Goal: Task Accomplishment & Management: Complete application form

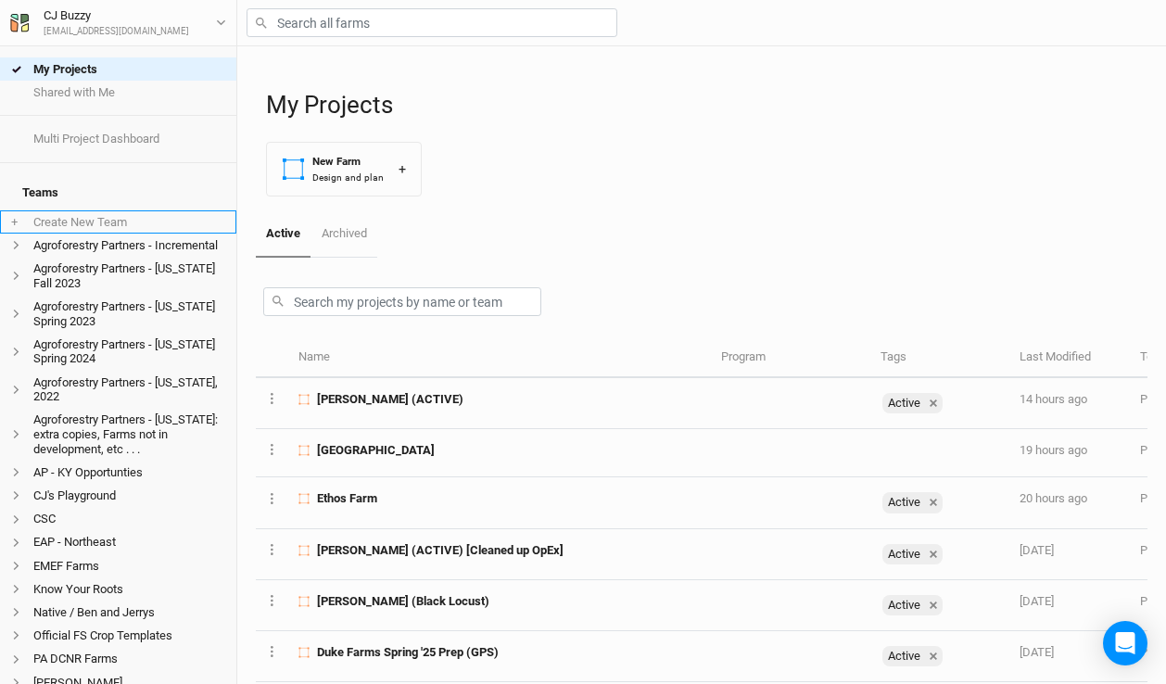
click at [144, 210] on li "+ Create New Team" at bounding box center [118, 221] width 236 height 23
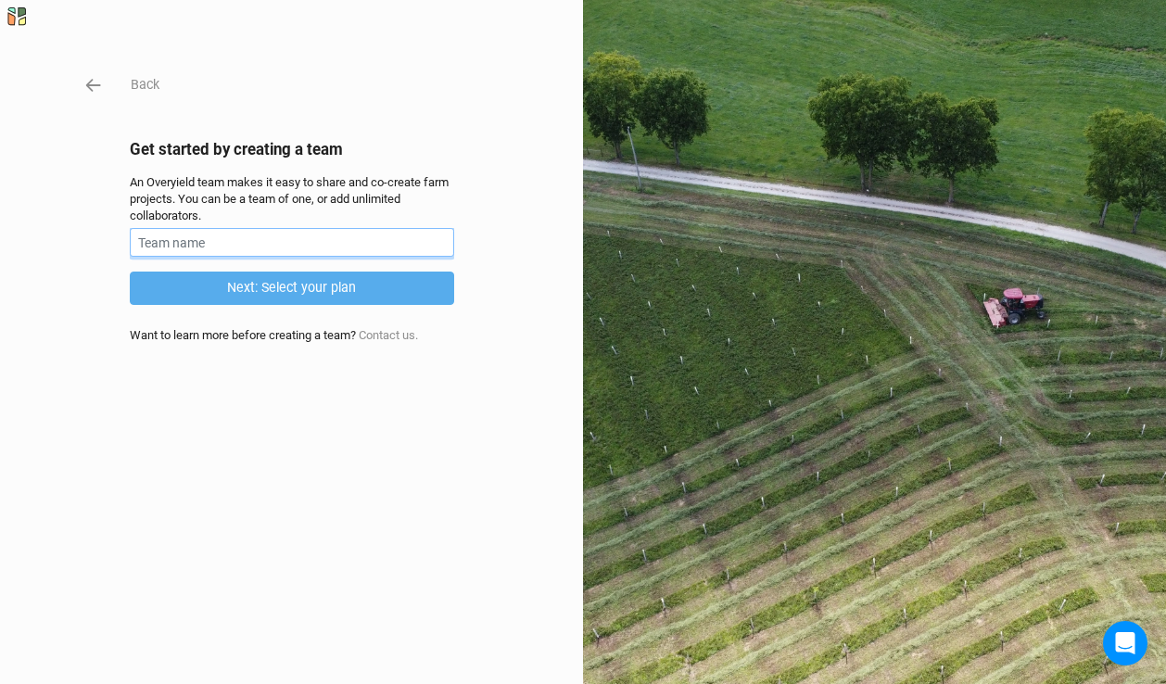
click at [227, 237] on input "text" at bounding box center [292, 242] width 324 height 29
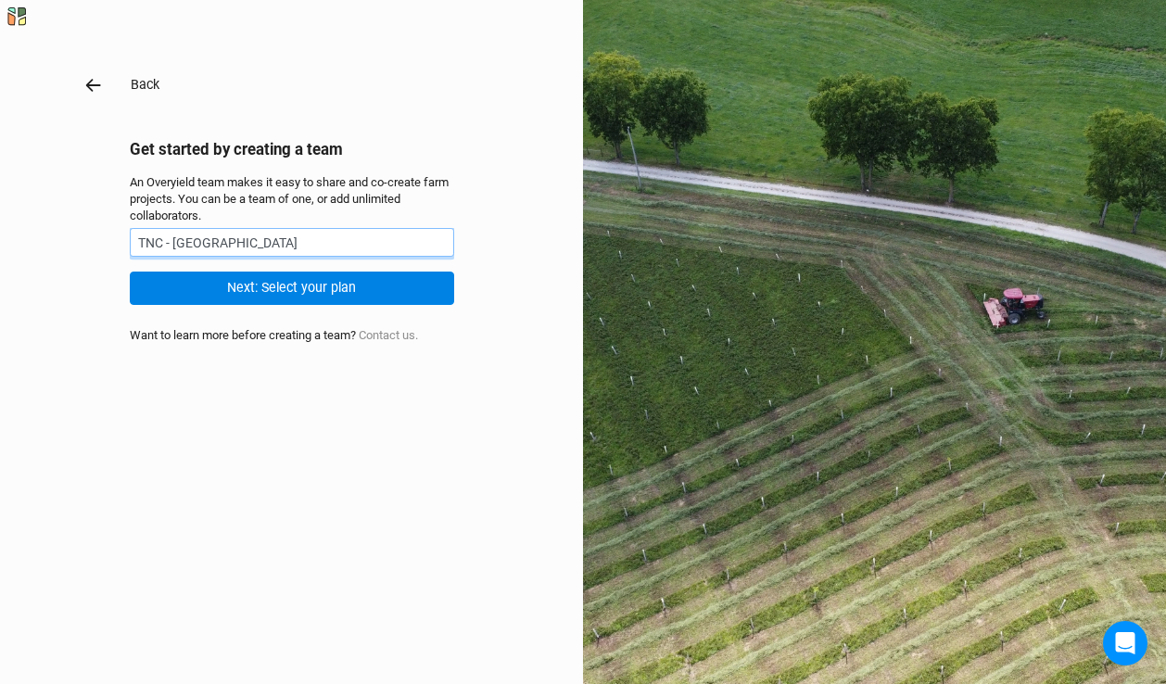
type input "TNC - [GEOGRAPHIC_DATA]"
click at [87, 78] on icon "button" at bounding box center [93, 85] width 20 height 20
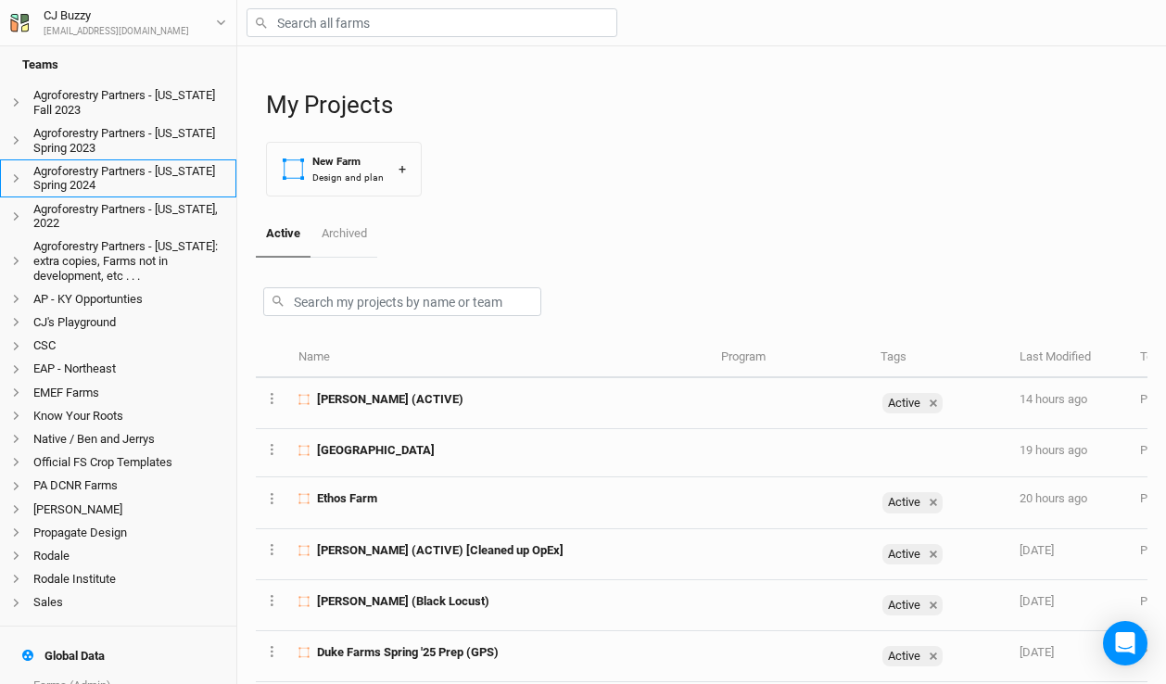
scroll to position [178, 0]
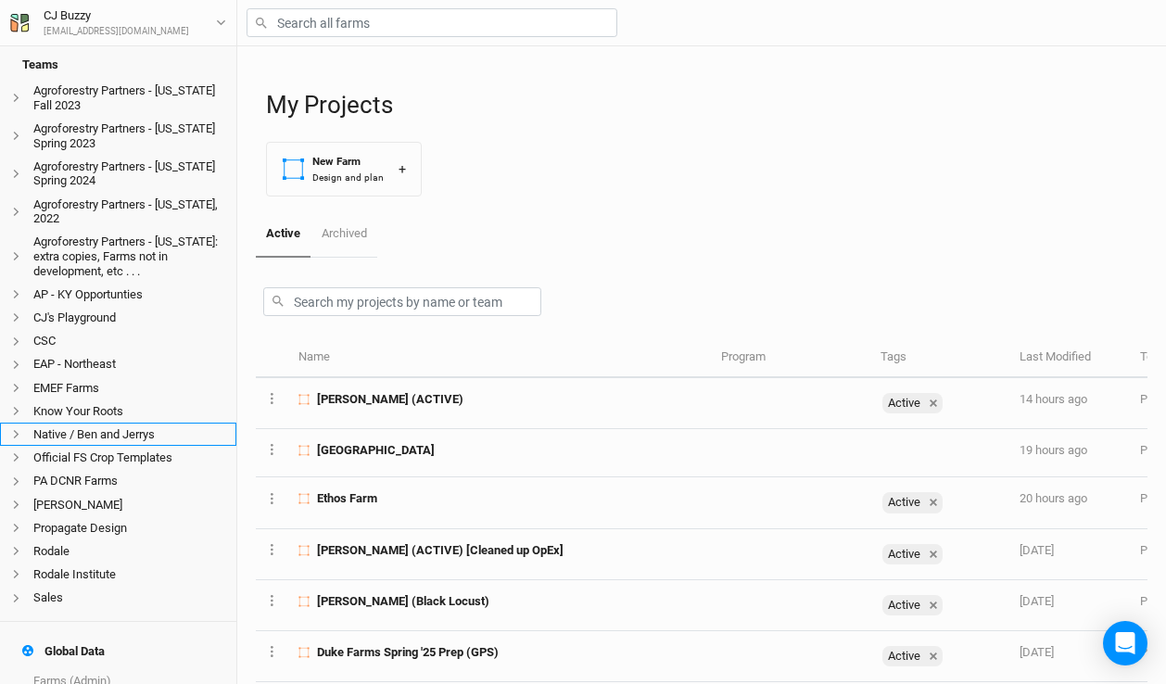
click at [13, 429] on icon at bounding box center [16, 434] width 10 height 10
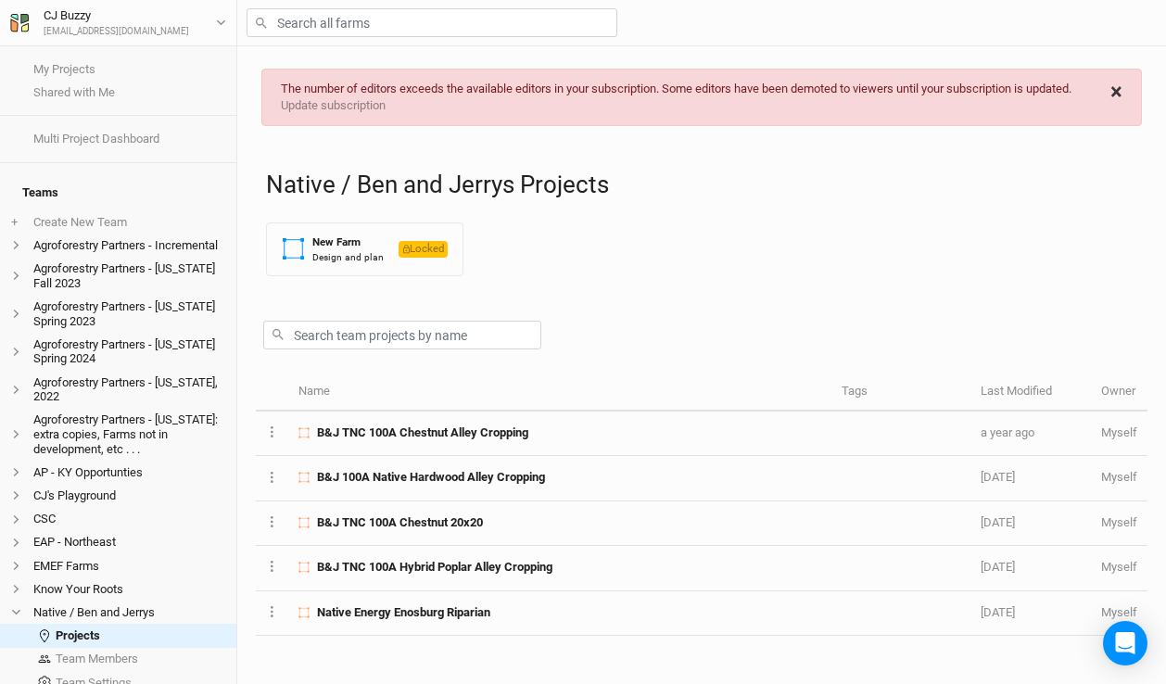
click at [1119, 95] on span "×" at bounding box center [1117, 92] width 12 height 26
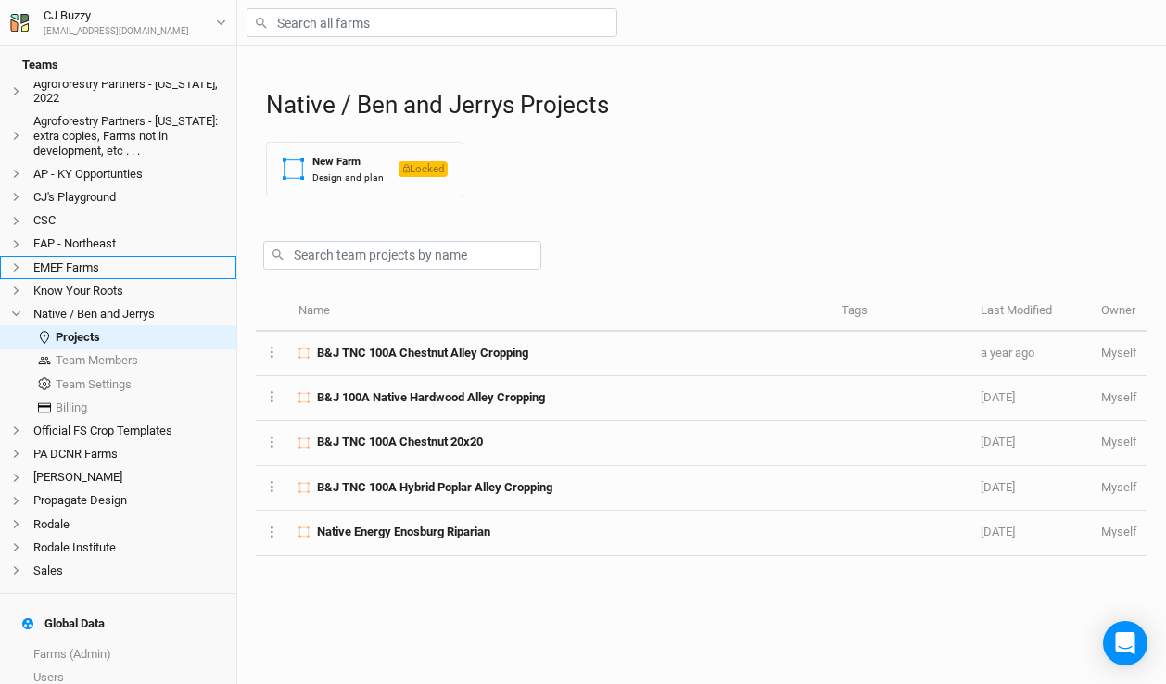
scroll to position [302, 0]
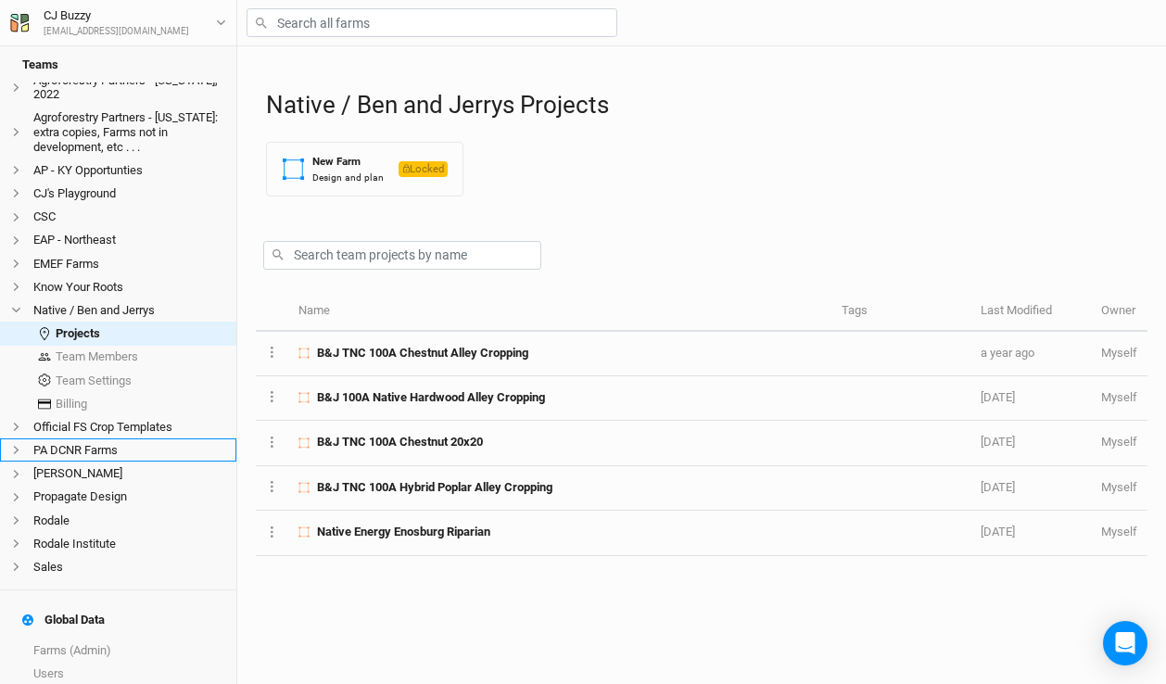
click at [20, 445] on icon at bounding box center [16, 450] width 10 height 10
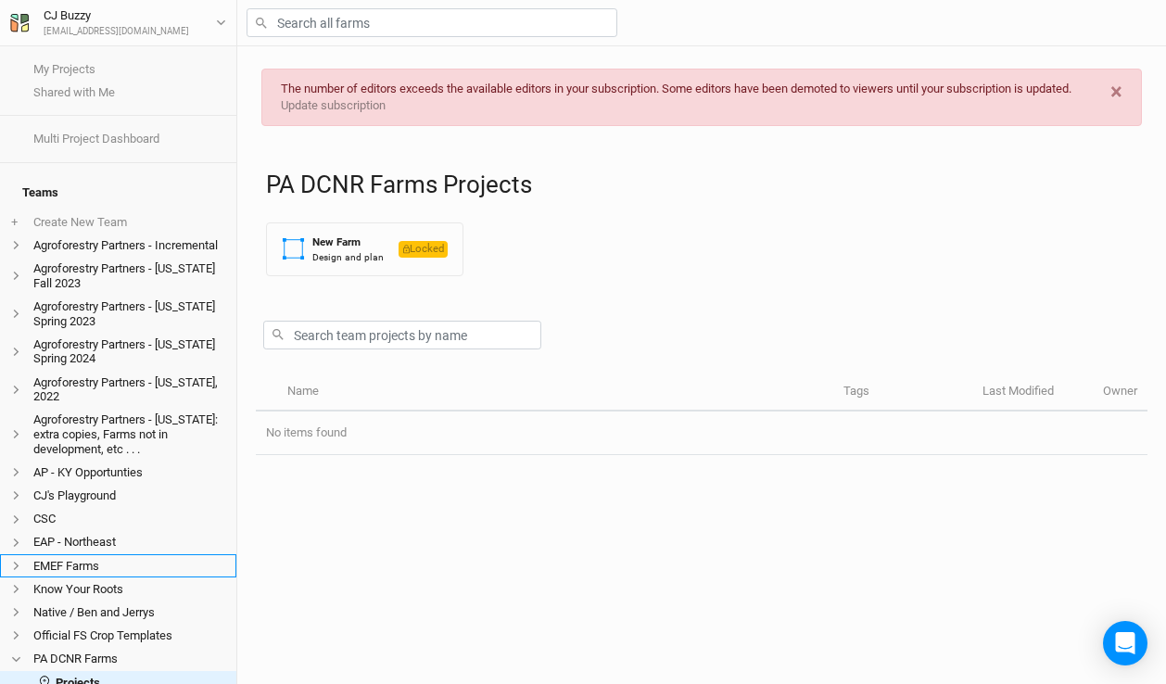
click at [107, 554] on li "EMEF Farms" at bounding box center [118, 565] width 236 height 23
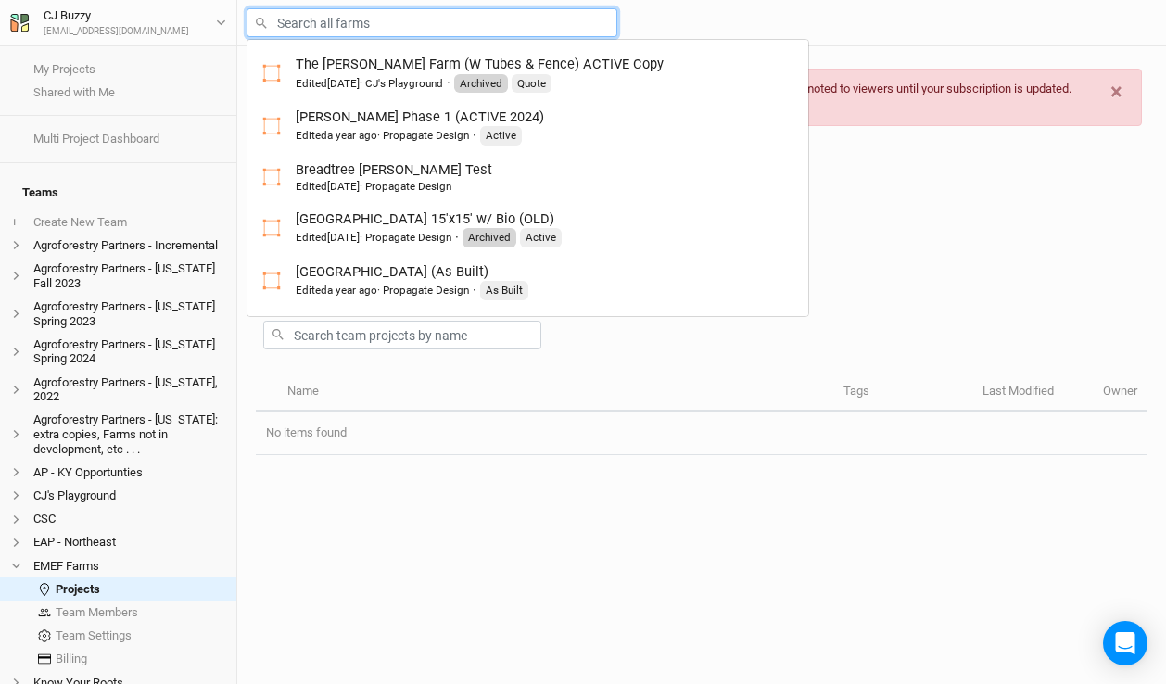
click at [312, 20] on input "text" at bounding box center [432, 22] width 371 height 29
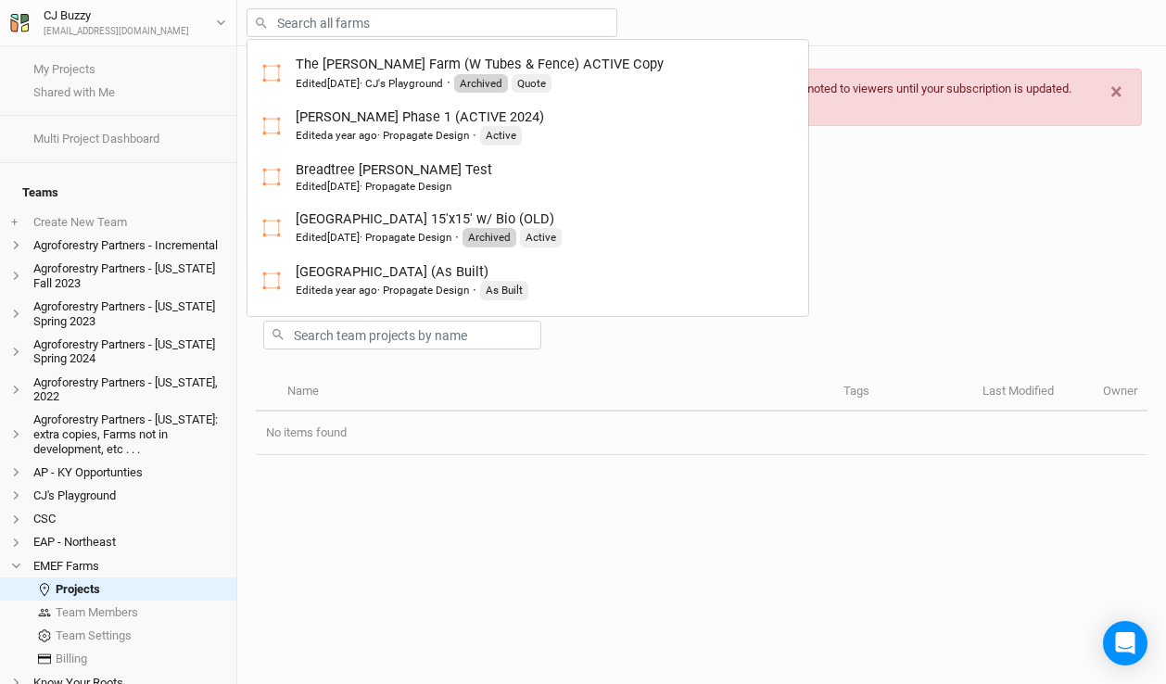
click at [791, 323] on div at bounding box center [702, 331] width 892 height 81
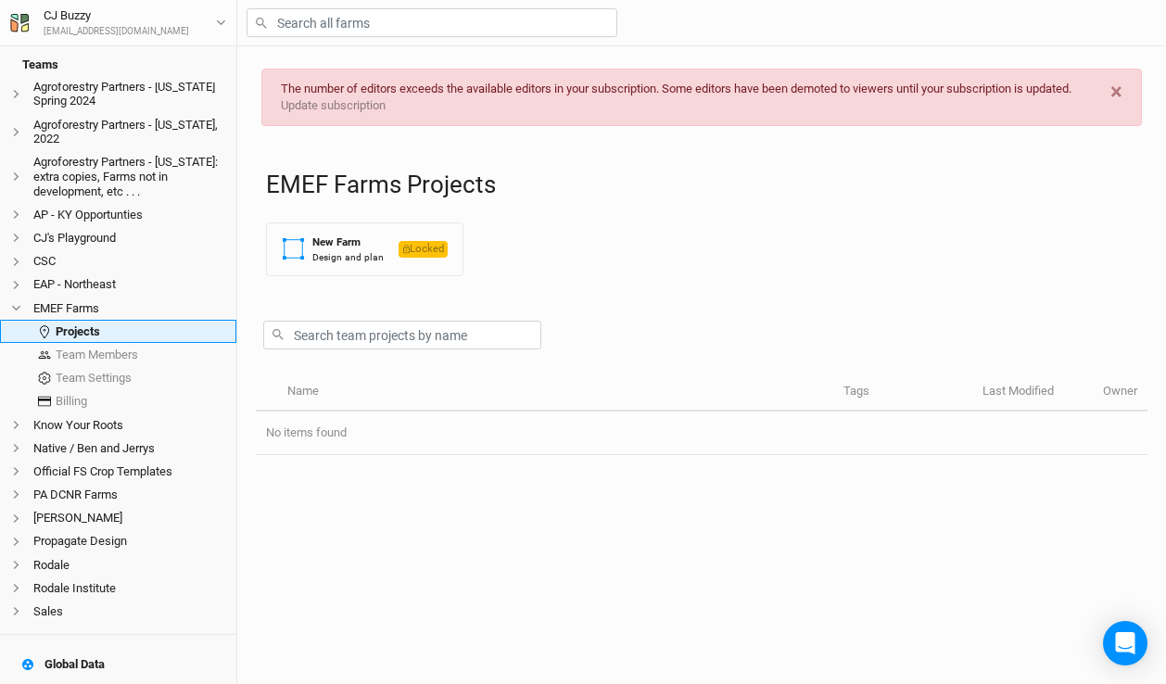
scroll to position [431, 0]
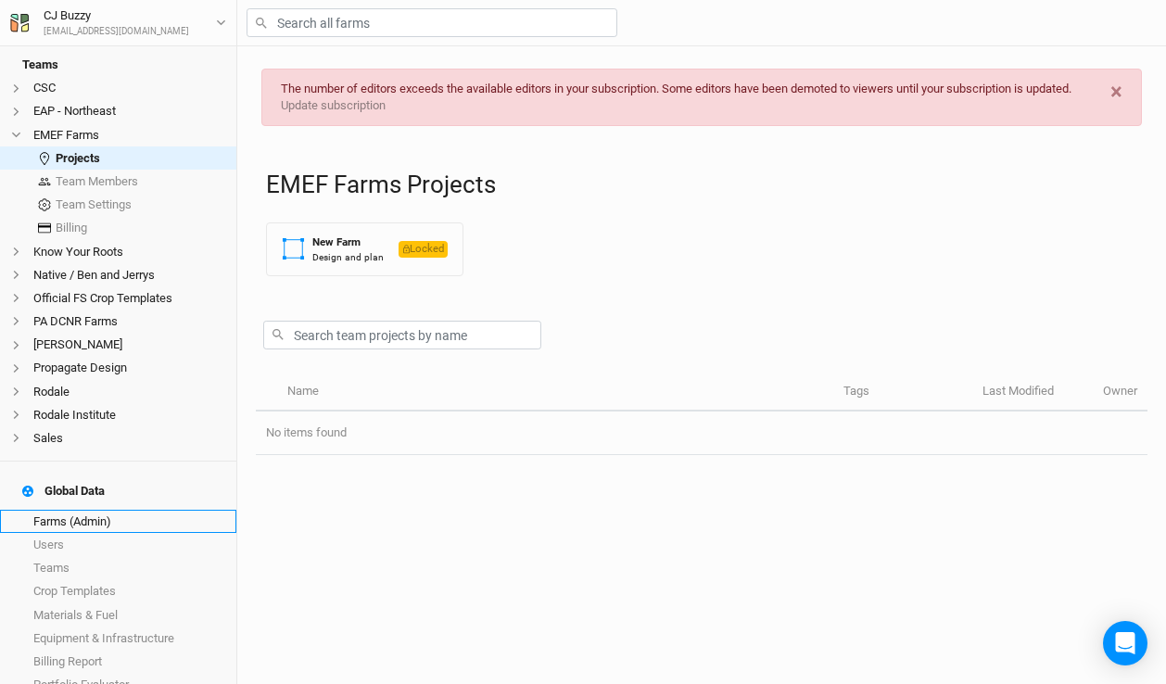
click at [93, 510] on link "Farms (Admin)" at bounding box center [118, 521] width 236 height 23
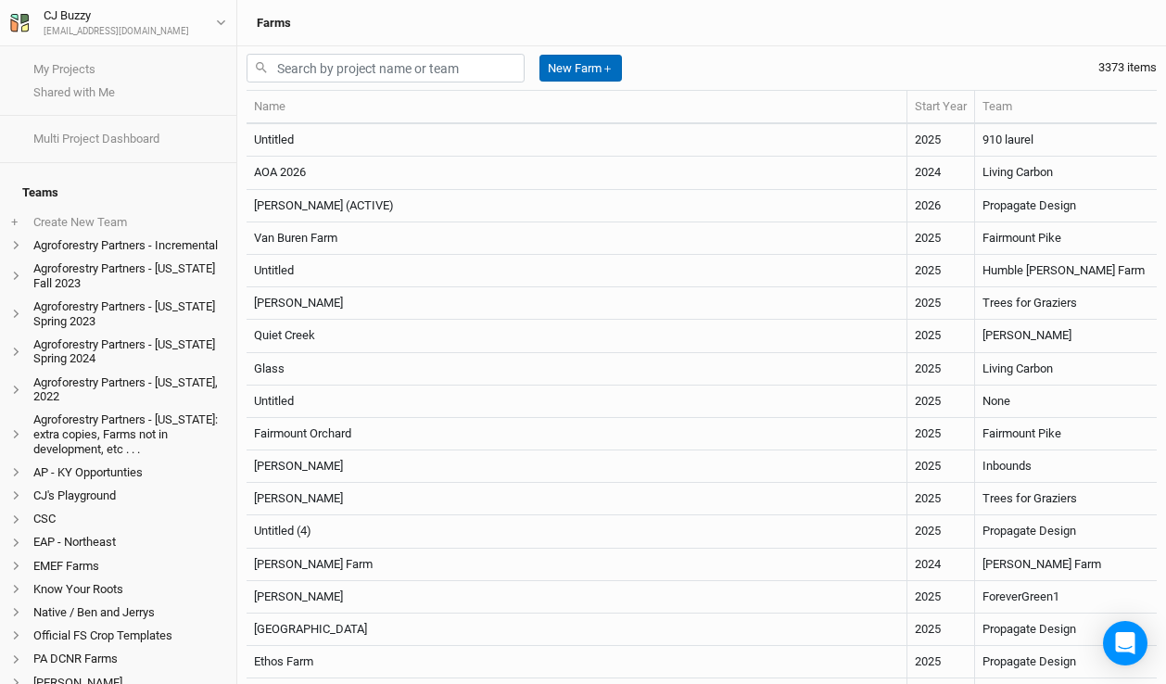
click at [594, 76] on button "New Farm ＋" at bounding box center [581, 69] width 83 height 28
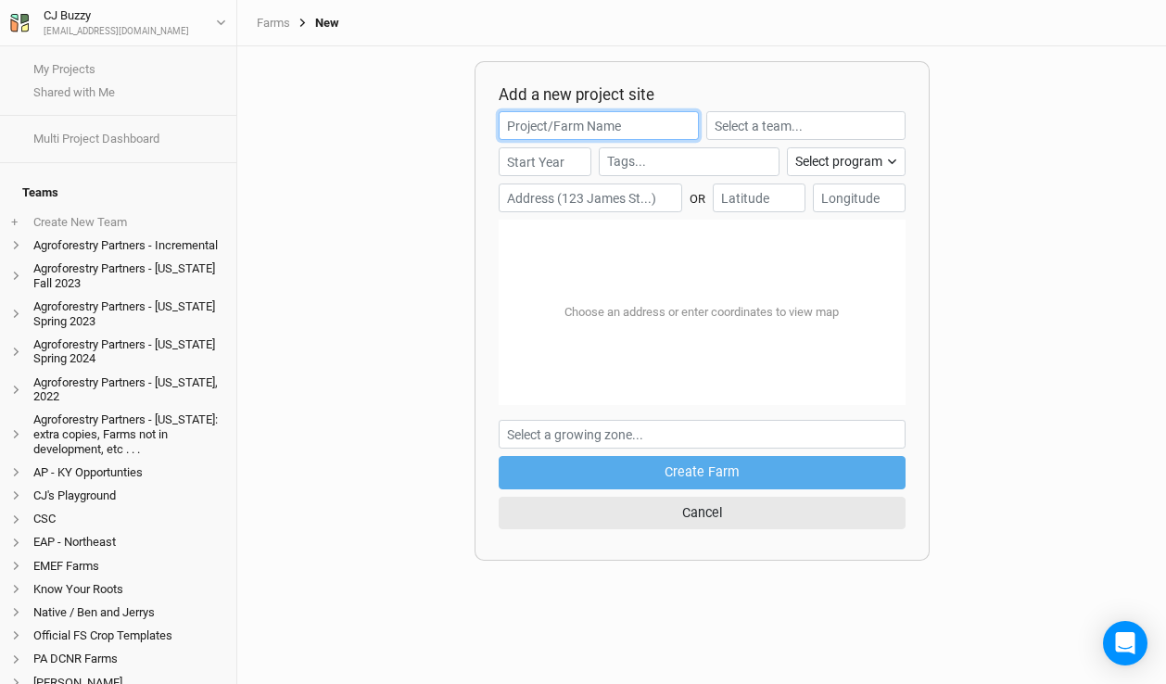
click at [596, 126] on input "text" at bounding box center [599, 125] width 201 height 29
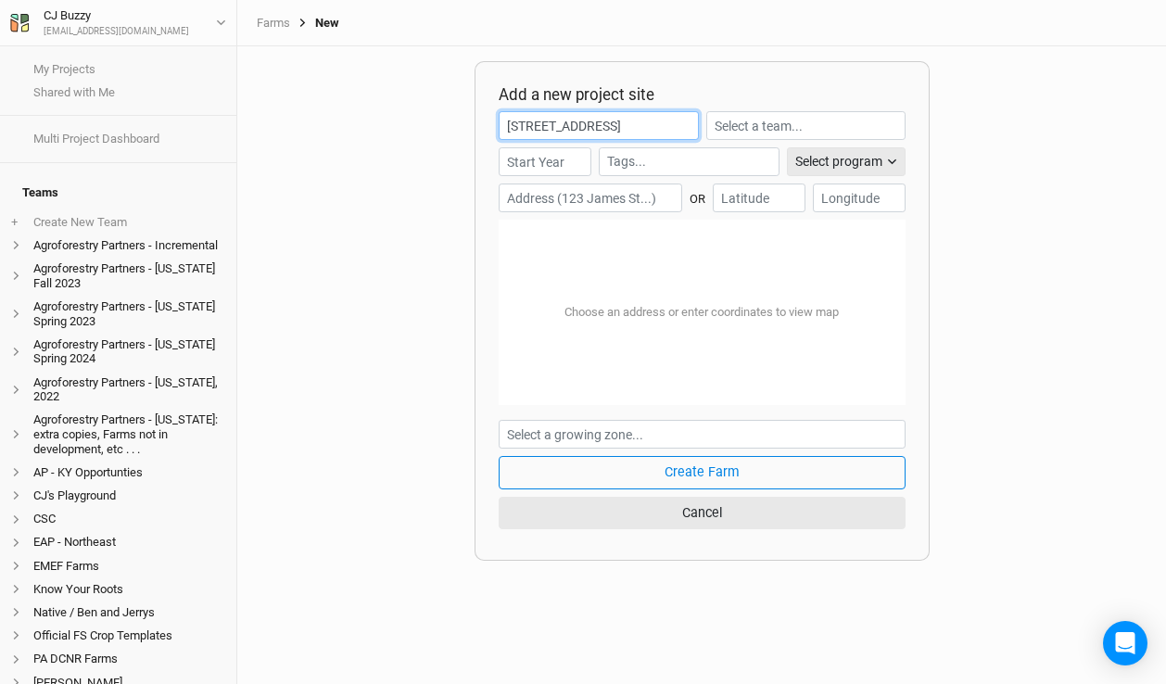
type input "[STREET_ADDRESS]"
click at [856, 159] on div "Select program" at bounding box center [838, 161] width 87 height 19
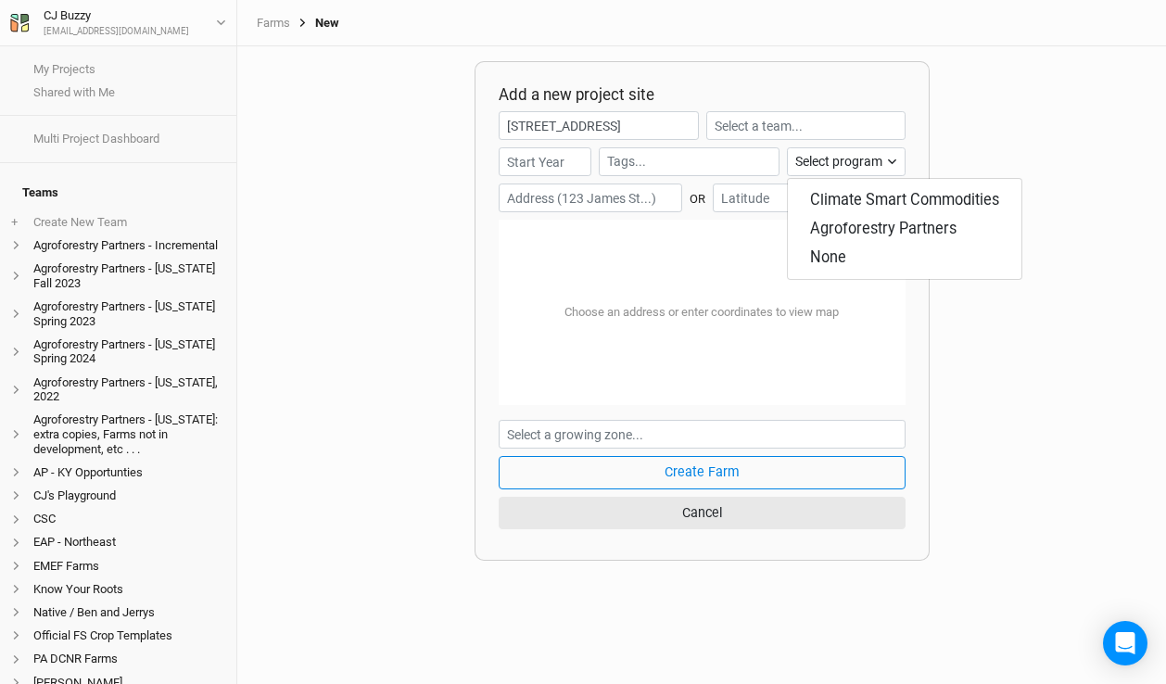
click at [324, 274] on div "Add a new project site [STREET_ADDRESS] Select program OR Choose an address or …" at bounding box center [701, 365] width 929 height 638
click at [865, 170] on div "Select program" at bounding box center [838, 161] width 87 height 19
click at [911, 149] on div "Add a new project site [STREET_ADDRESS] Select program OR Choose an address or …" at bounding box center [702, 311] width 455 height 500
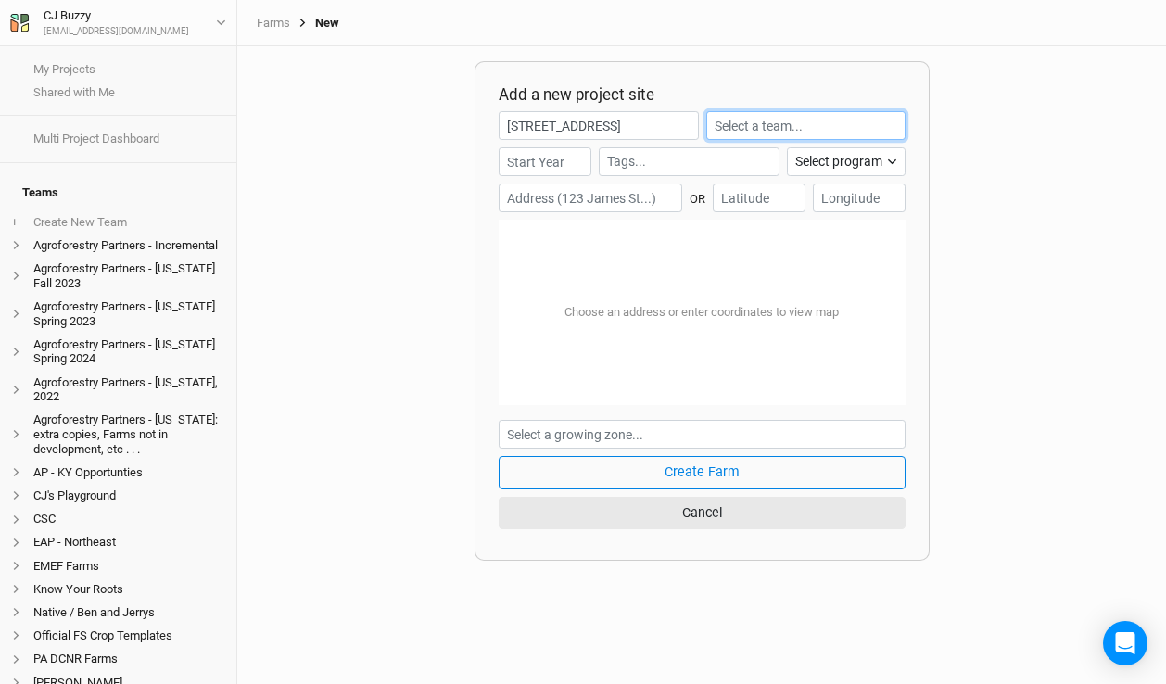
click at [770, 128] on input "text" at bounding box center [805, 125] width 199 height 29
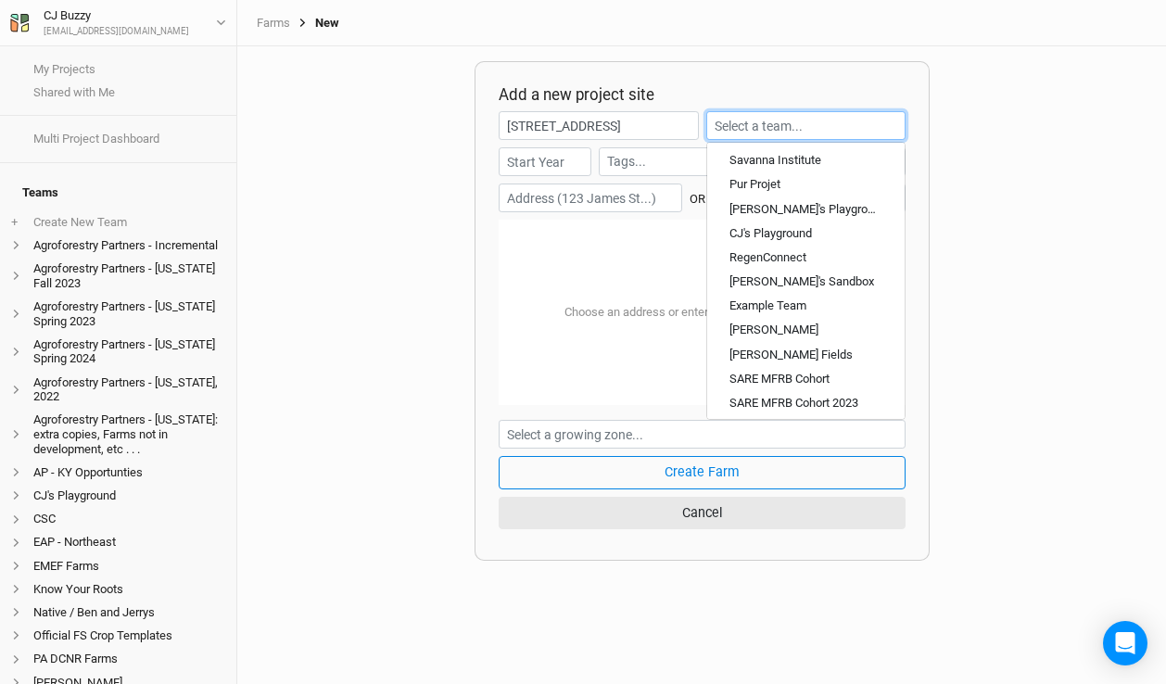
scroll to position [540, 0]
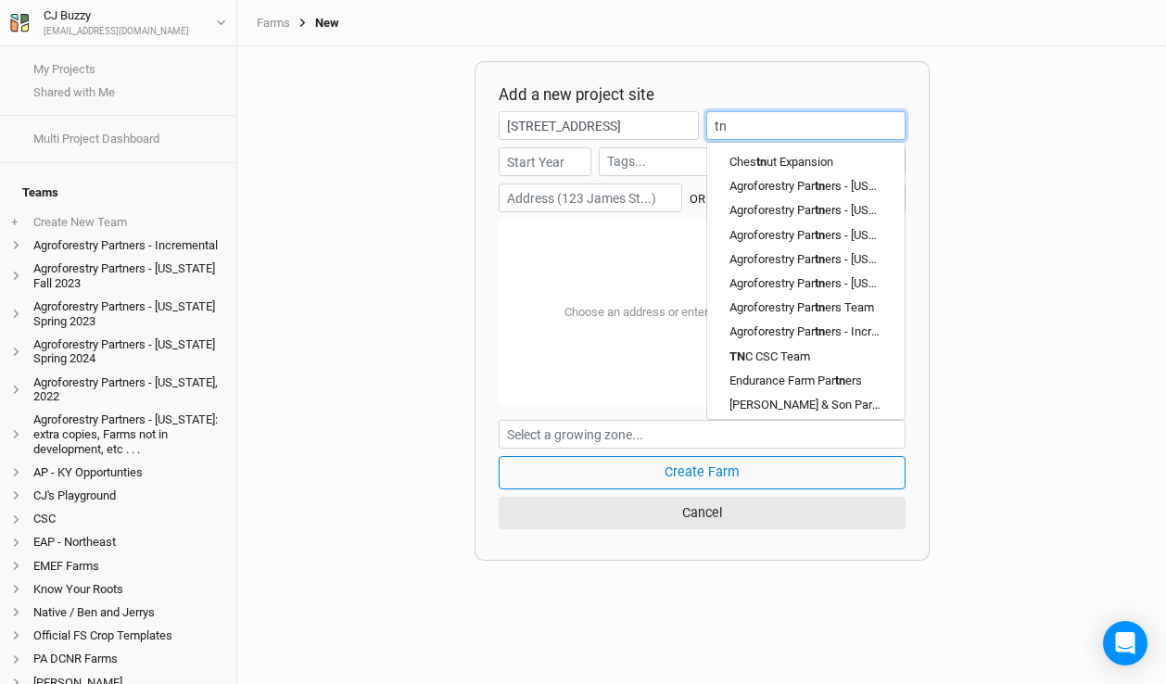
type input "tnc"
type input "tnc CSC Team"
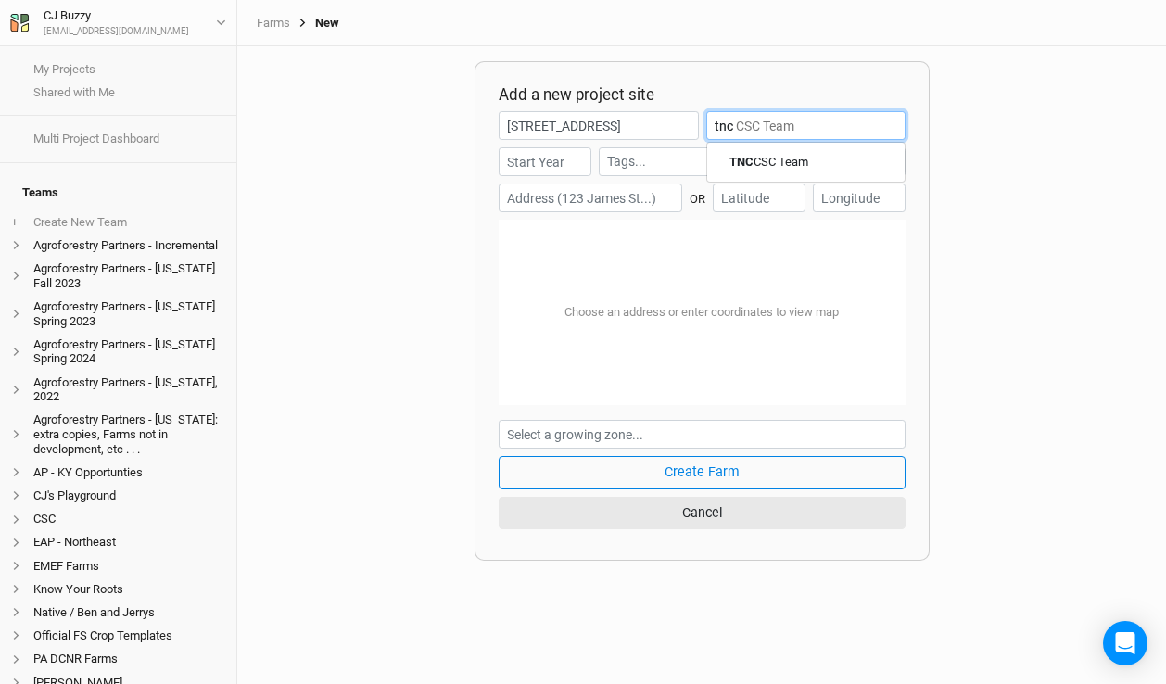
type input "tn"
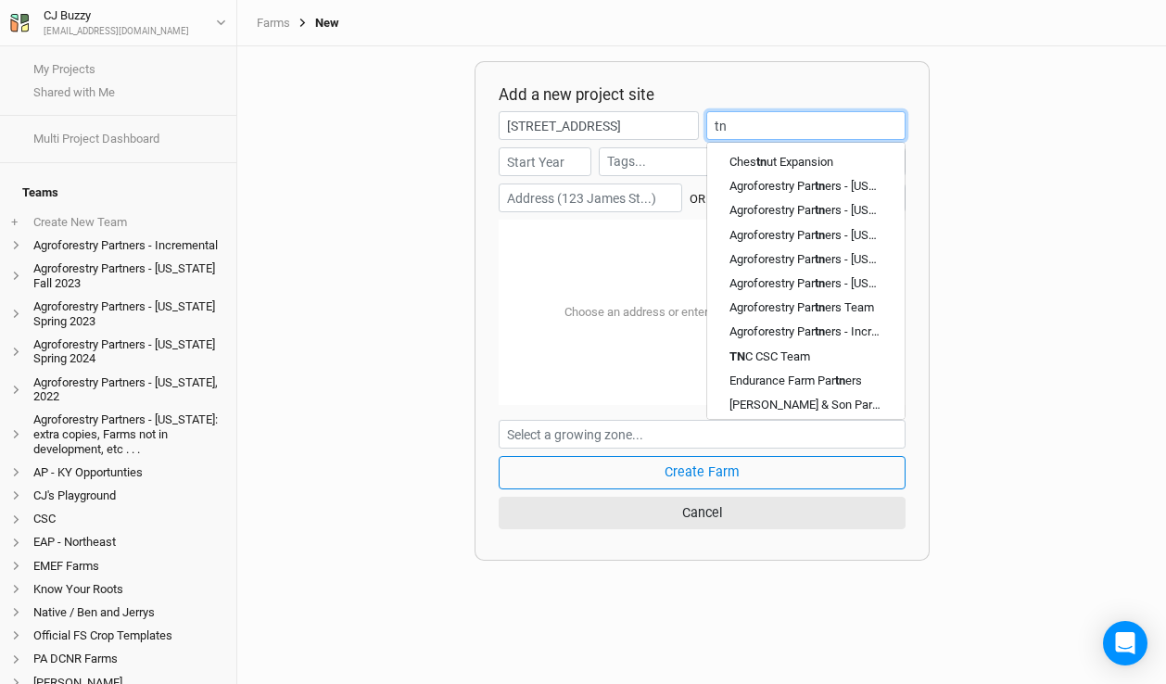
type input "t"
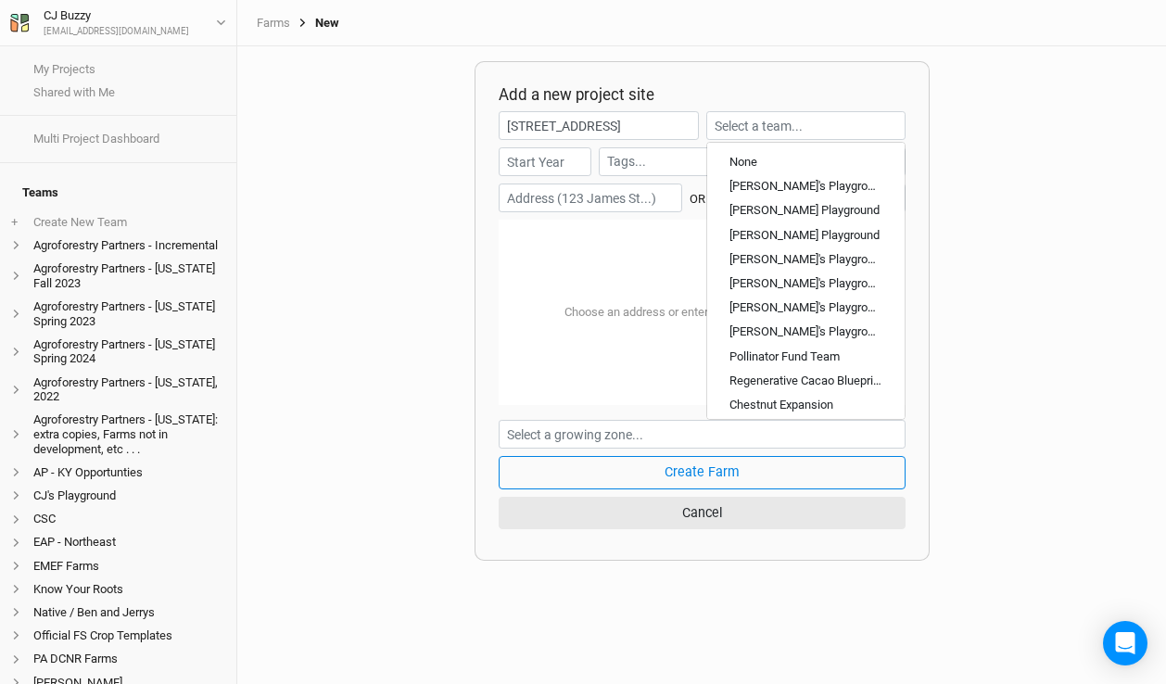
click at [531, 243] on div "Choose an address or enter coordinates to view map" at bounding box center [702, 312] width 407 height 185
click at [846, 121] on input "text" at bounding box center [805, 125] width 199 height 29
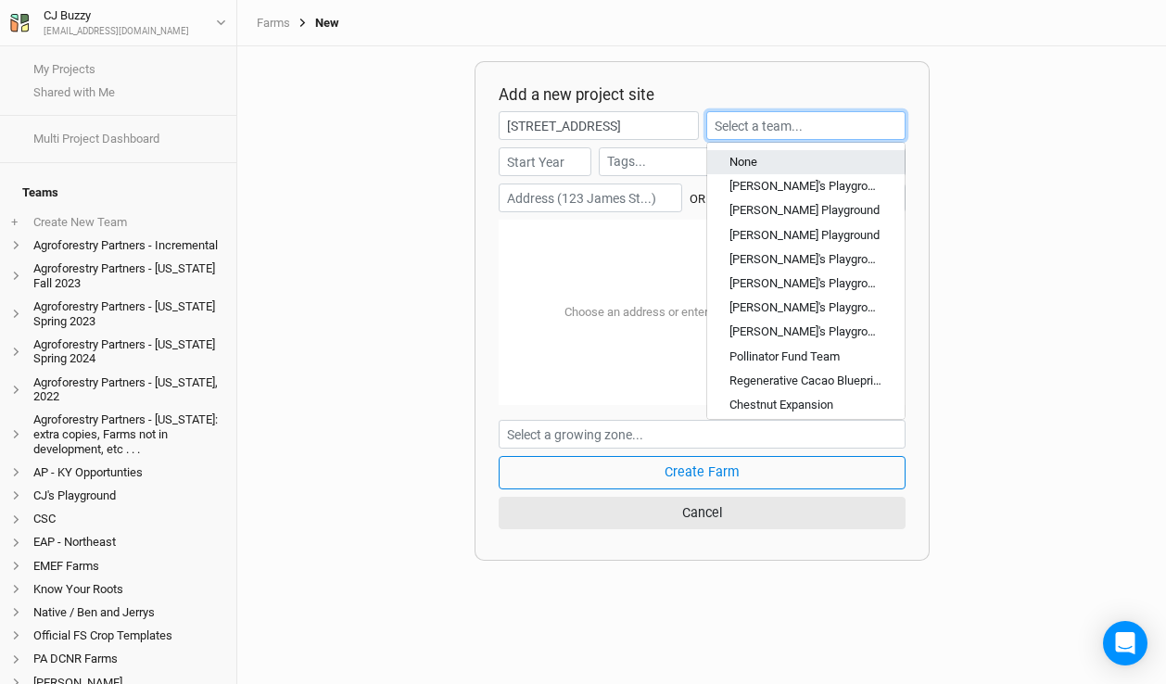
click at [780, 159] on div "None" at bounding box center [806, 162] width 153 height 17
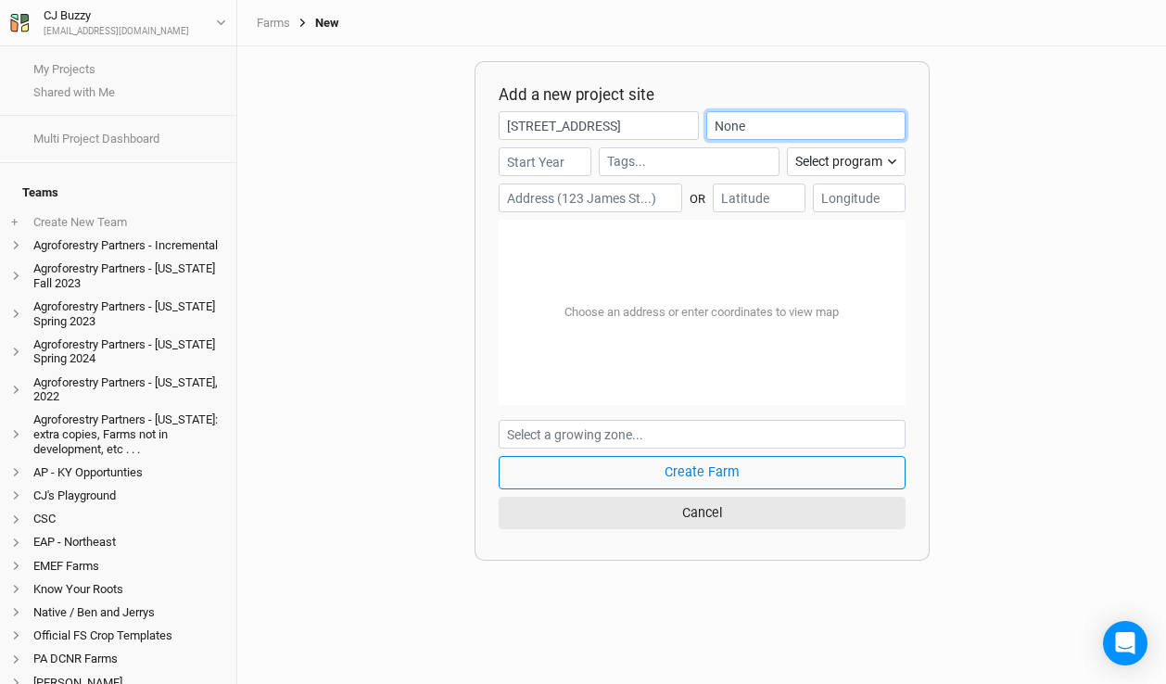
drag, startPoint x: 755, startPoint y: 125, endPoint x: 656, endPoint y: 115, distance: 98.8
click at [656, 115] on div "[STREET_ADDRESS]" at bounding box center [702, 129] width 407 height 36
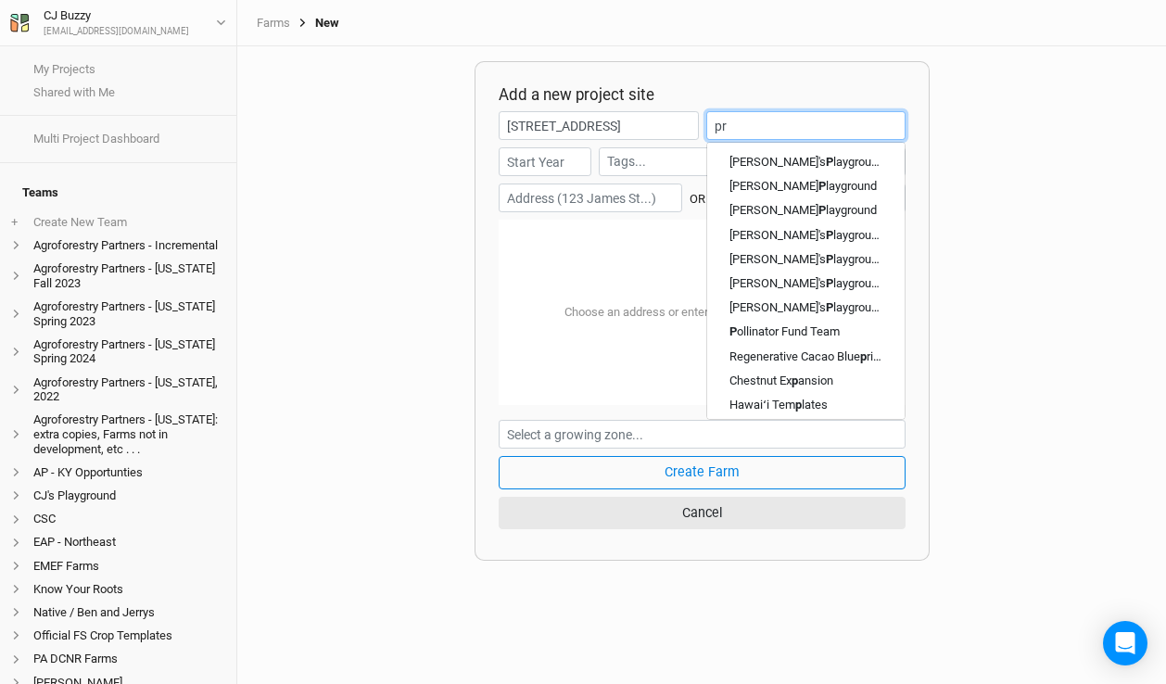
type input "pro"
type input "propagate Design"
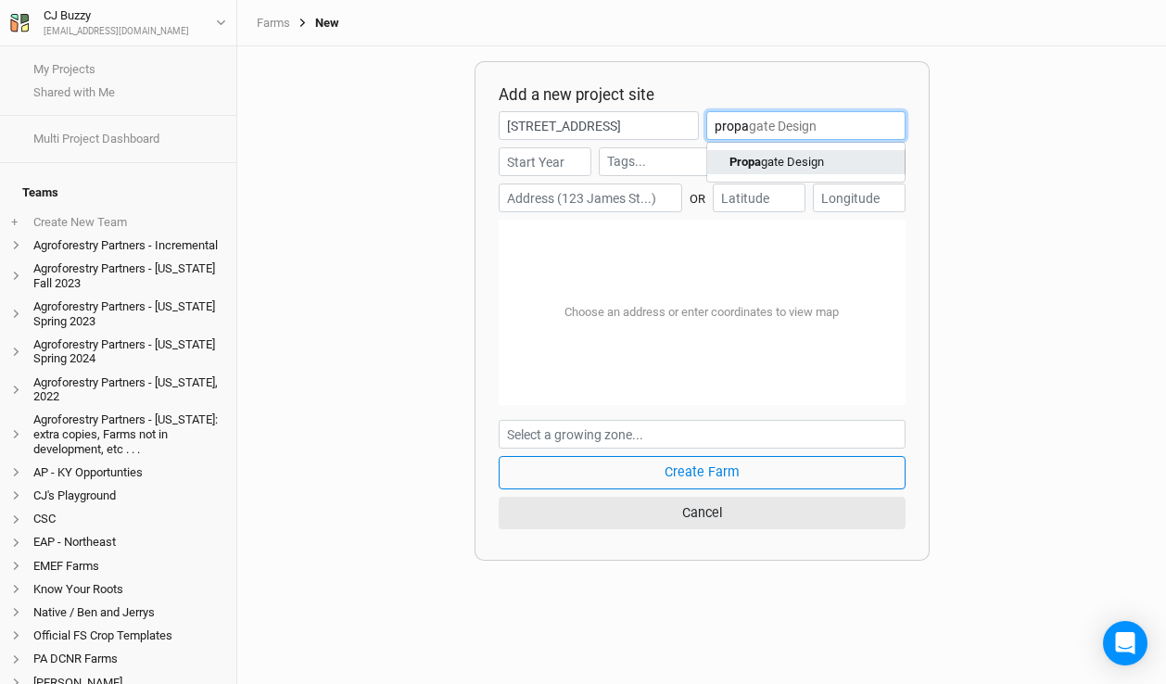
click at [742, 161] on mark "Propa" at bounding box center [746, 162] width 32 height 14
type input "Propagate Design"
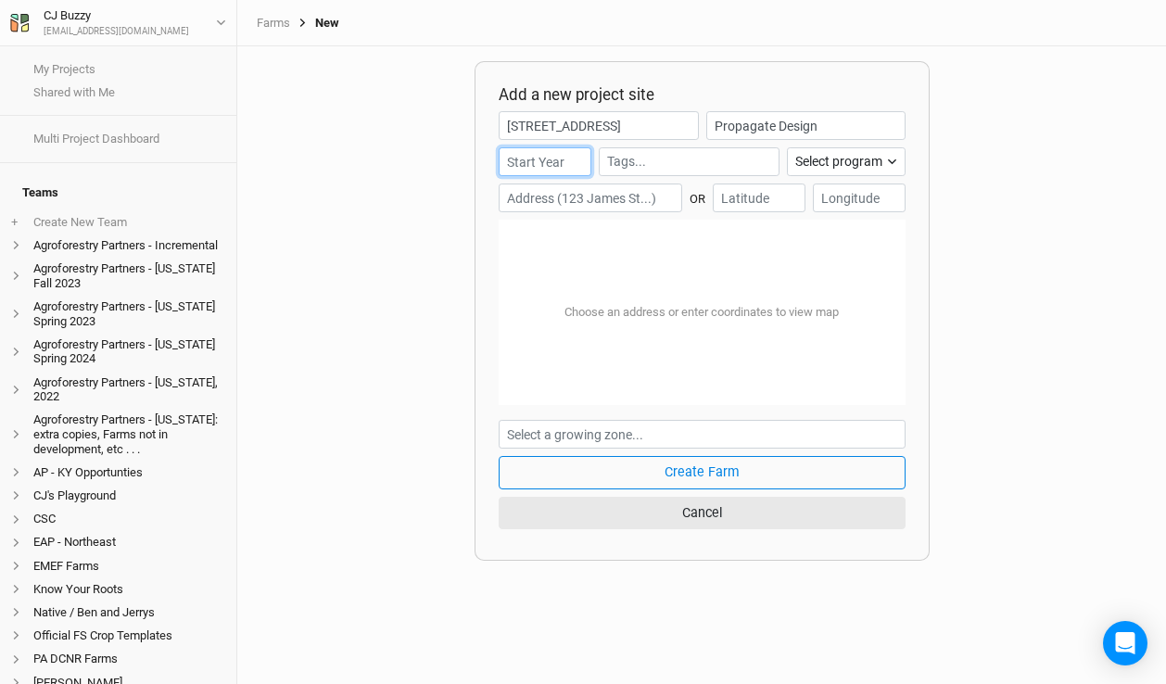
click at [545, 163] on input "number" at bounding box center [545, 161] width 93 height 29
type input "205"
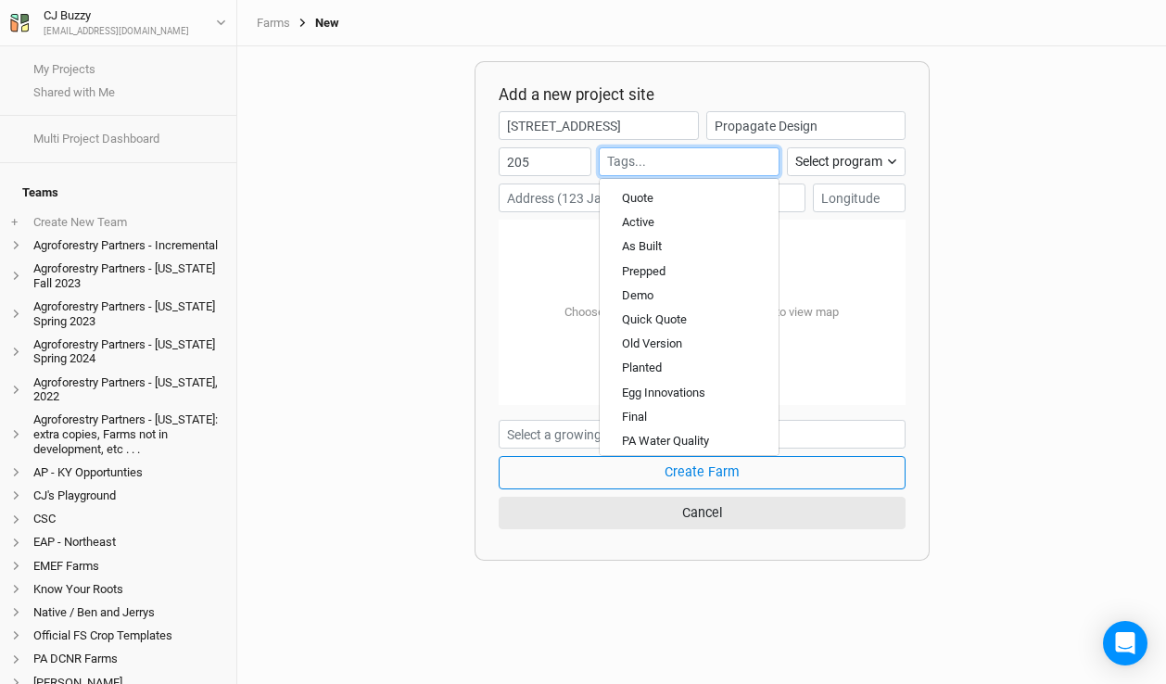
click at [661, 160] on input "text" at bounding box center [689, 161] width 165 height 19
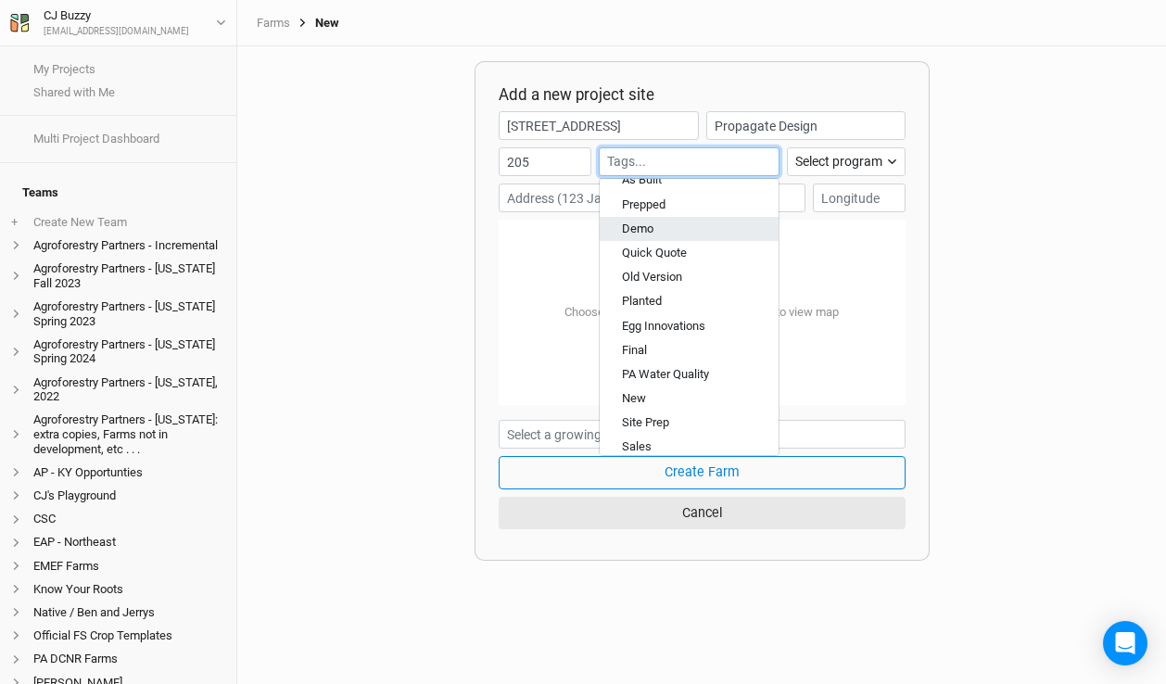
scroll to position [103, 0]
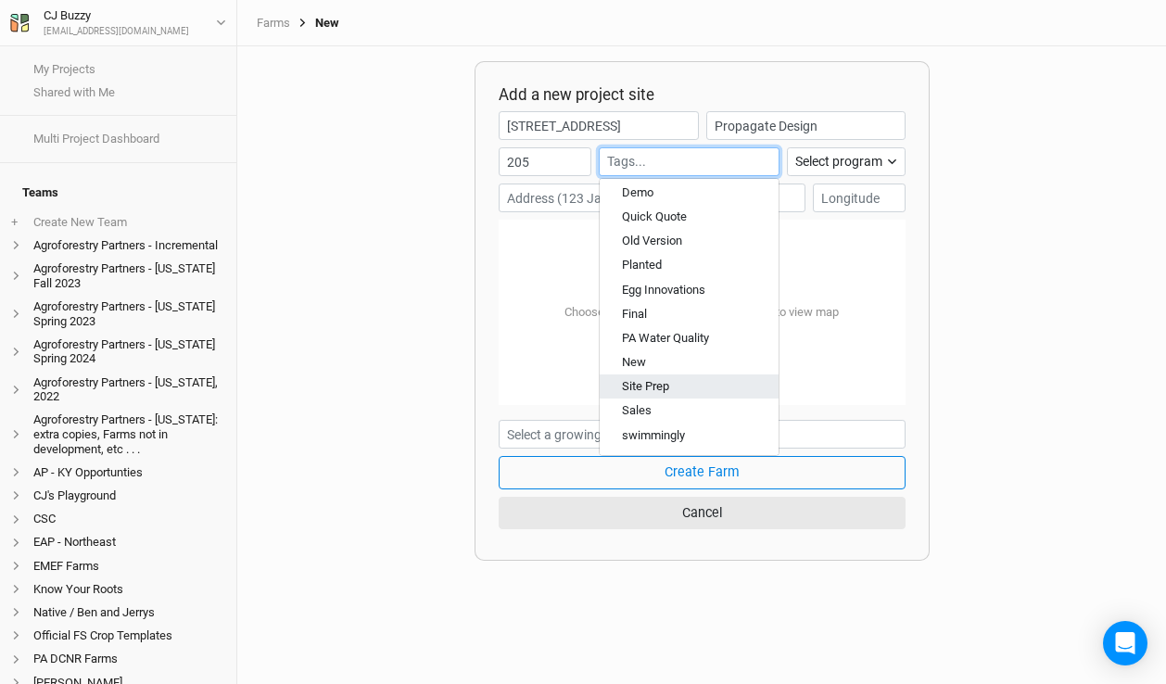
click at [675, 383] on div "Site Prep" at bounding box center [689, 387] width 134 height 17
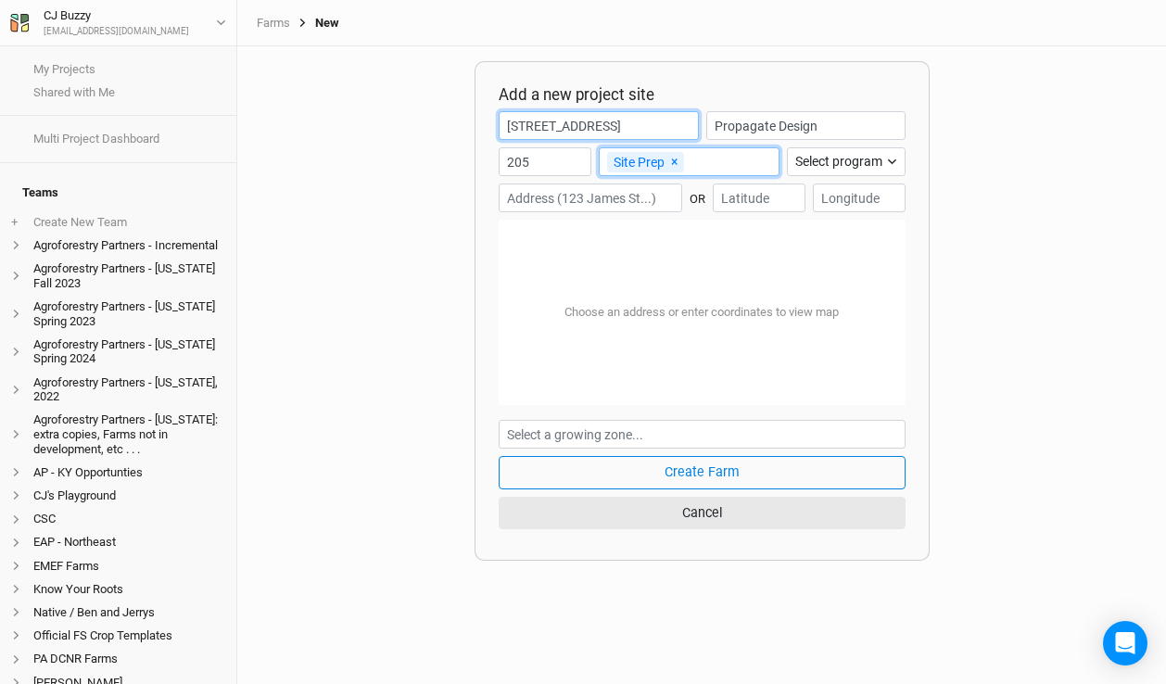
click at [539, 124] on input "[STREET_ADDRESS]" at bounding box center [599, 125] width 201 height 29
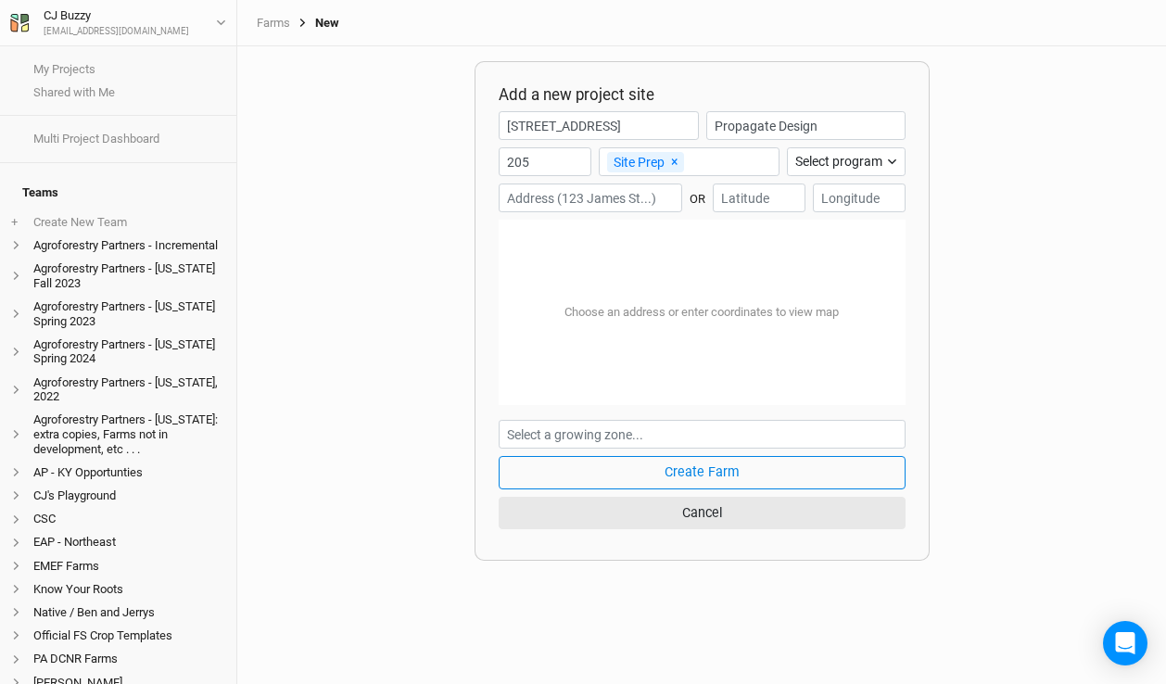
click at [562, 197] on input "text" at bounding box center [591, 198] width 184 height 29
paste input "[STREET_ADDRESS]"
click at [601, 249] on div "[GEOGRAPHIC_DATA], [US_STATE], [GEOGRAPHIC_DATA]" at bounding box center [651, 260] width 231 height 32
click at [586, 200] on input "Crane Lane" at bounding box center [591, 198] width 184 height 29
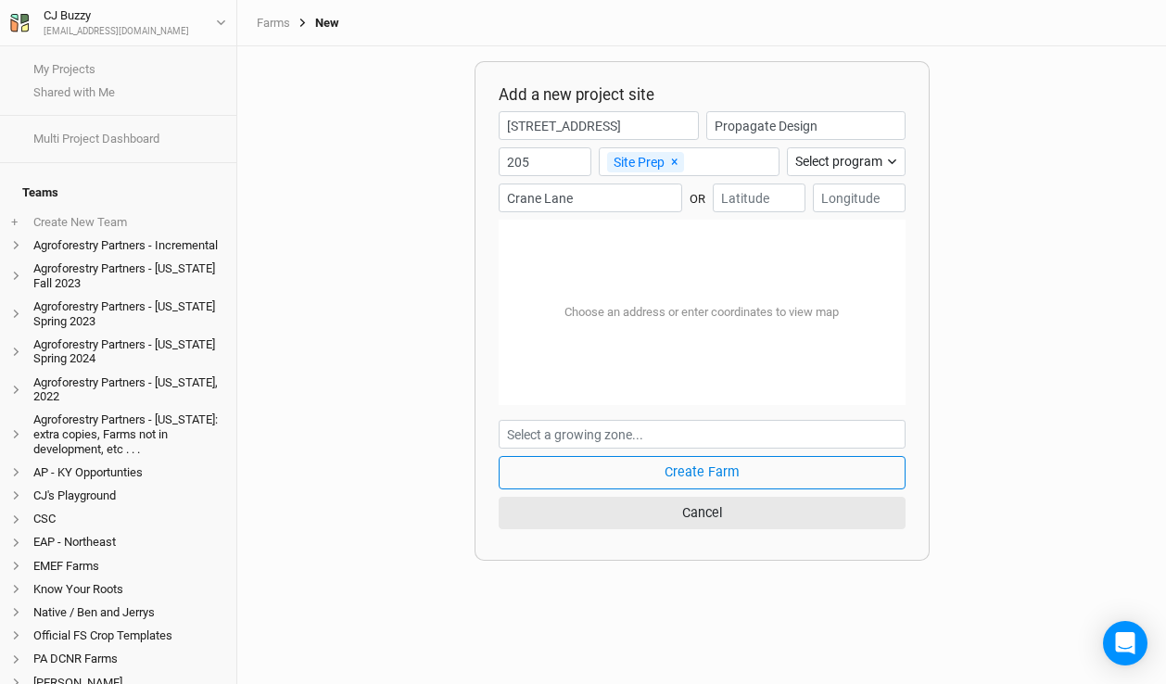
drag, startPoint x: 580, startPoint y: 200, endPoint x: 445, endPoint y: 184, distance: 136.4
click at [445, 184] on div "Add a new project site [STREET_ADDRESS] Propagate Design 205 Site Prep × Remove…" at bounding box center [701, 365] width 929 height 638
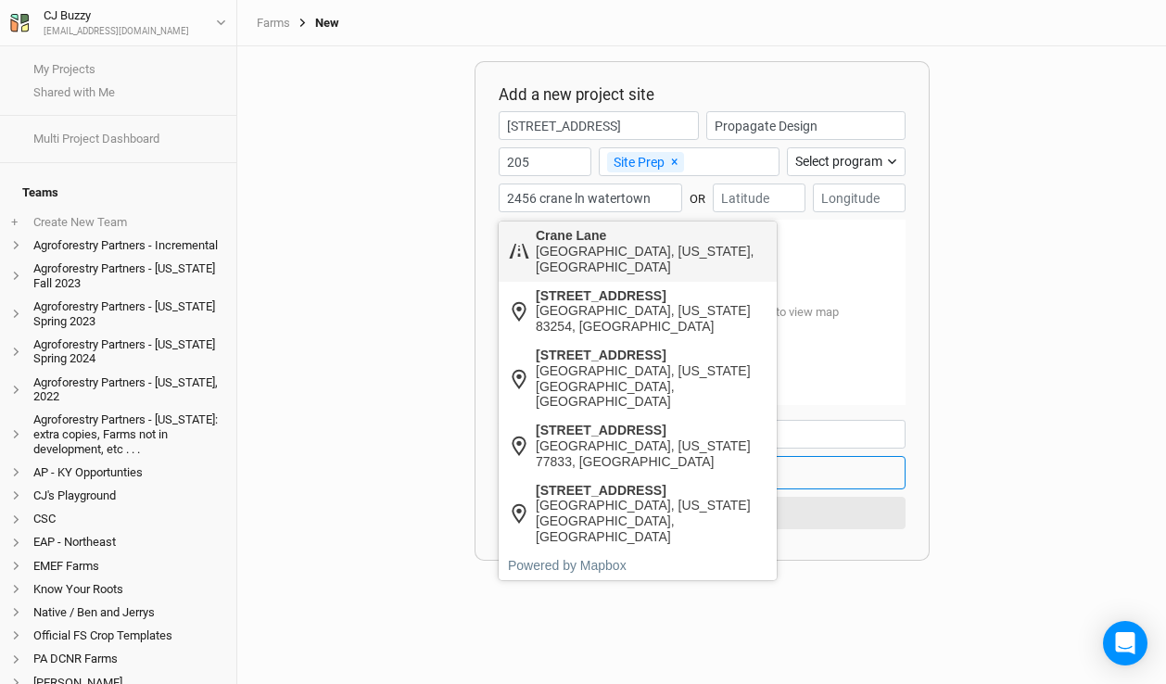
type input "2456 crane ln watertown"
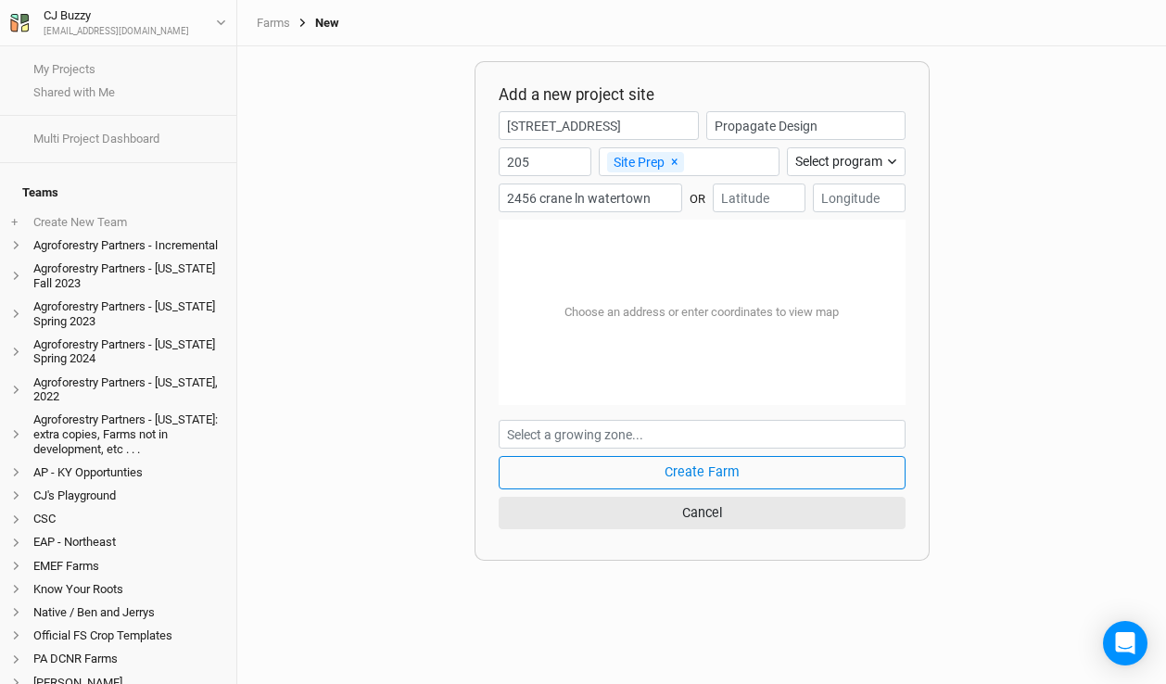
click at [577, 242] on body "My Projects Shared with Me Multi Project Dashboard Teams + Create New Team Agro…" at bounding box center [583, 342] width 1166 height 684
drag, startPoint x: 691, startPoint y: 317, endPoint x: 630, endPoint y: 301, distance: 62.3
click at [630, 301] on div "Choose an address or enter coordinates to view map" at bounding box center [702, 312] width 304 height 46
click at [739, 197] on input "number" at bounding box center [759, 198] width 93 height 29
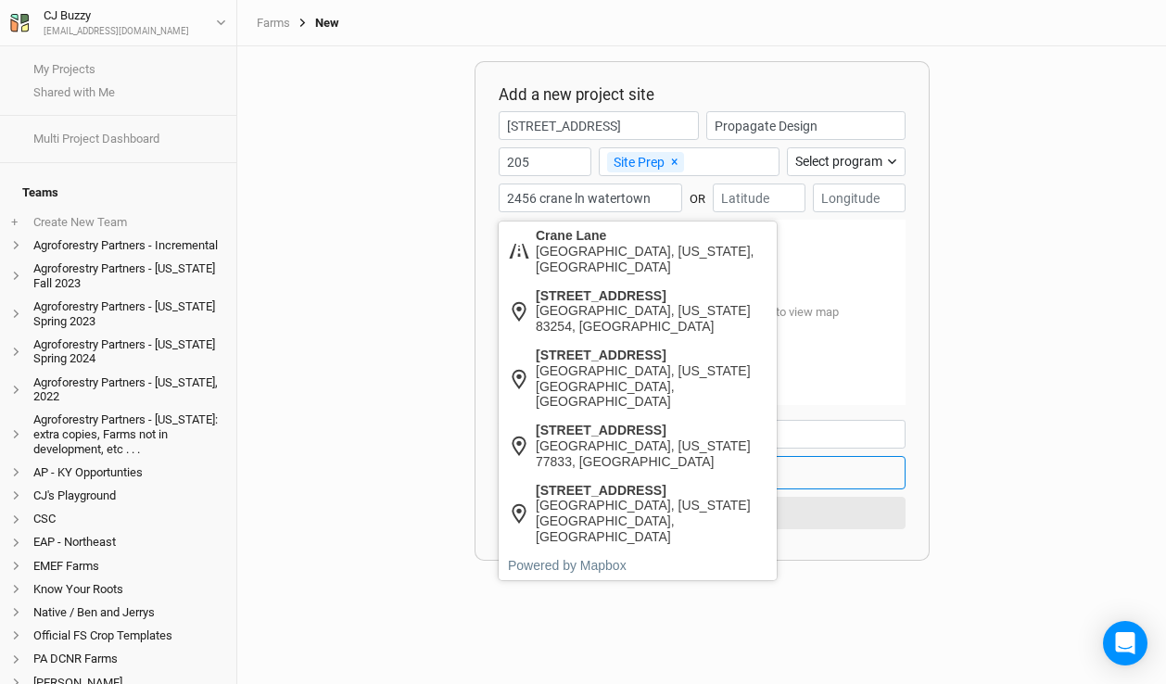
click at [614, 203] on input "2456 crane ln watertown" at bounding box center [591, 198] width 184 height 29
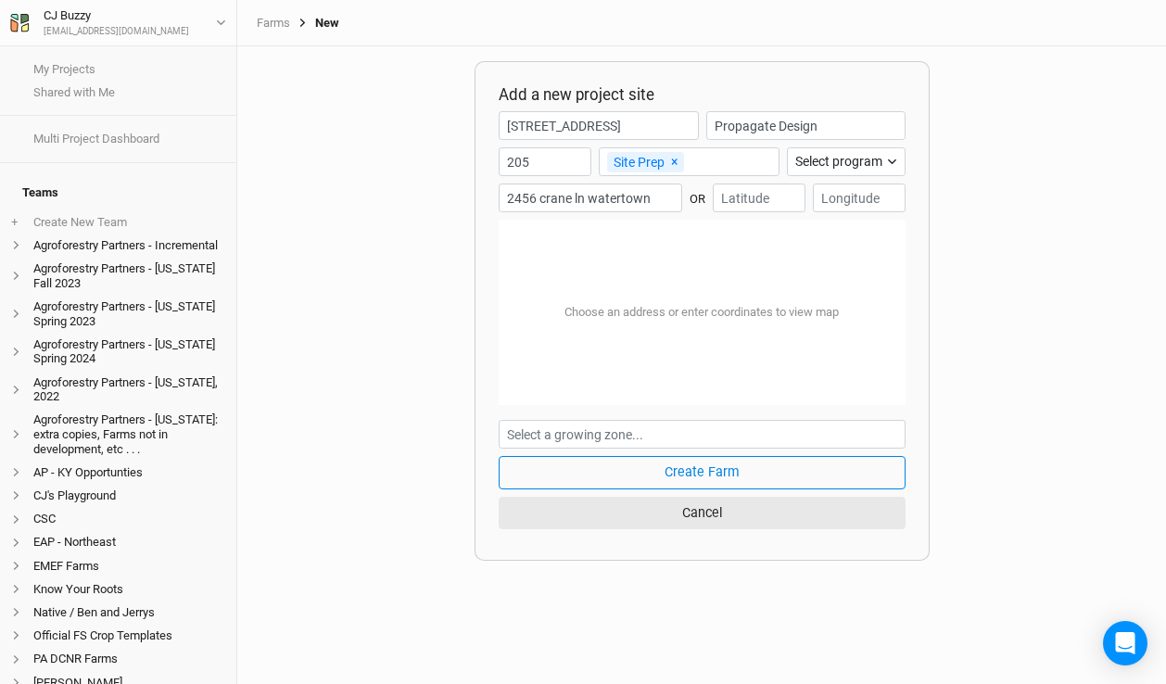
click at [580, 246] on body "My Projects Shared with Me Multi Project Dashboard Teams + Create New Team Agro…" at bounding box center [583, 342] width 1166 height 684
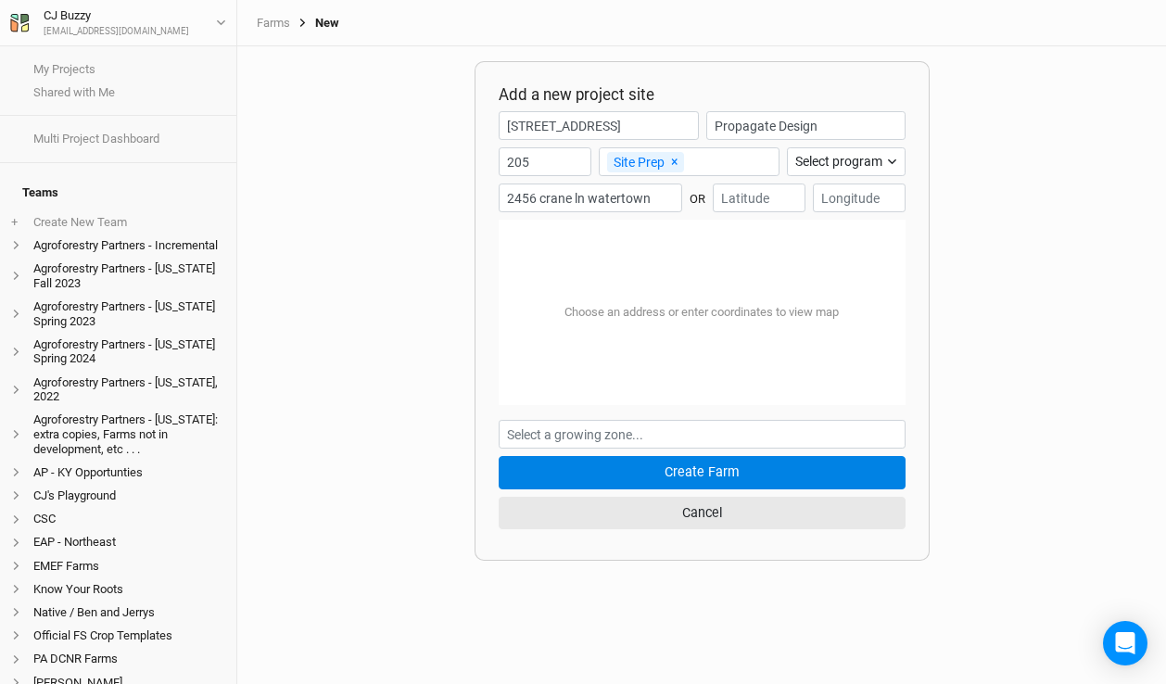
click at [677, 466] on button "Create Farm" at bounding box center [702, 472] width 407 height 32
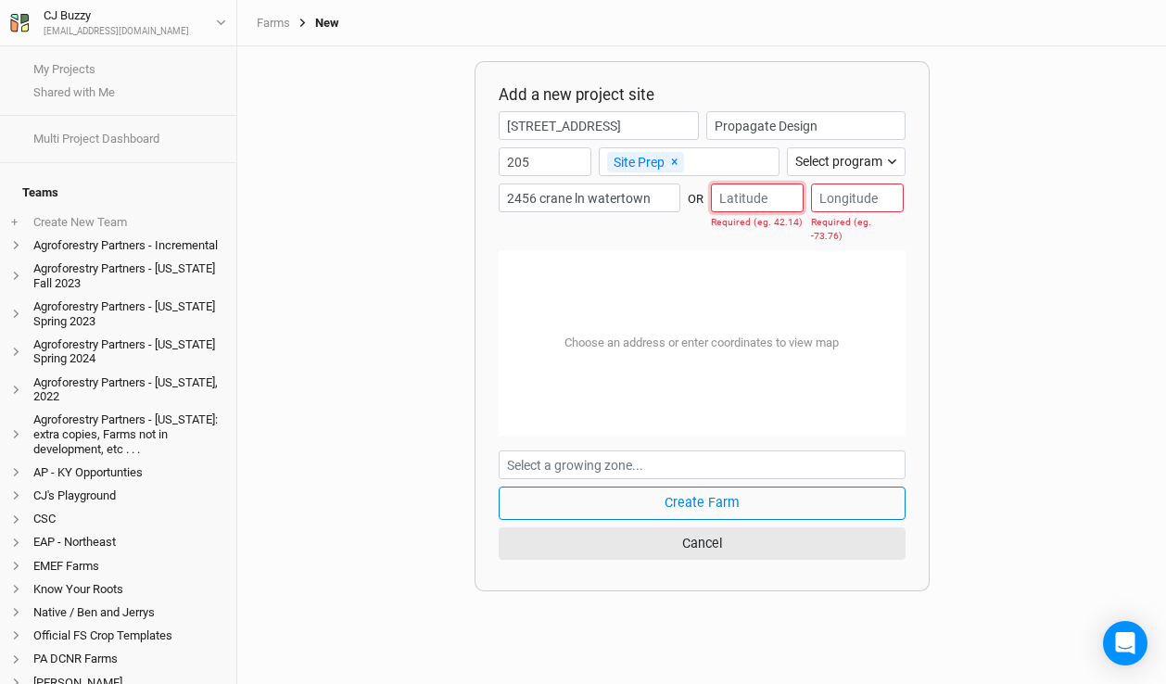
click at [752, 199] on input "number" at bounding box center [757, 198] width 93 height 29
drag, startPoint x: 769, startPoint y: 202, endPoint x: 693, endPoint y: 195, distance: 76.4
click at [693, 196] on div "5 results are available. Use up and down arrows to review and enter to select. …" at bounding box center [702, 217] width 407 height 67
paste input "435718.7"
type input "435718.7"
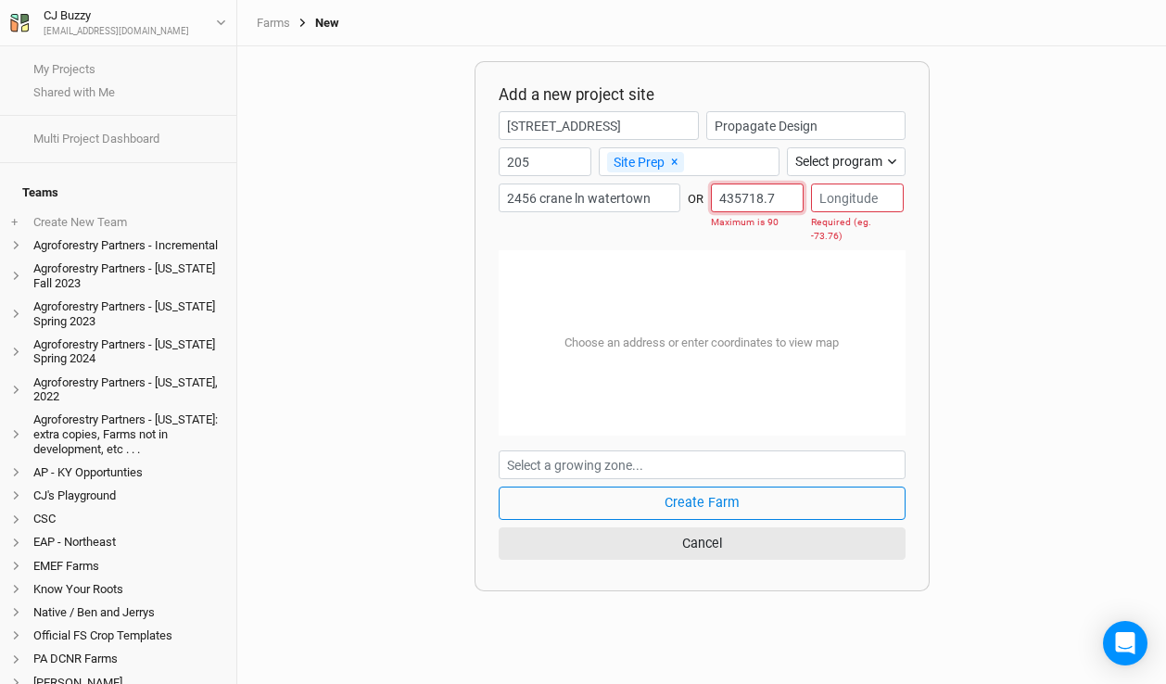
drag, startPoint x: 786, startPoint y: 197, endPoint x: 657, endPoint y: 188, distance: 129.2
click at [657, 188] on div "5 results are available. Use up and down arrows to review and enter to select. …" at bounding box center [702, 217] width 407 height 67
paste input "43.955183"
type input "43.955183"
click at [863, 195] on input "number" at bounding box center [857, 198] width 93 height 29
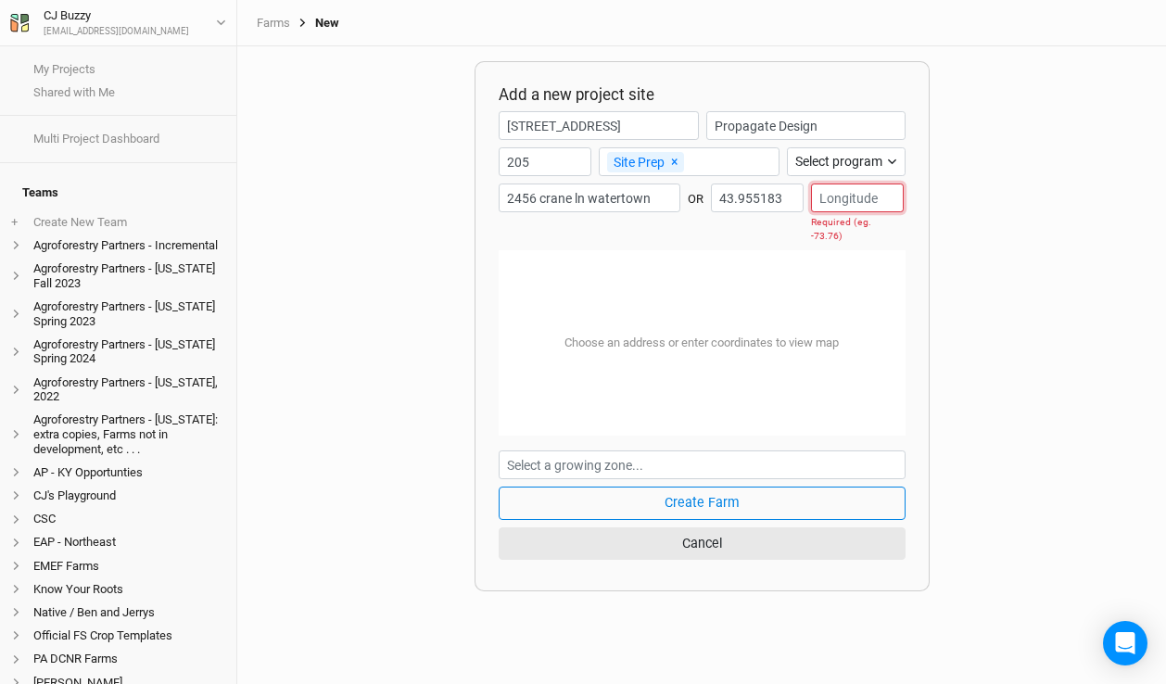
paste input "-75.876972"
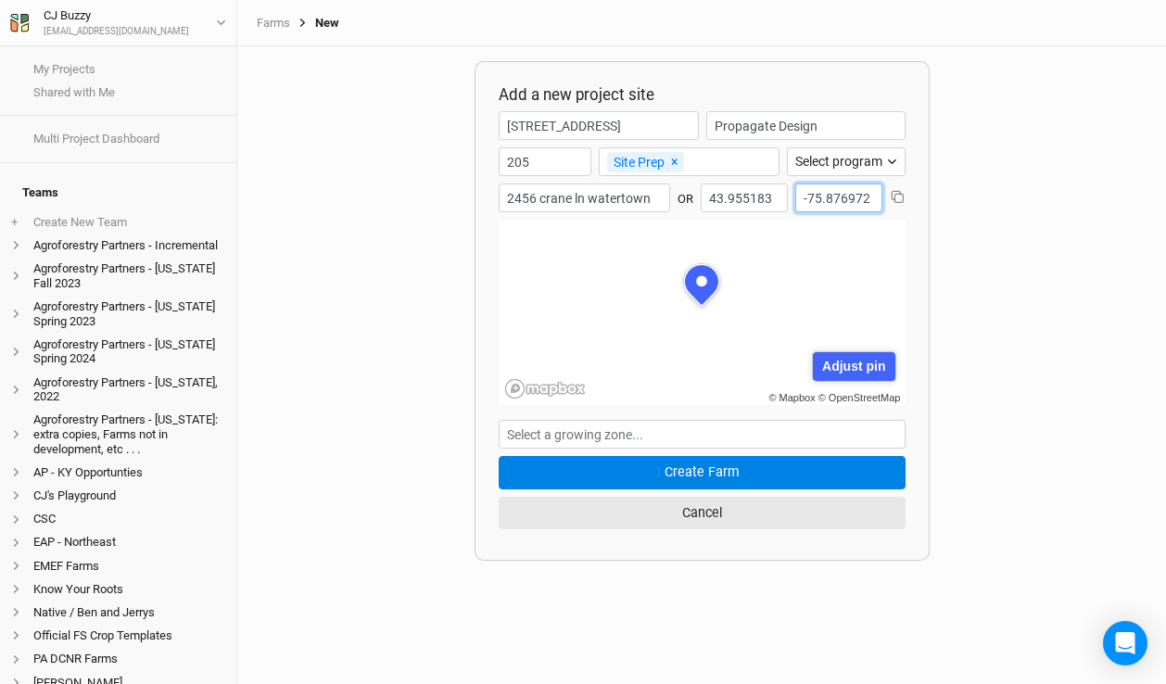
scroll to position [93, 203]
type input "-75.876972"
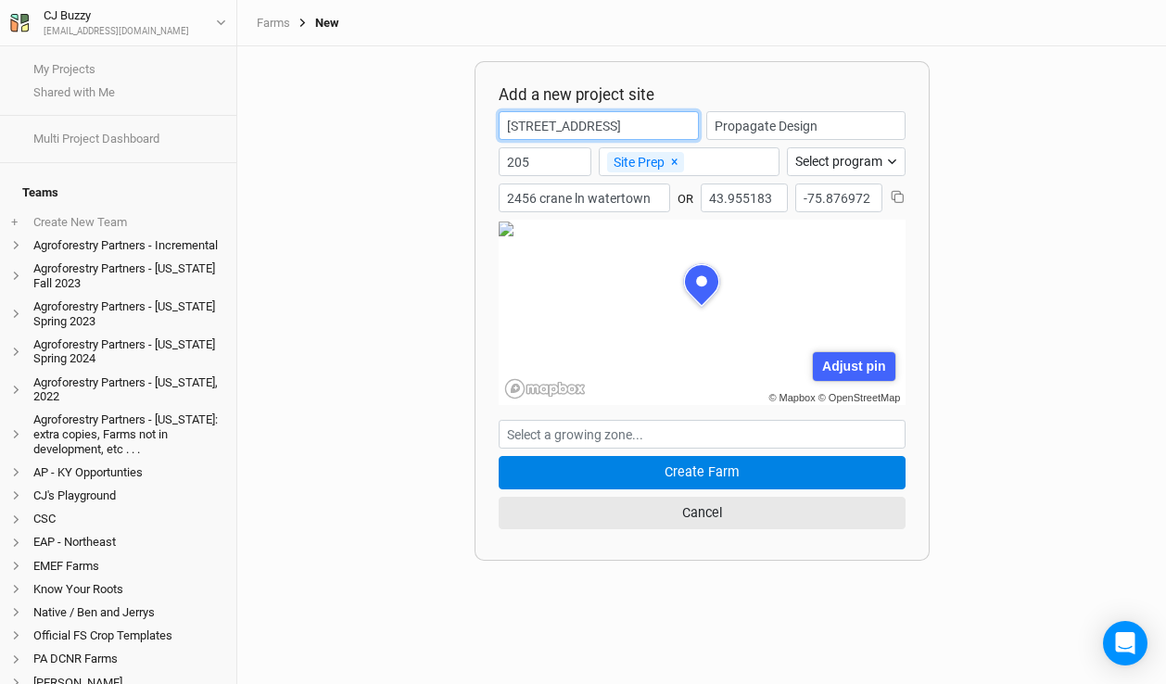
click at [676, 125] on body "My Projects Shared with Me Multi Project Dashboard Teams + Create New Team Agro…" at bounding box center [583, 342] width 1166 height 684
click at [505, 126] on input "[STREET_ADDRESS]" at bounding box center [599, 125] width 201 height 29
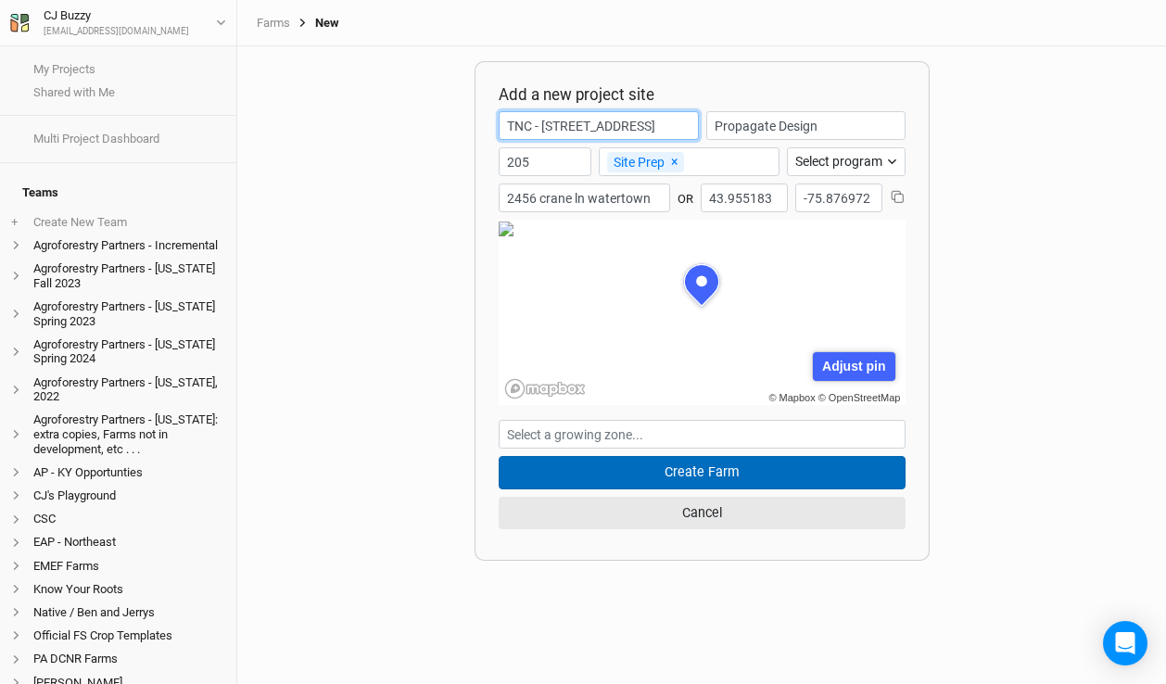
type input "TNC - [STREET_ADDRESS]"
click at [648, 475] on button "Create Farm" at bounding box center [702, 472] width 407 height 32
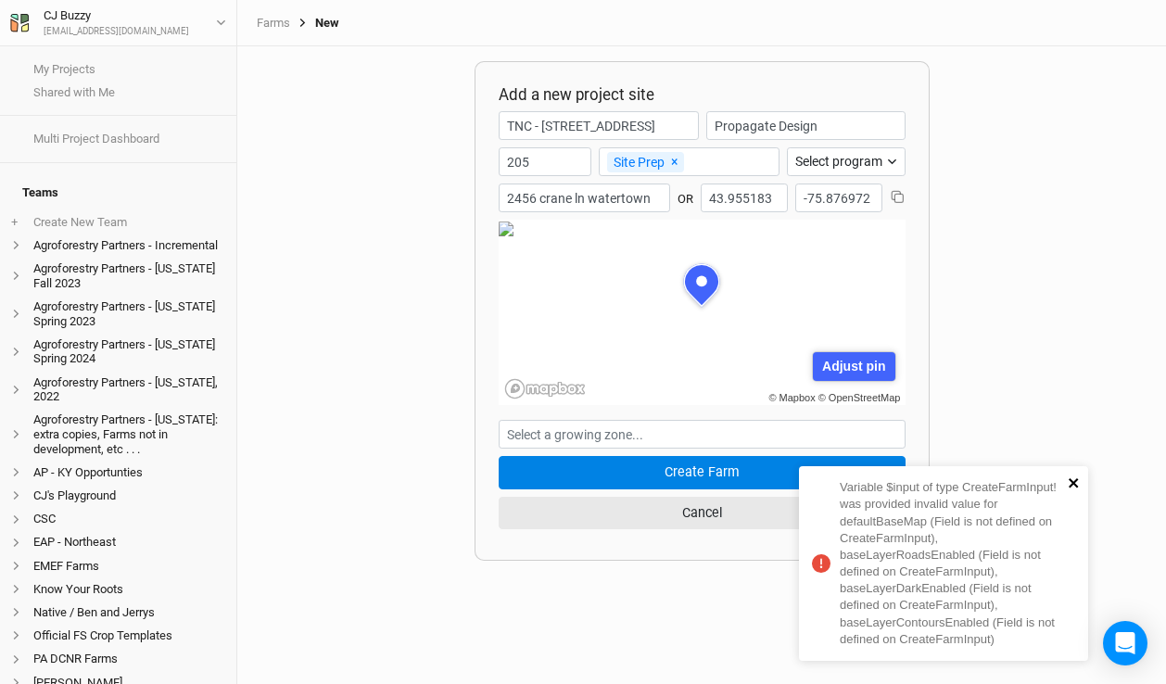
click at [1069, 481] on icon "close" at bounding box center [1074, 483] width 13 height 15
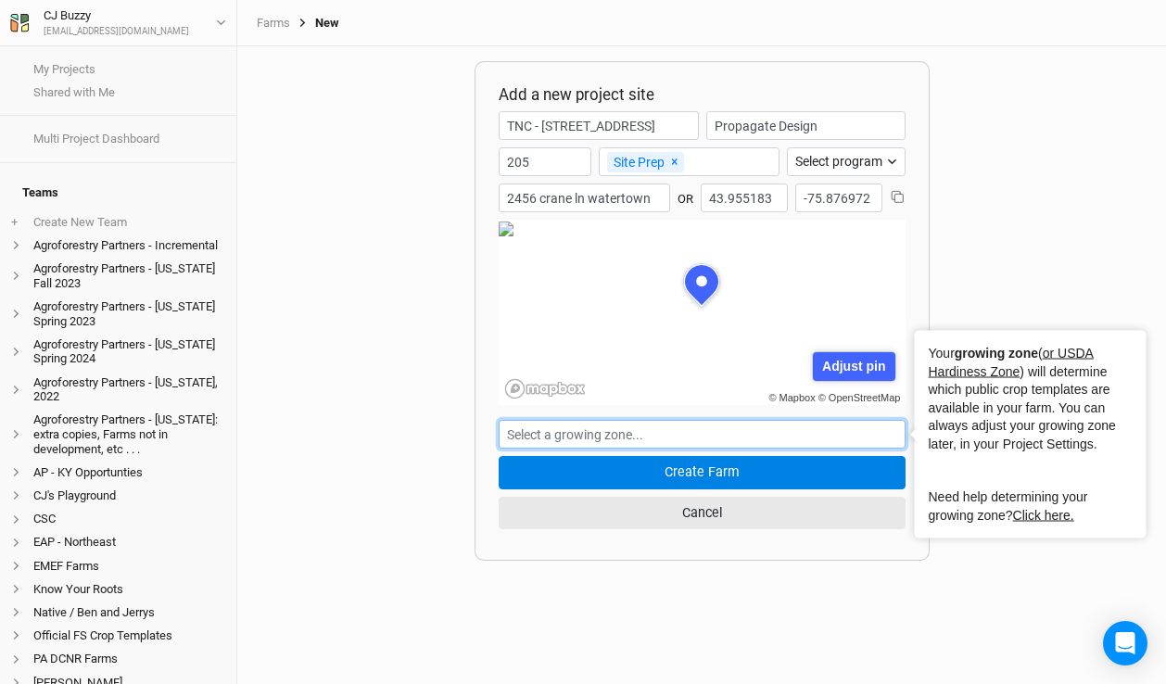
click at [809, 430] on input "text" at bounding box center [702, 434] width 407 height 29
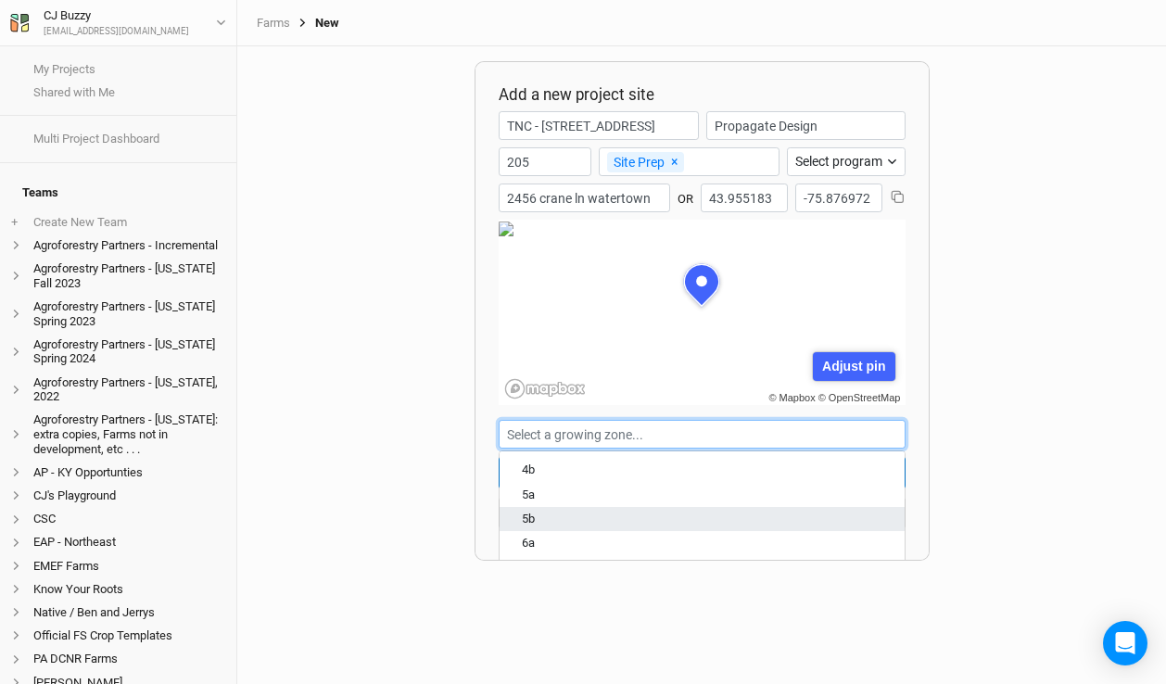
scroll to position [159, 0]
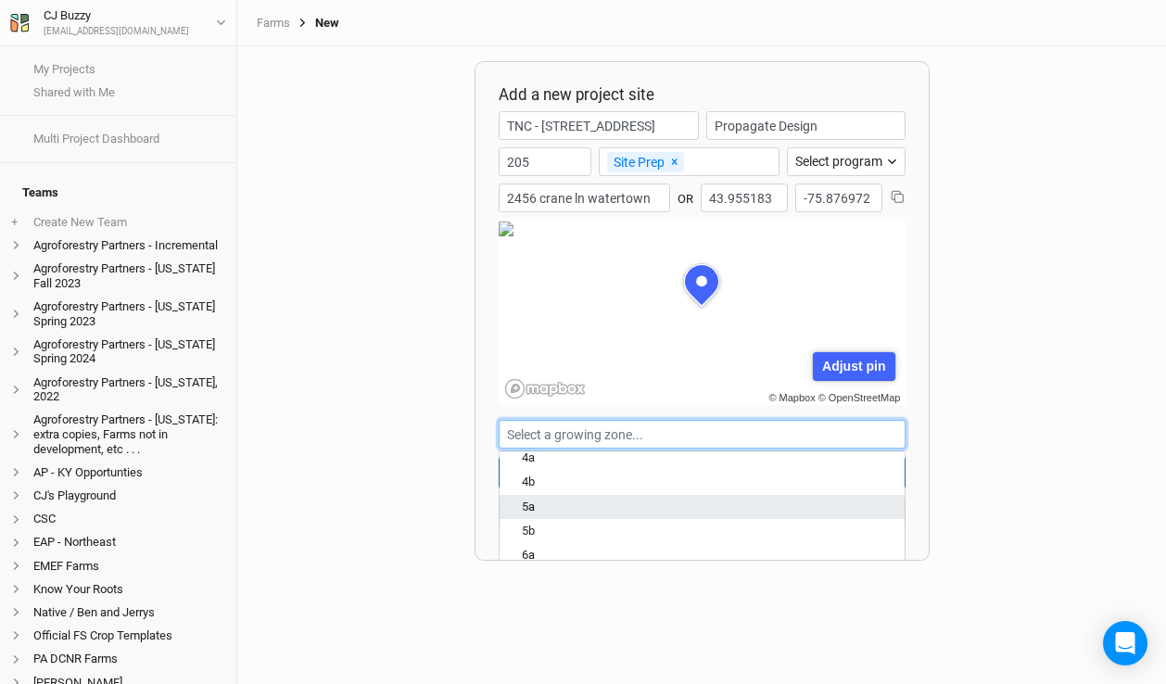
click at [755, 510] on div "5a" at bounding box center [702, 507] width 361 height 17
type input "5a"
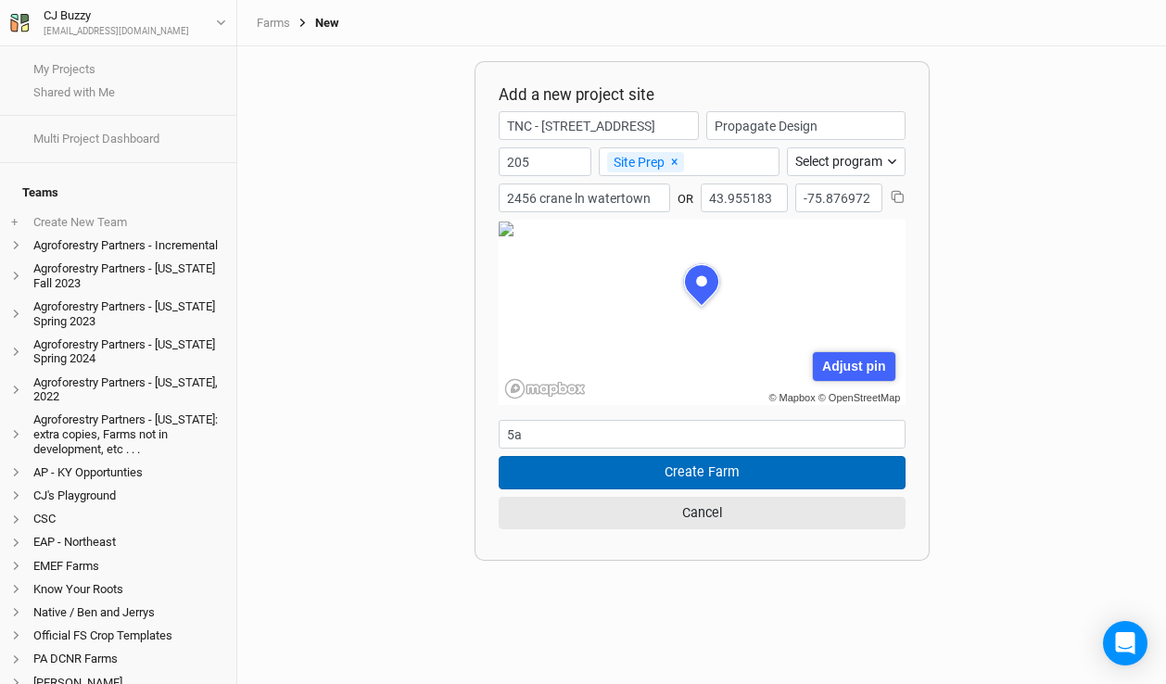
click at [680, 474] on button "Create Farm" at bounding box center [702, 472] width 407 height 32
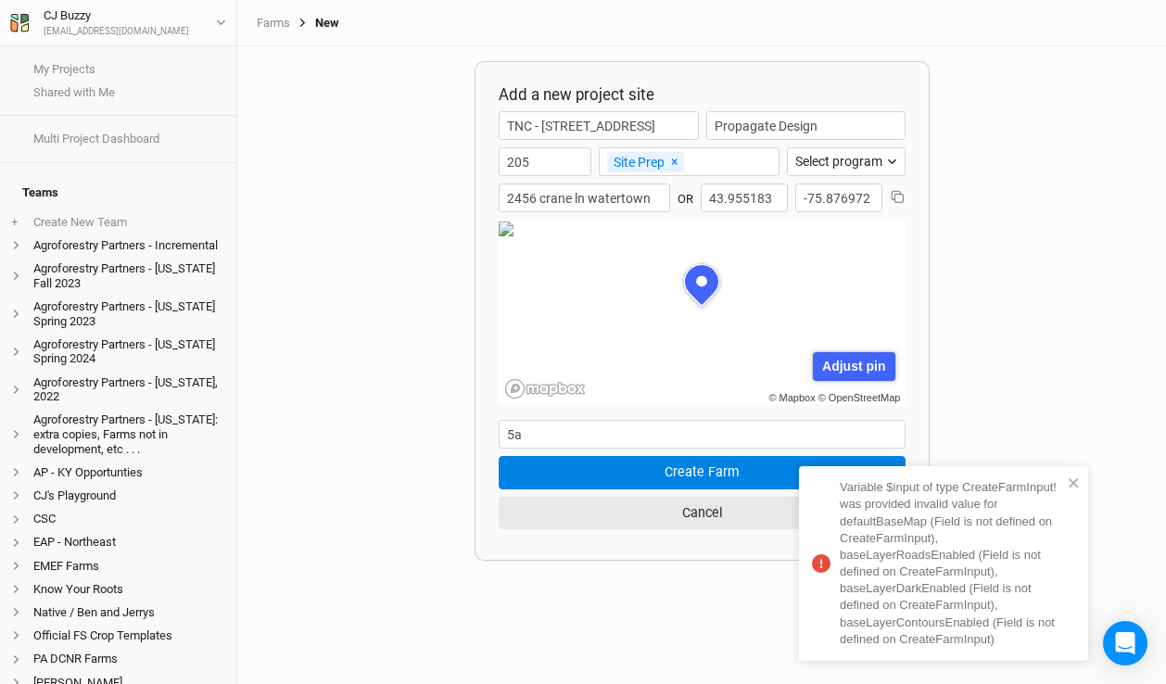
click at [744, 328] on div "© Mapbox © OpenStreetMap Adjust pin Save Cancel" at bounding box center [702, 312] width 407 height 185
click at [839, 366] on div "Adjust pin" at bounding box center [854, 366] width 83 height 29
click at [667, 307] on div "© Mapbox © OpenStreetMap Adjust pin Save Cancel" at bounding box center [702, 312] width 407 height 185
click at [791, 366] on div "Save" at bounding box center [799, 366] width 50 height 29
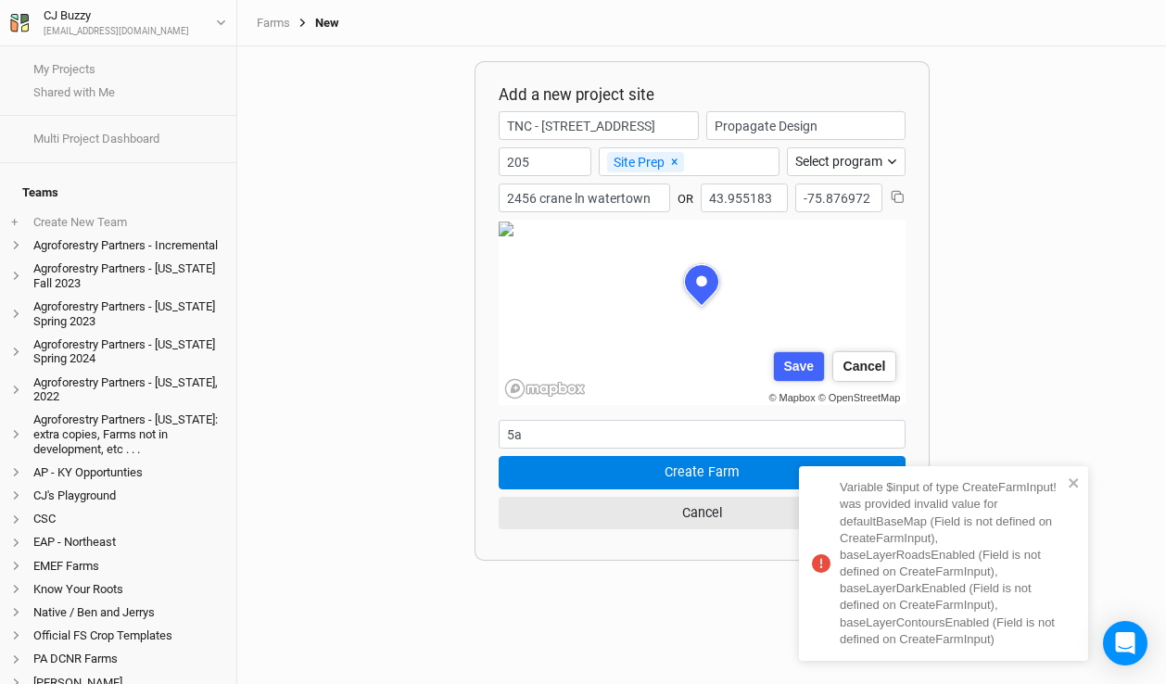
type input "43.955337"
type input "-75.876657"
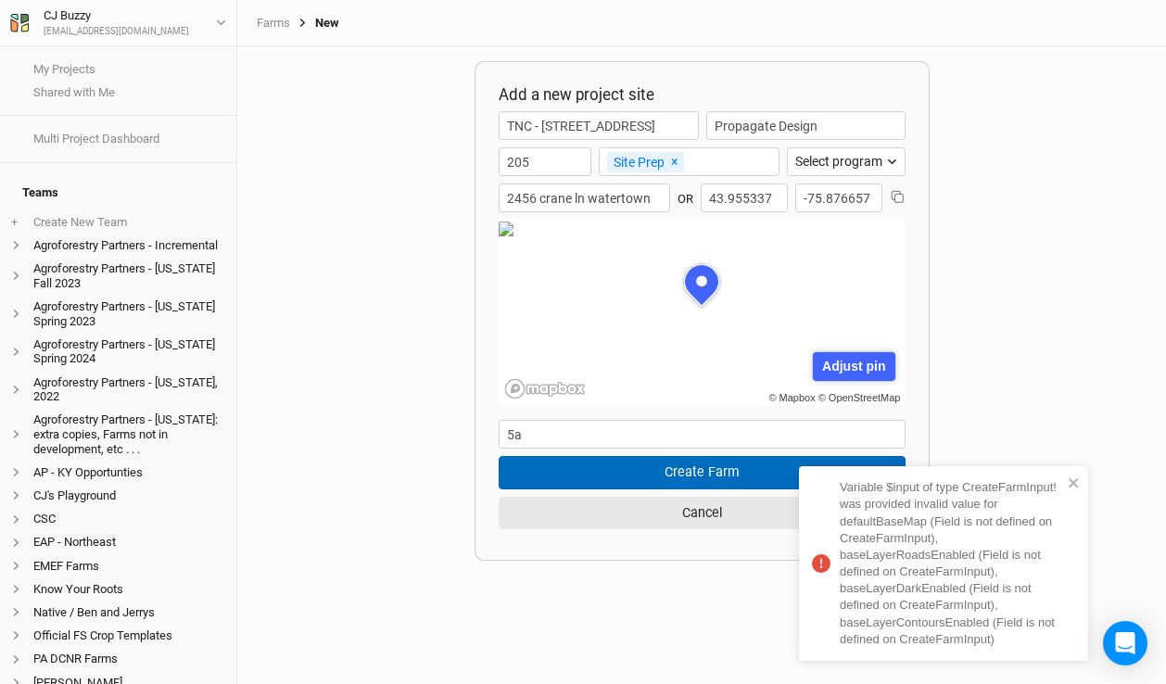
click at [717, 474] on button "Create Farm" at bounding box center [702, 472] width 407 height 32
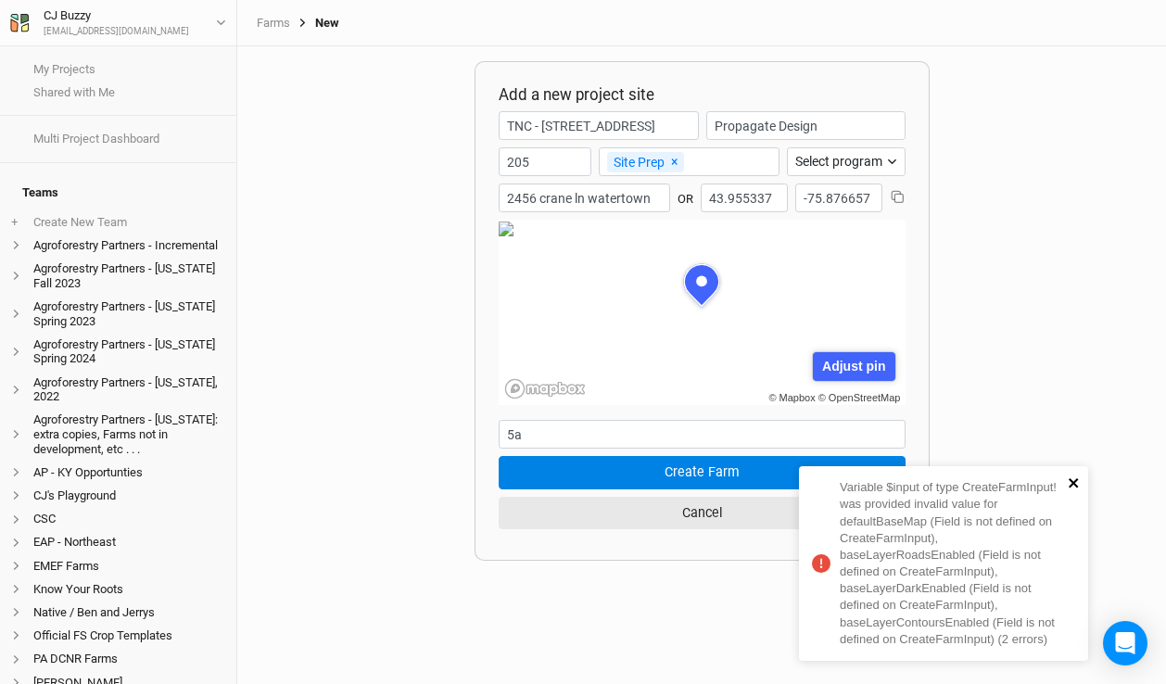
click at [1070, 481] on icon "close" at bounding box center [1073, 482] width 9 height 9
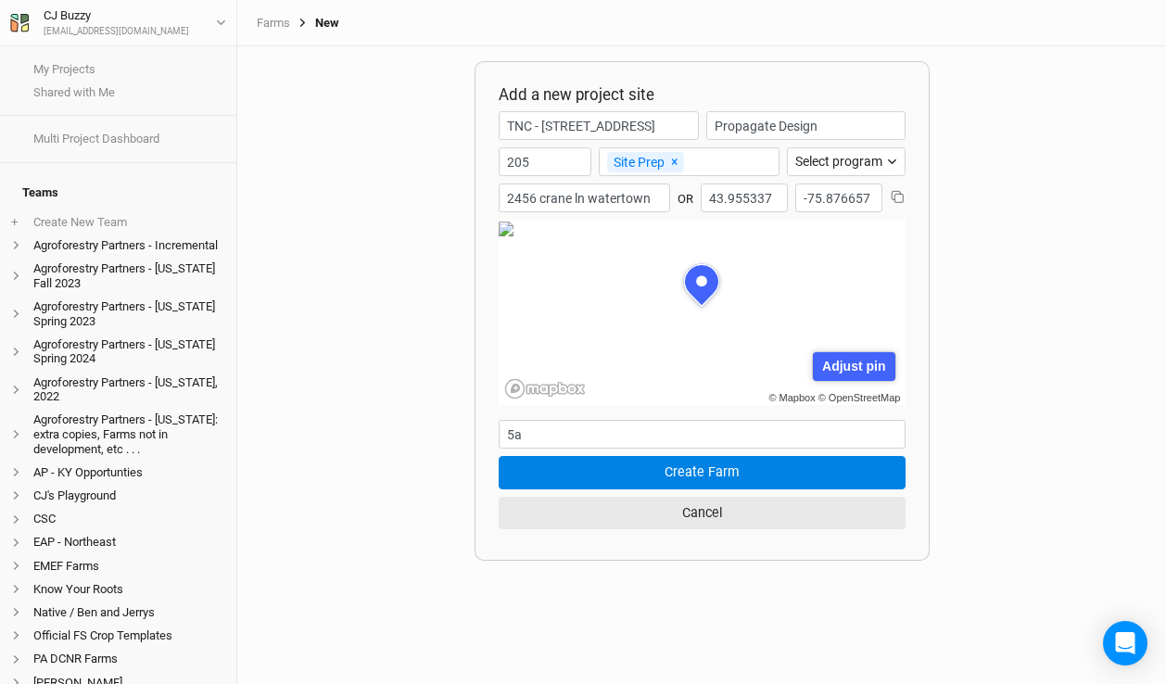
click at [617, 198] on input "2456 crane ln watertown" at bounding box center [584, 198] width 171 height 29
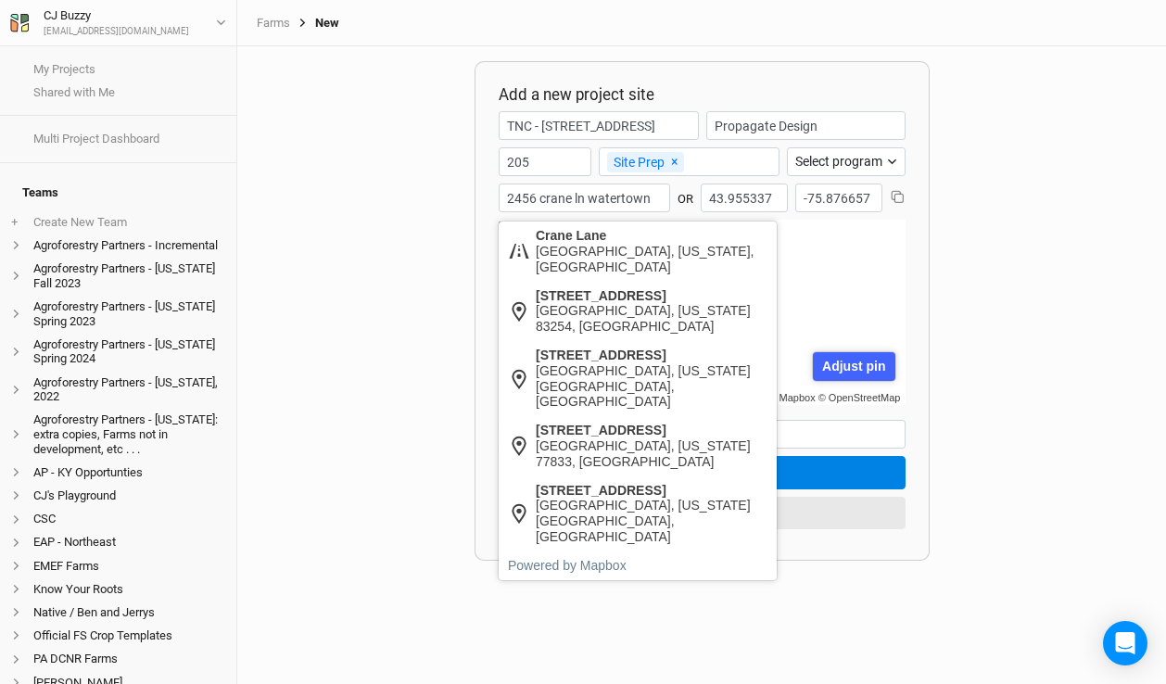
click at [617, 198] on input "2456 crane ln watertown" at bounding box center [584, 198] width 171 height 29
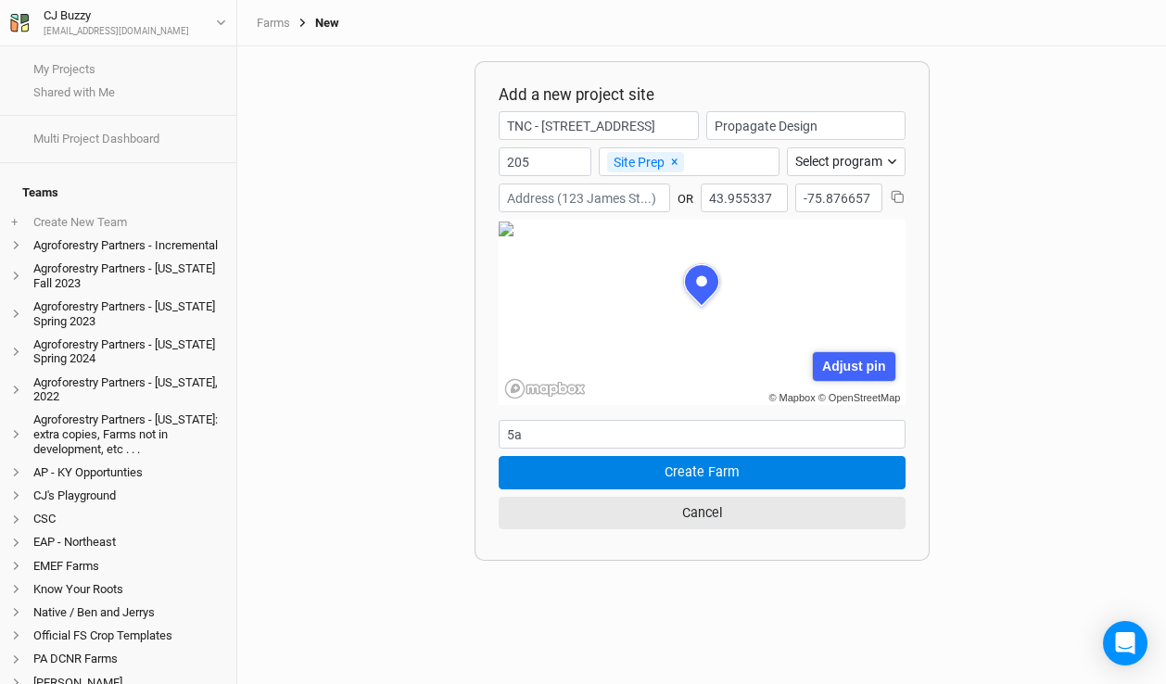
click at [402, 314] on div "Add a new project site TNC - [STREET_ADDRESS] Propagate Design 205 Site Prep × …" at bounding box center [701, 365] width 929 height 638
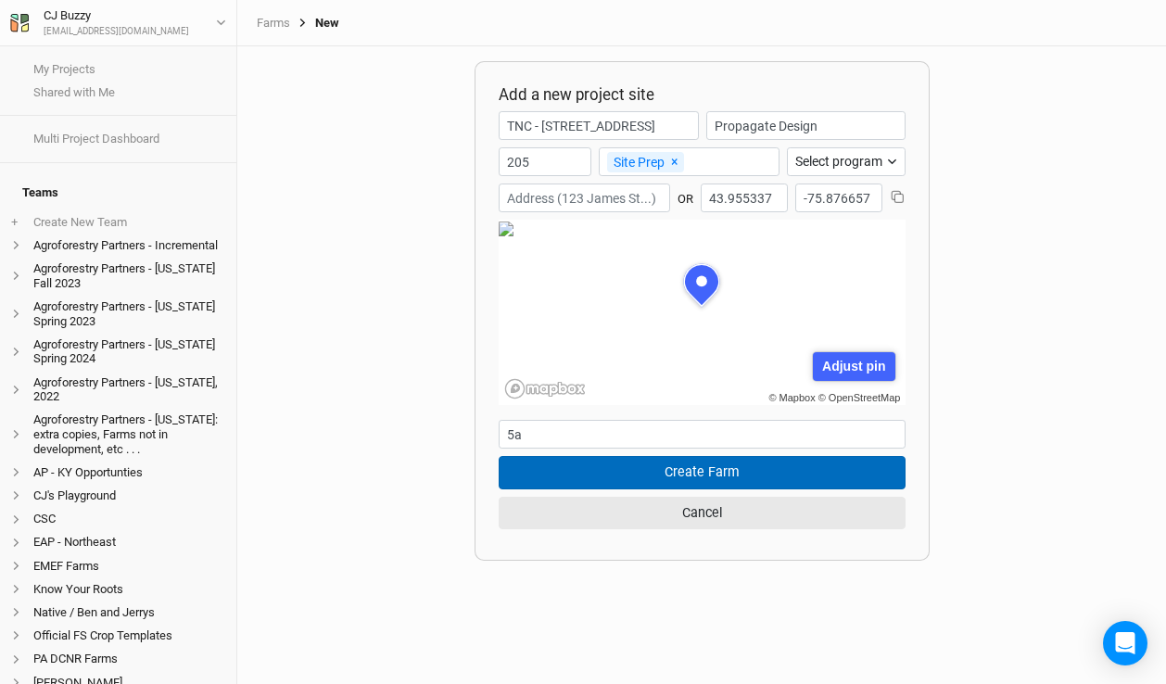
click at [621, 473] on button "Create Farm" at bounding box center [702, 472] width 407 height 32
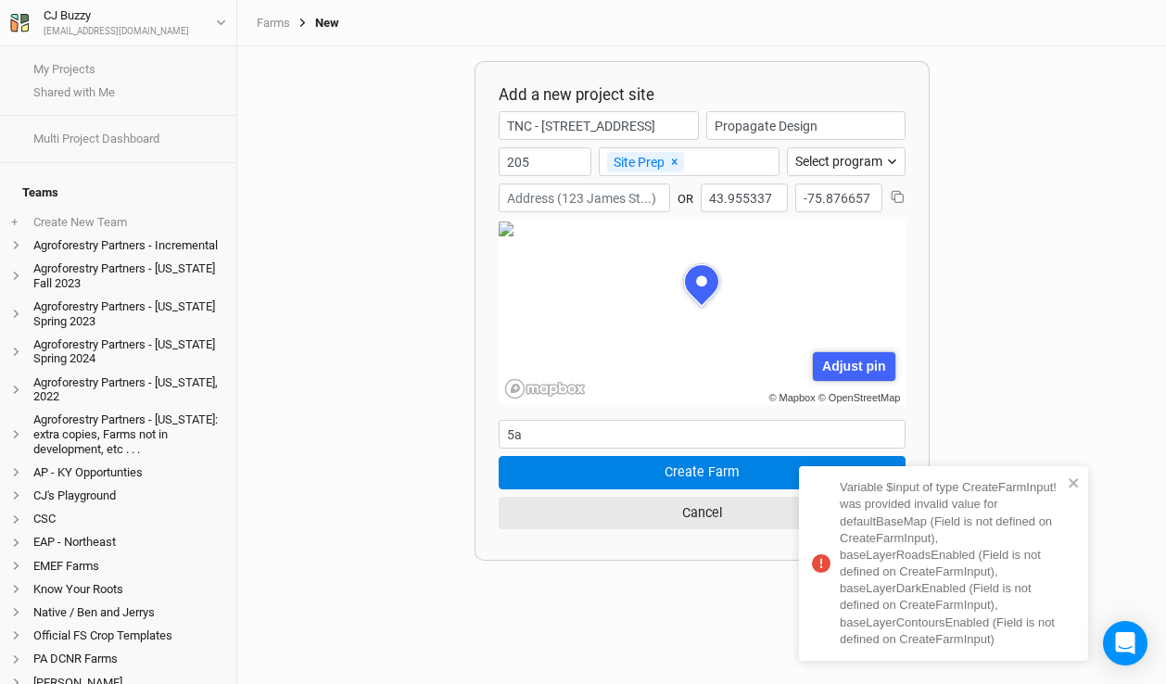
click at [946, 617] on div "Variable $input of type CreateFarmInput! was provided invalid value for default…" at bounding box center [951, 563] width 222 height 169
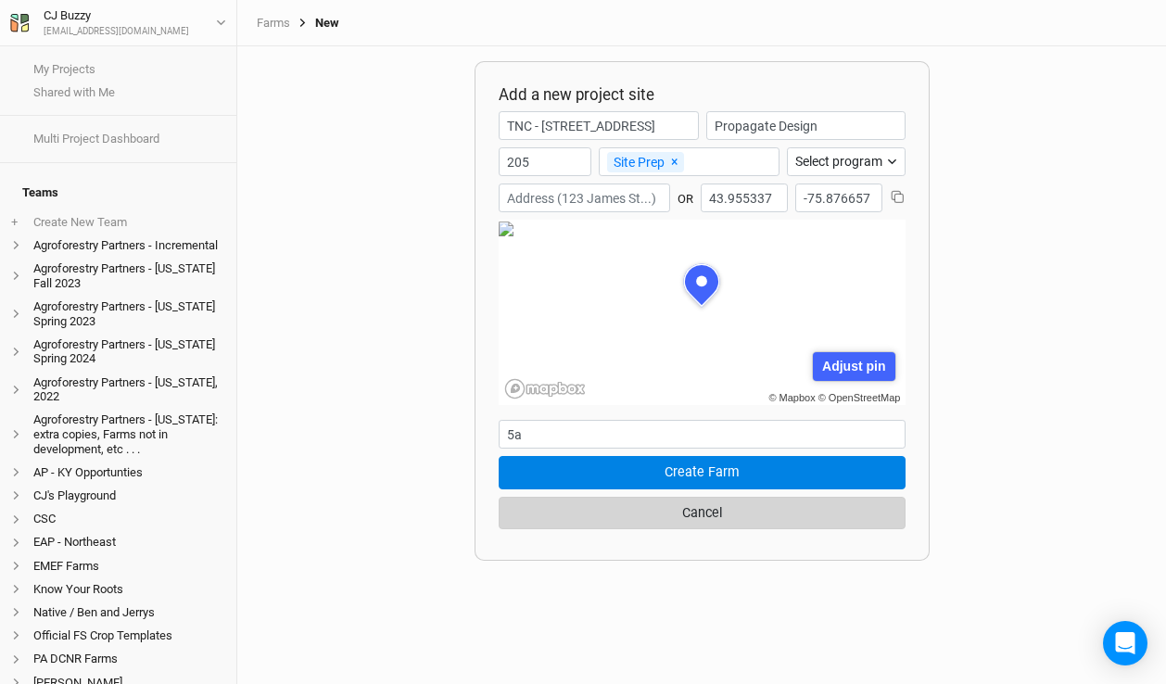
click at [783, 513] on button "Cancel" at bounding box center [702, 513] width 407 height 32
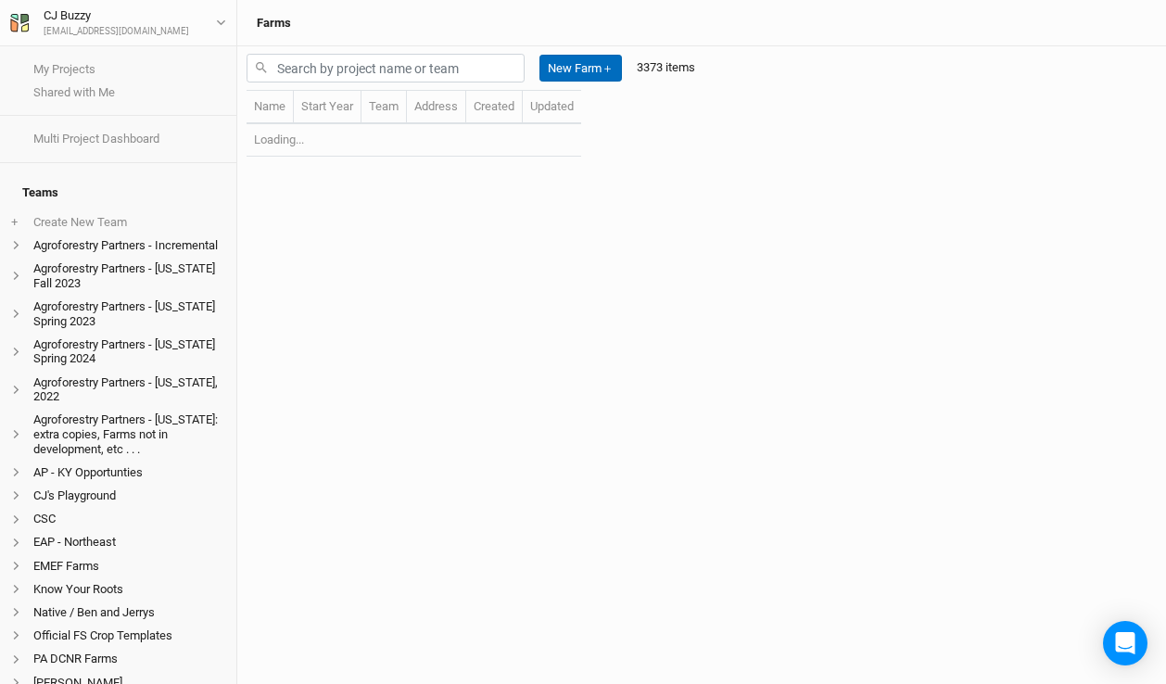
click at [578, 67] on button "New Farm ＋" at bounding box center [581, 69] width 83 height 28
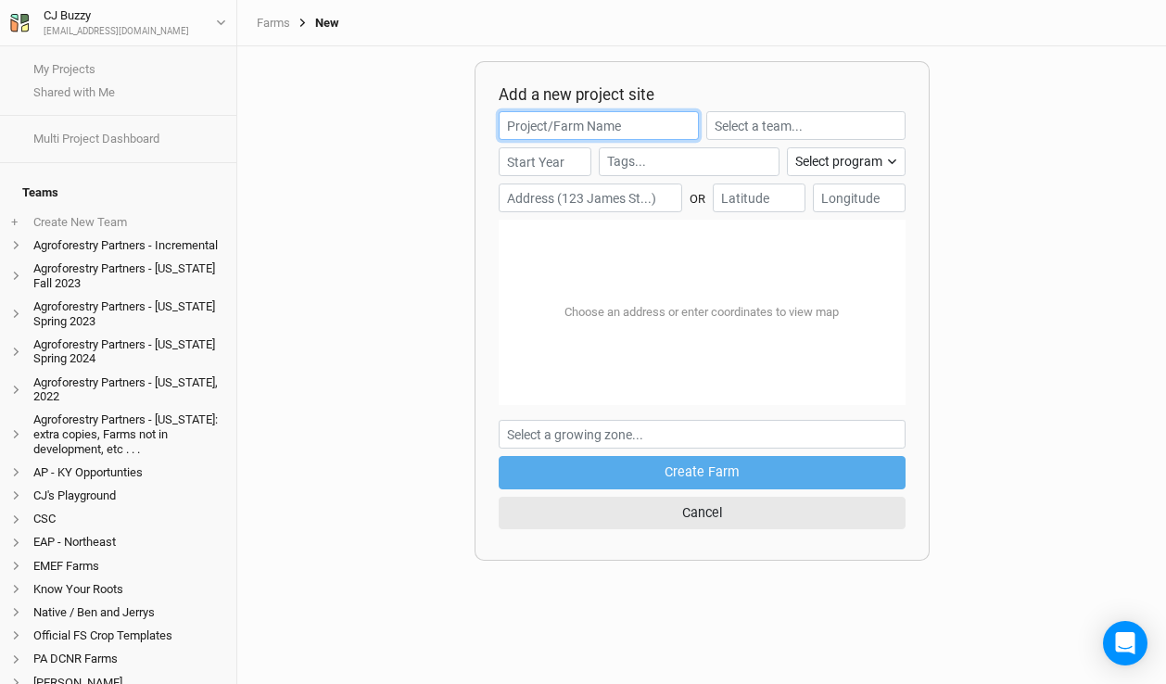
click at [549, 133] on input "text" at bounding box center [599, 125] width 201 height 29
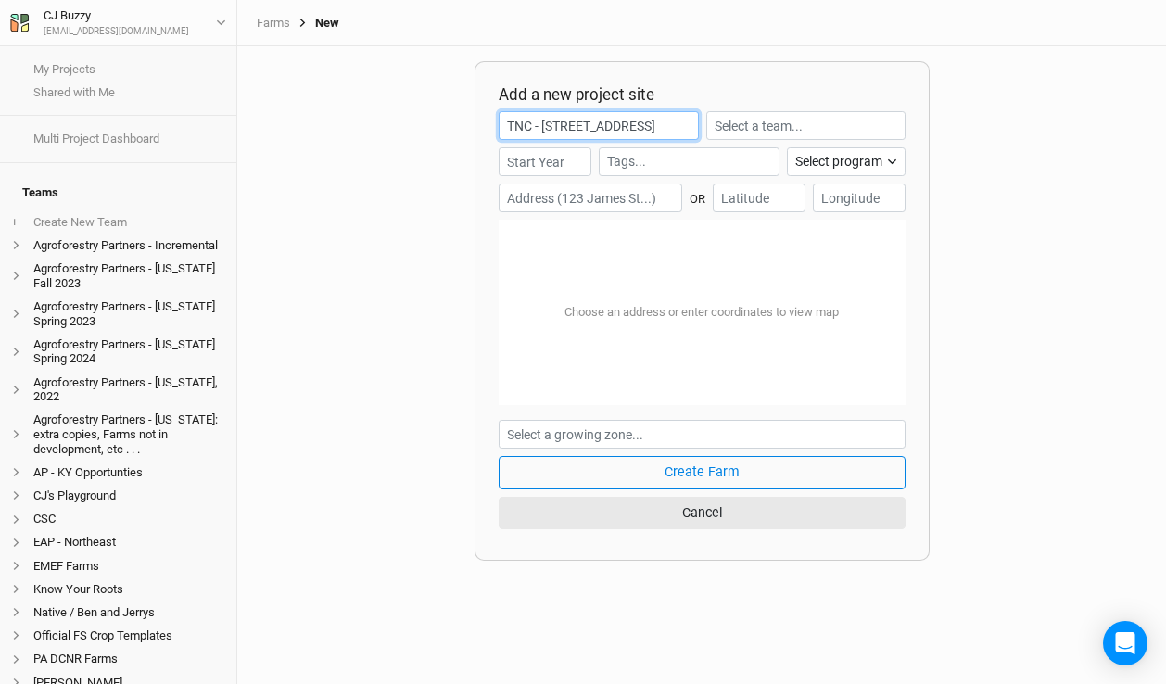
scroll to position [0, 22]
type input "TNC - [STREET_ADDRESS]"
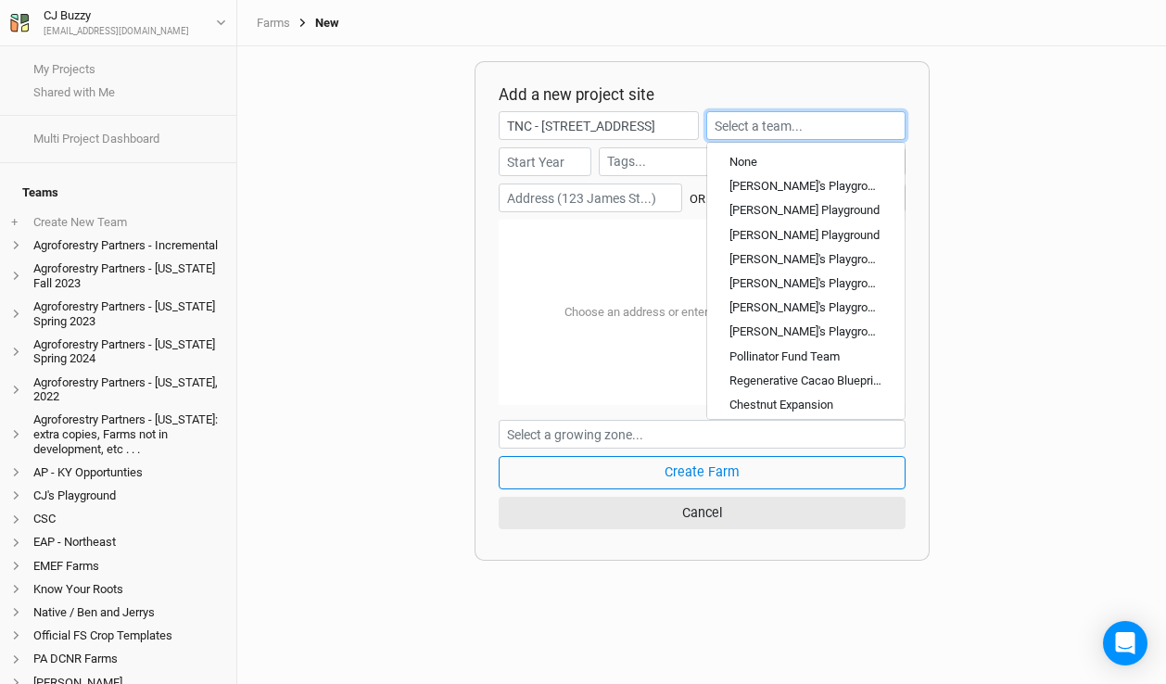
click at [798, 124] on input "text" at bounding box center [805, 125] width 199 height 29
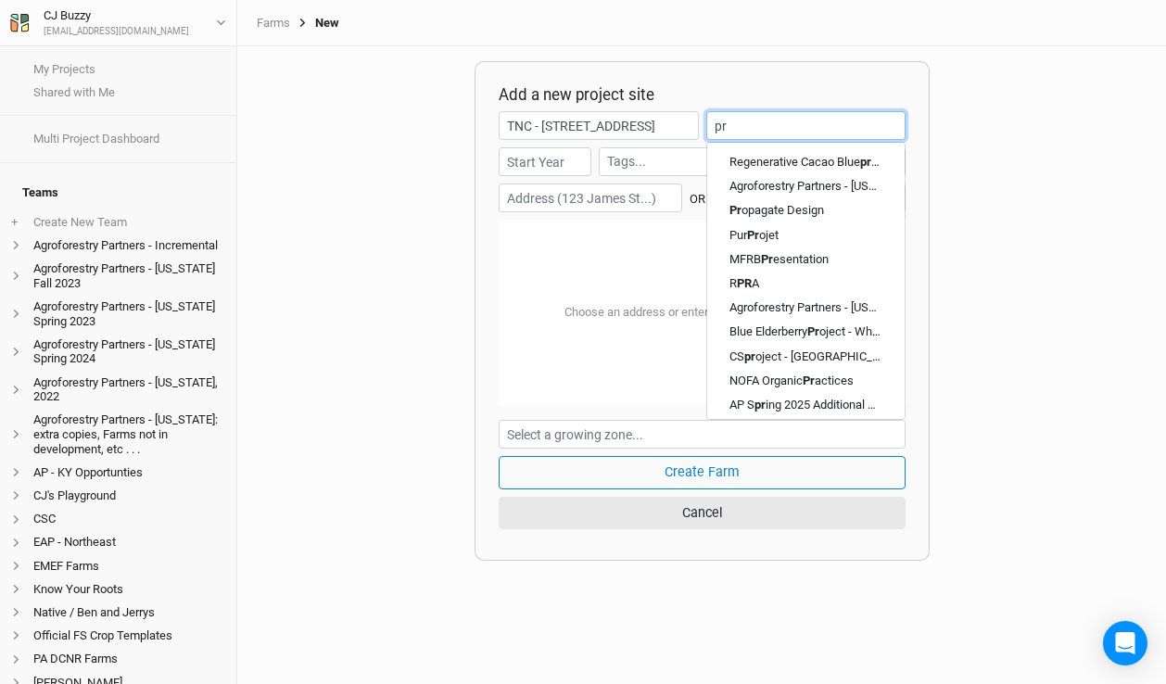
type input "pro"
type input "propagate Design"
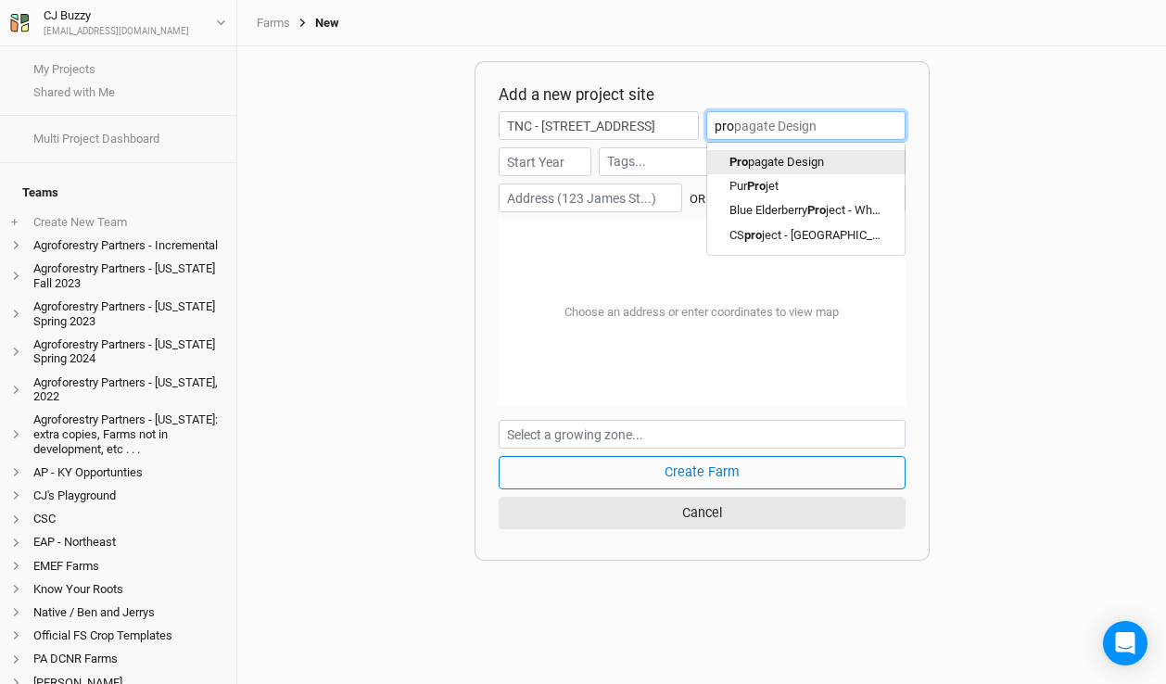
click at [793, 162] on div "Pro pagate Design" at bounding box center [777, 162] width 95 height 17
type input "Propagate Design"
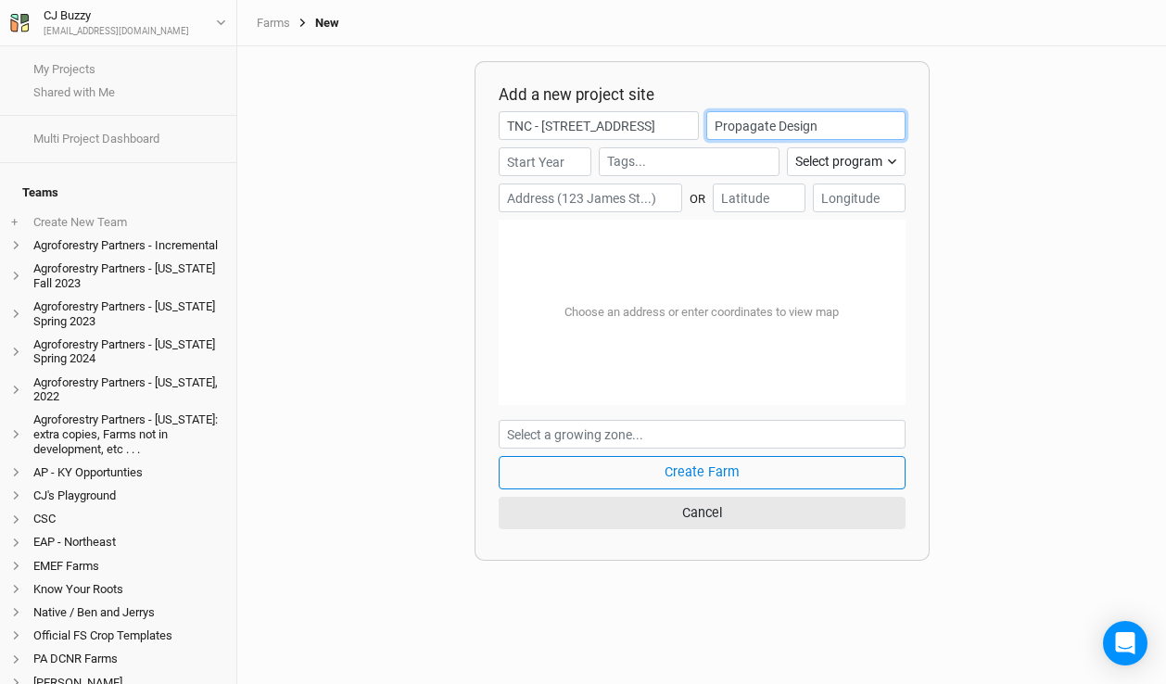
type input "Propagate Design"
click at [527, 166] on input "number" at bounding box center [545, 161] width 93 height 29
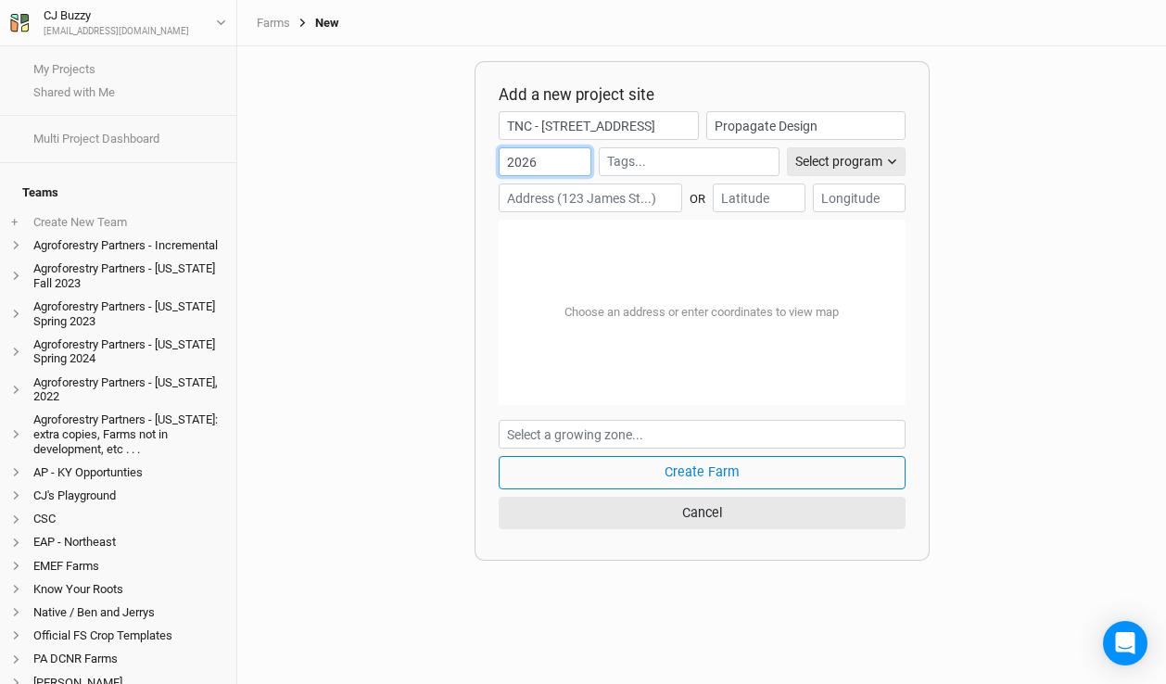
type input "2026"
click at [835, 167] on div "Select program" at bounding box center [838, 161] width 87 height 19
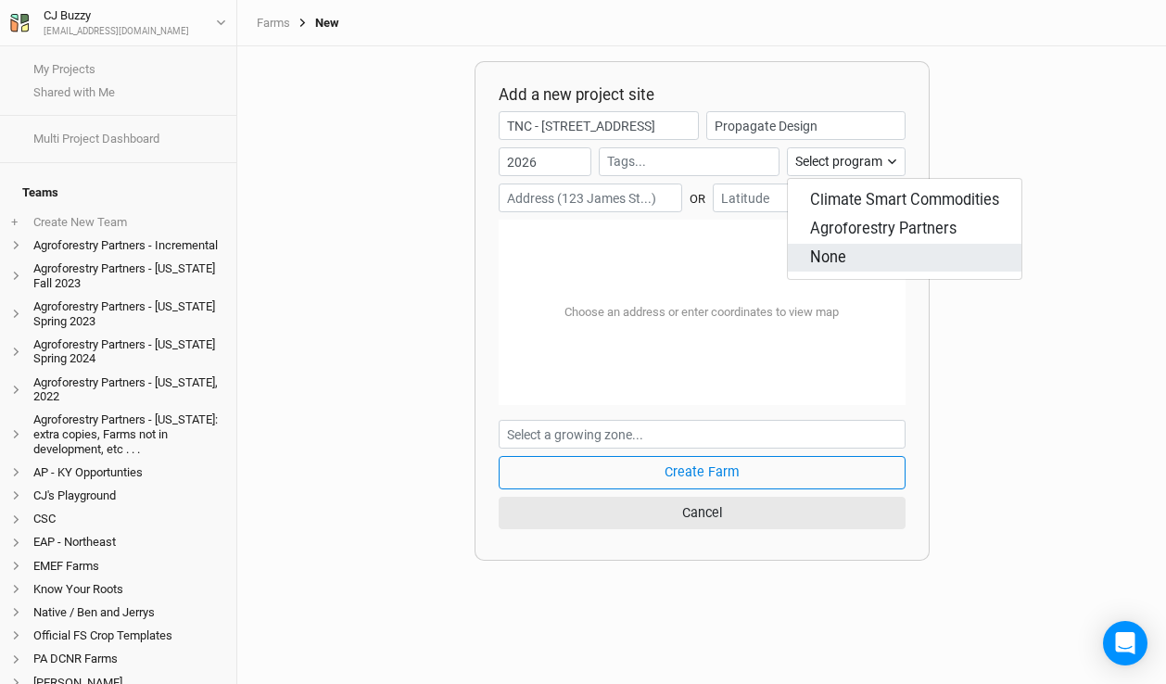
click at [842, 256] on span "None" at bounding box center [828, 258] width 36 height 21
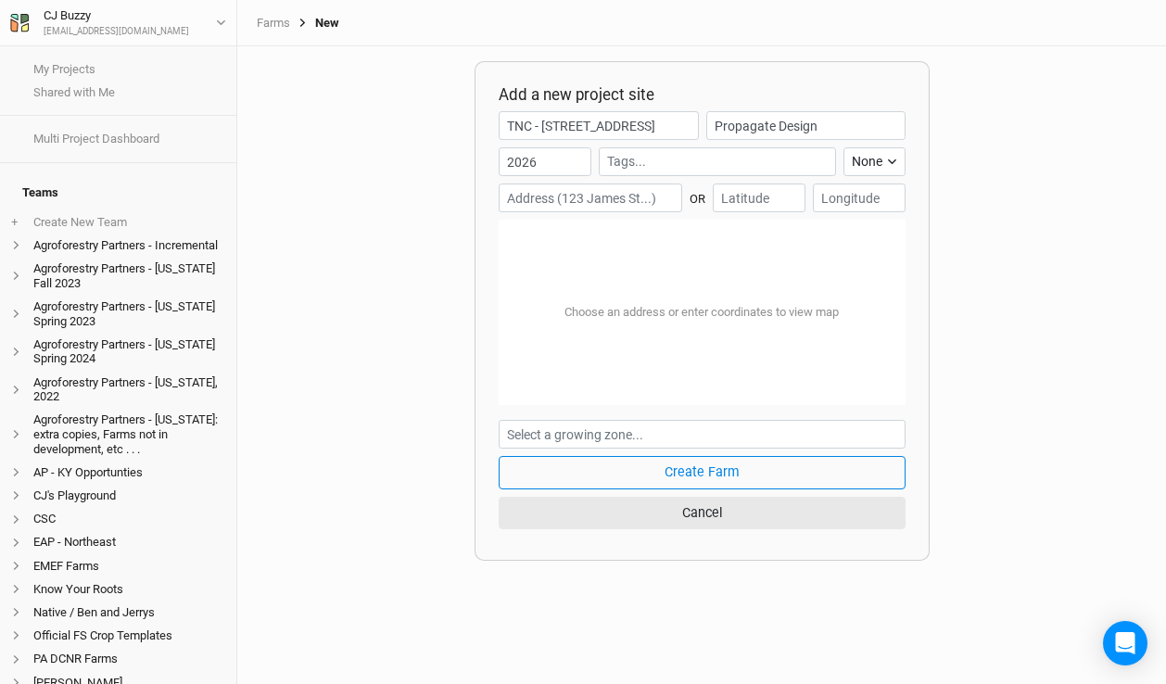
click at [691, 163] on input "text" at bounding box center [718, 161] width 222 height 19
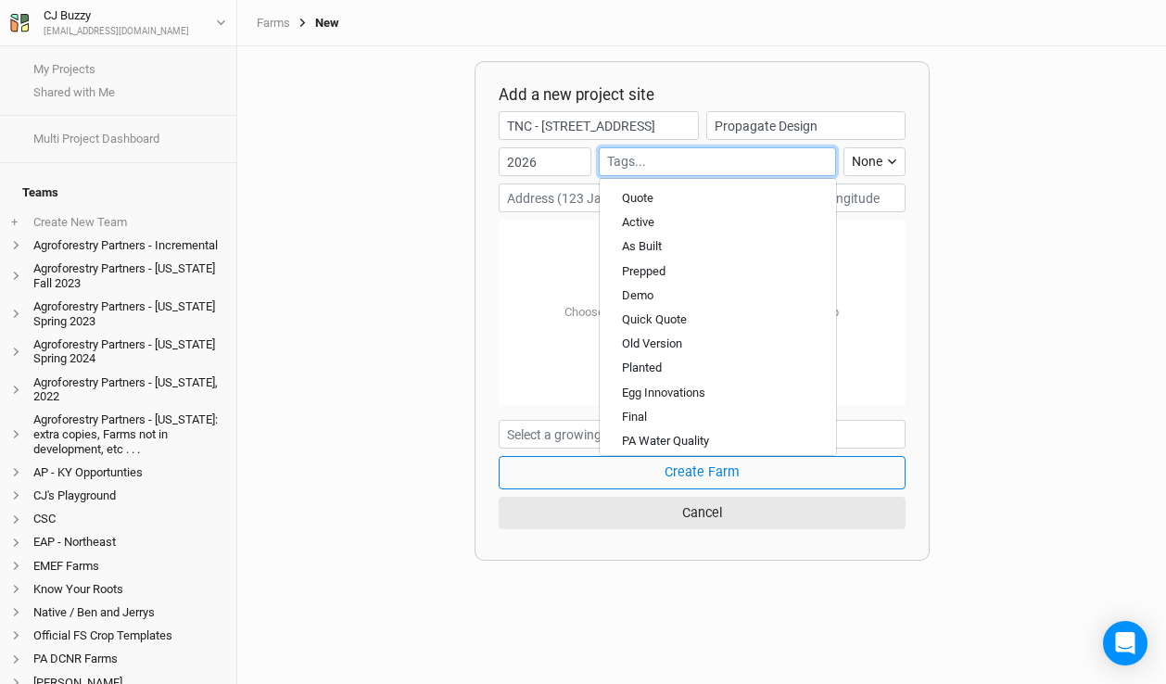
click at [383, 306] on div "Add a new project site TNC - [STREET_ADDRESS] Propagate Design 2026 Quote Activ…" at bounding box center [701, 365] width 929 height 638
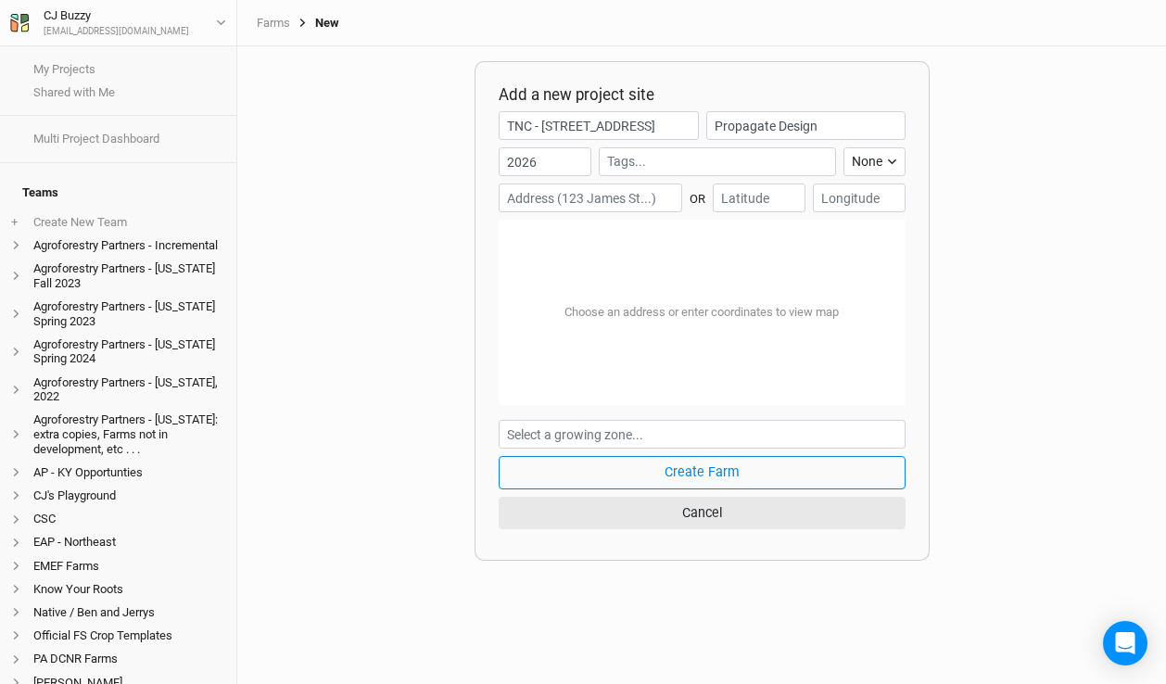
click at [579, 203] on input "text" at bounding box center [591, 198] width 184 height 29
click at [765, 201] on input "number" at bounding box center [759, 198] width 93 height 29
paste input "43.955183"
type input "43.955183"
click at [869, 206] on input "number" at bounding box center [859, 198] width 93 height 29
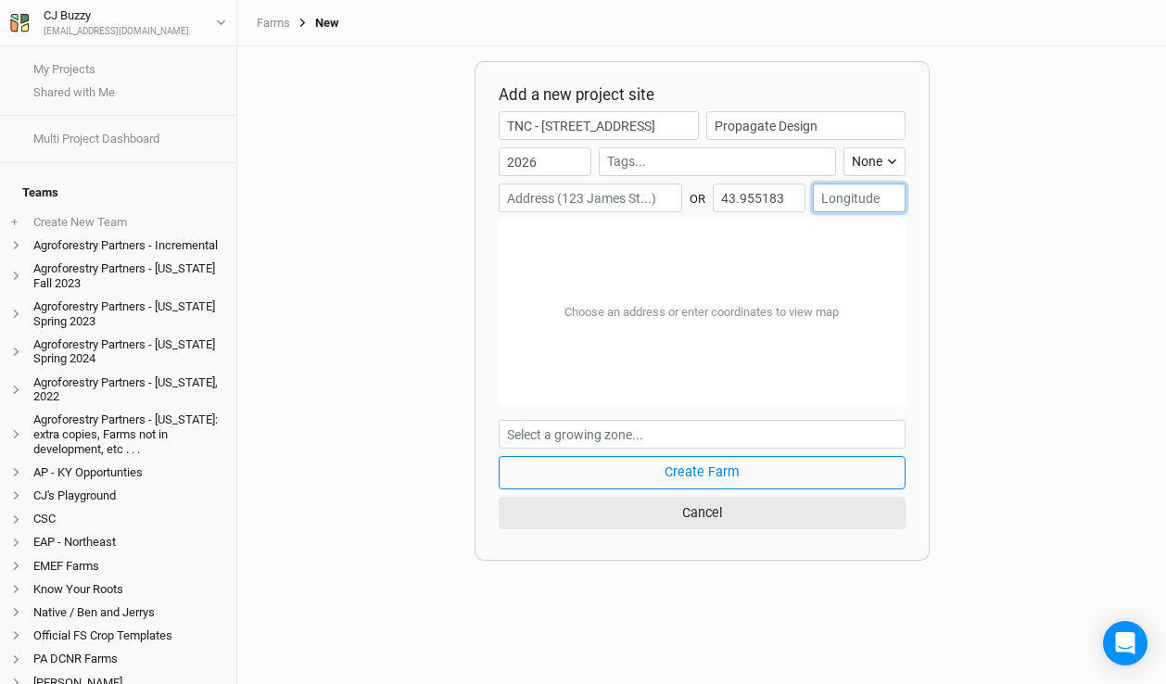
paste input "-75.876972"
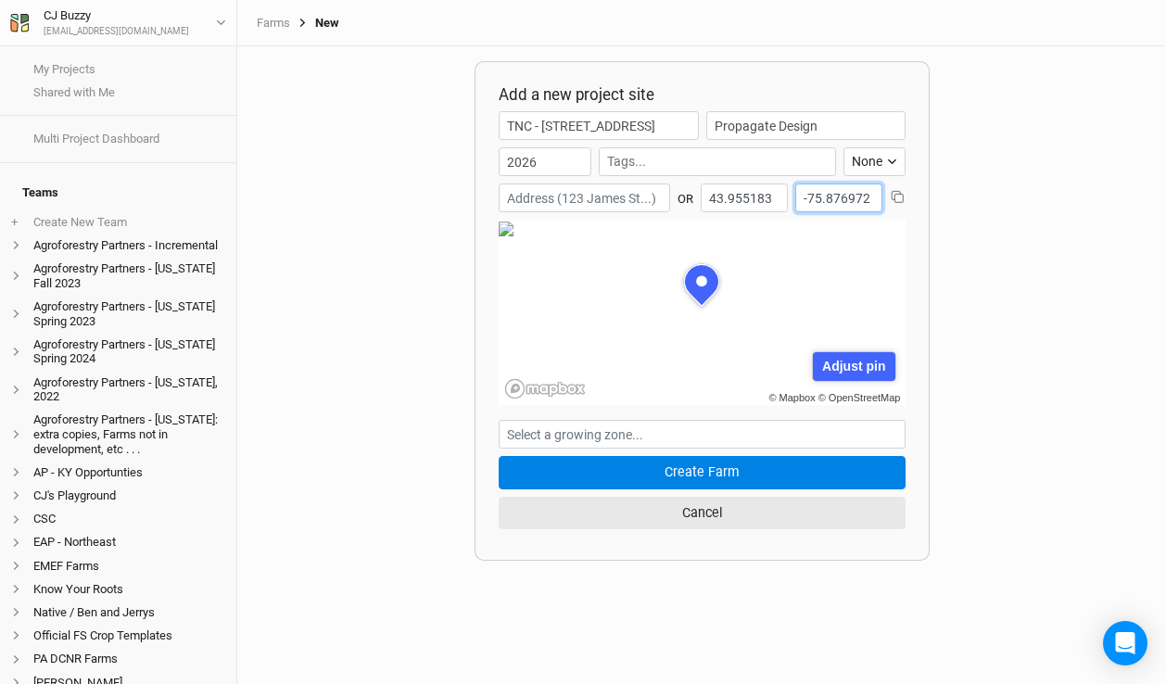
scroll to position [93, 203]
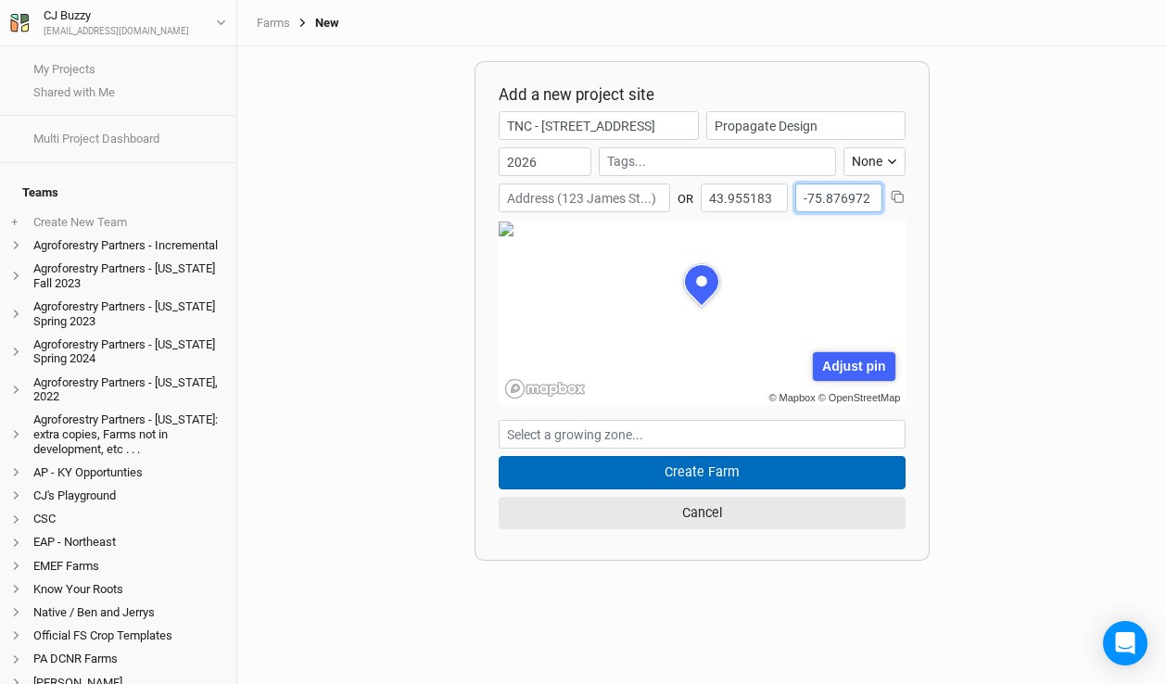
type input "-75.876972"
click at [704, 476] on button "Create Farm" at bounding box center [702, 472] width 407 height 32
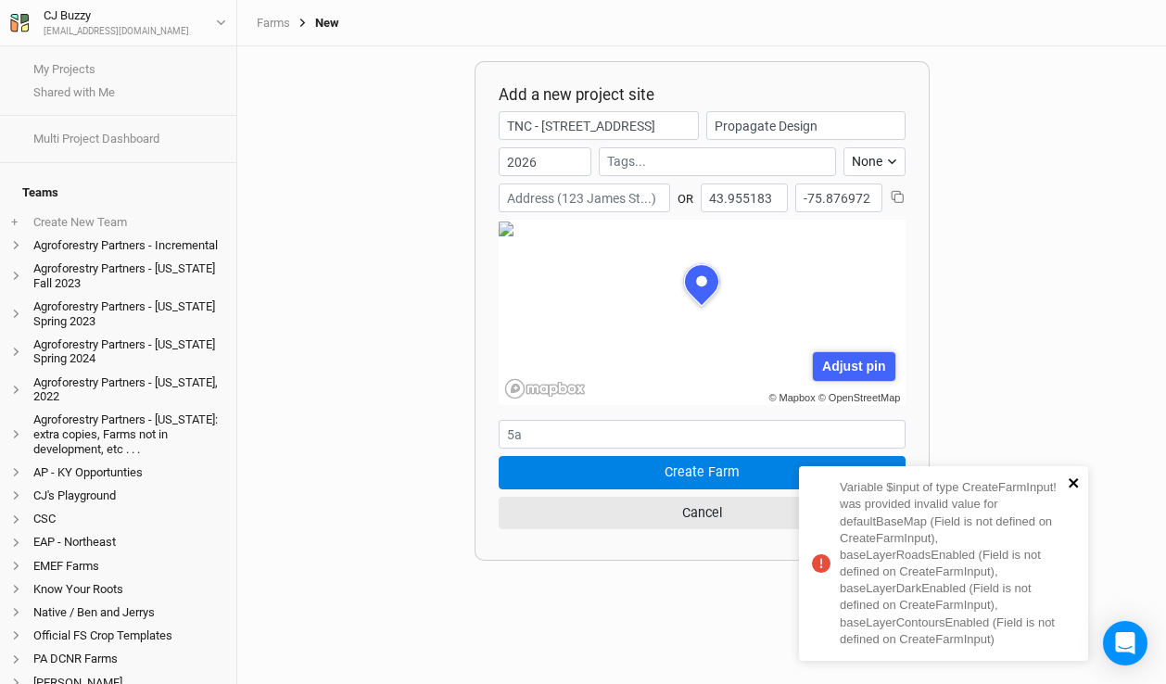
click at [1073, 480] on icon "close" at bounding box center [1074, 483] width 13 height 15
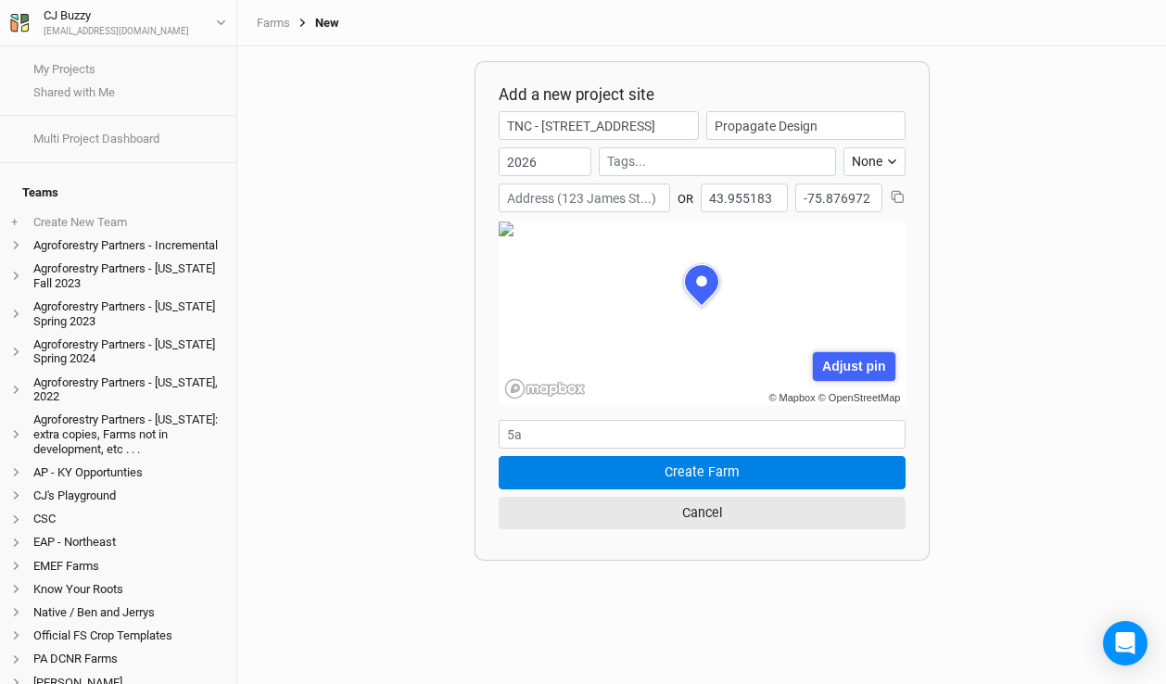
click at [777, 355] on div "© Mapbox © OpenStreetMap Adjust pin Save Cancel" at bounding box center [702, 312] width 407 height 185
click at [553, 163] on input "2026" at bounding box center [545, 161] width 93 height 29
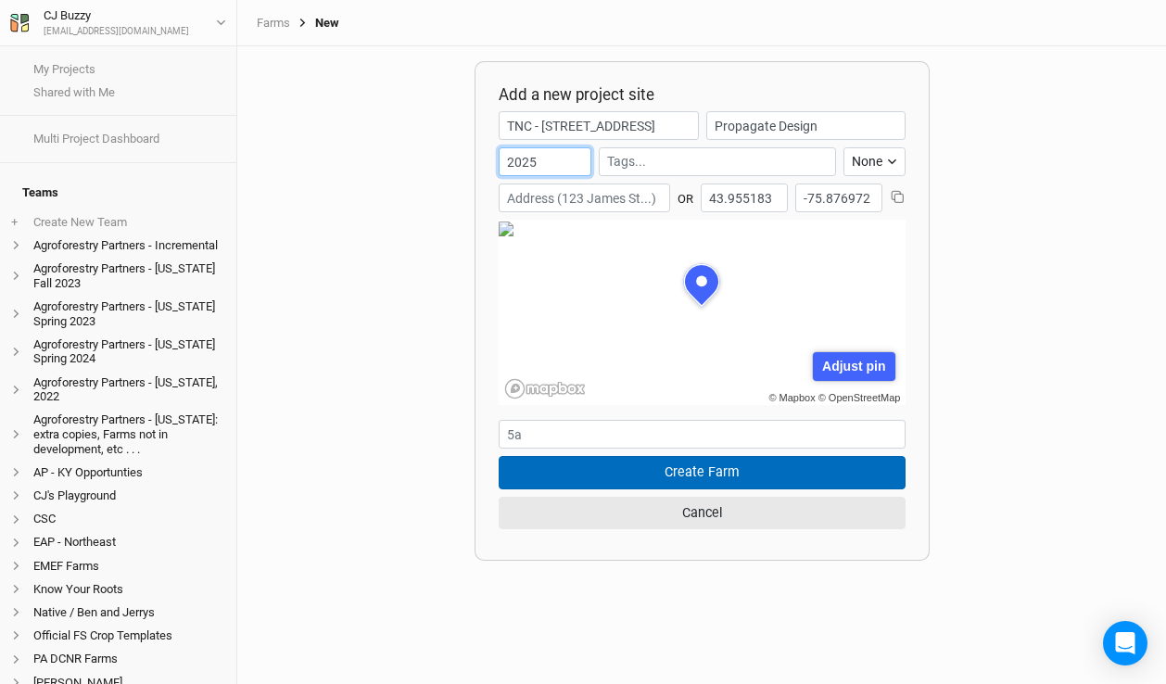
type input "2025"
click at [627, 472] on button "Create Farm" at bounding box center [702, 472] width 407 height 32
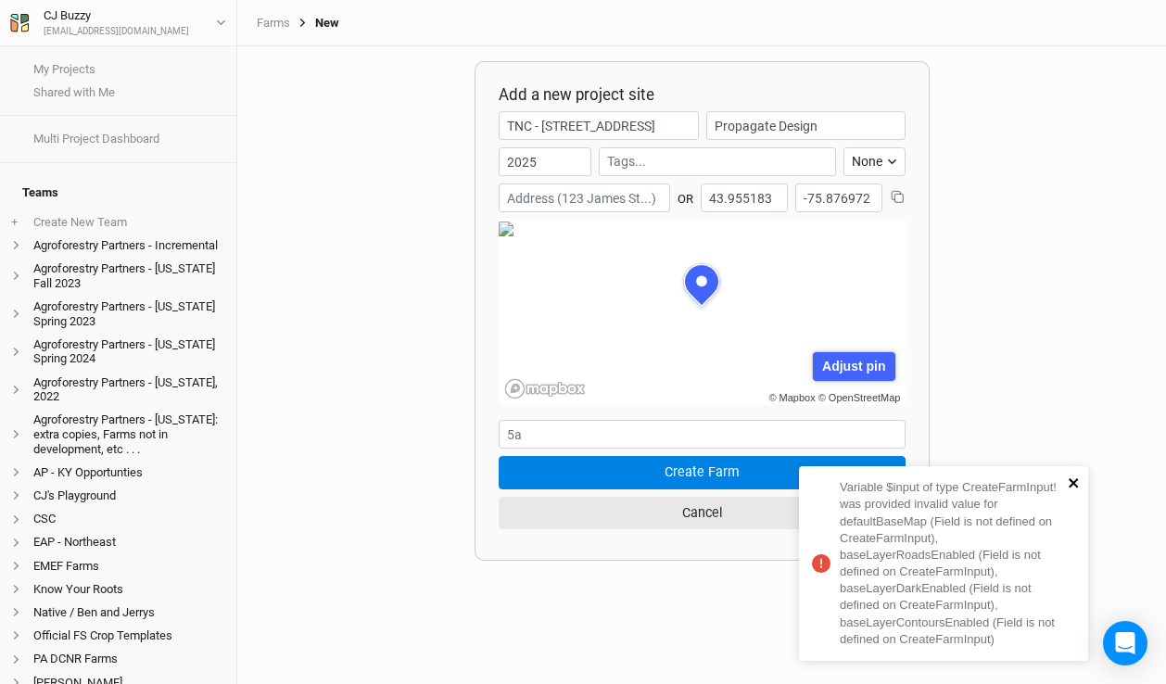
click at [1071, 483] on icon "close" at bounding box center [1074, 483] width 13 height 15
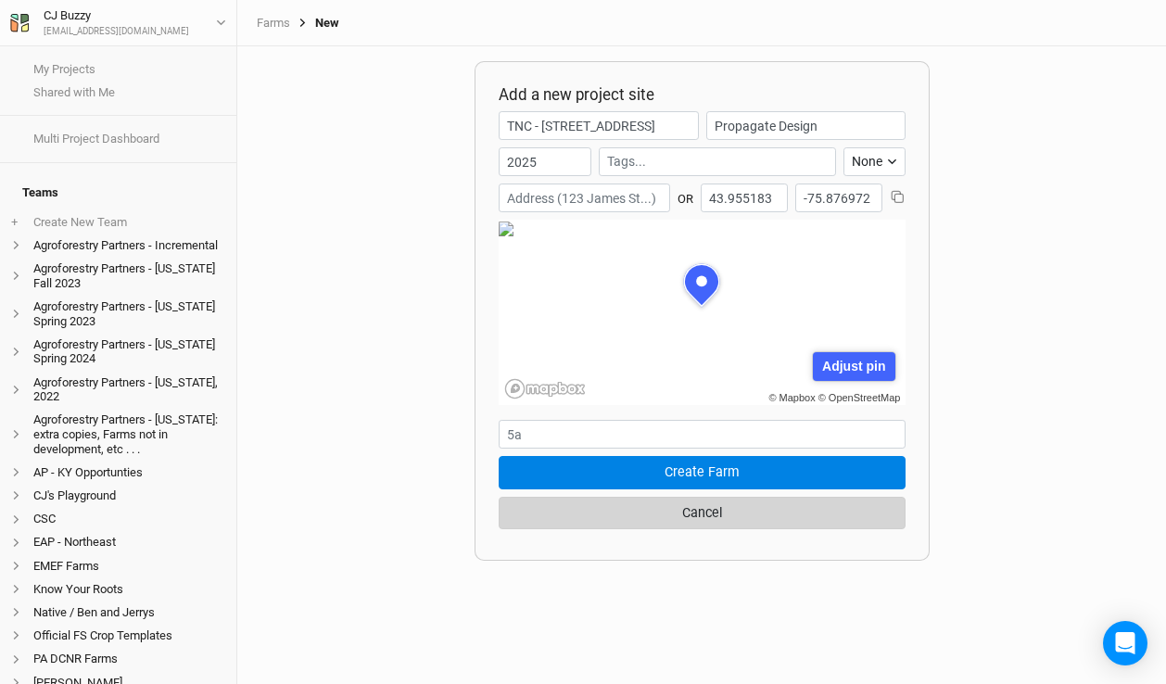
click at [784, 517] on button "Cancel" at bounding box center [702, 513] width 407 height 32
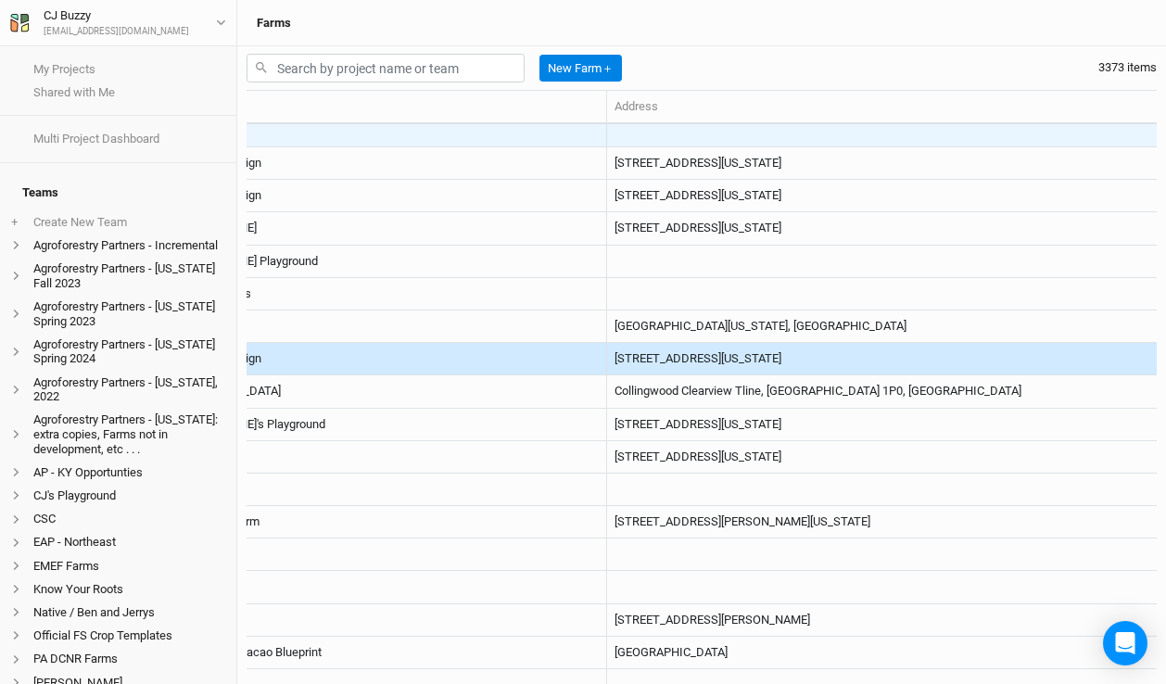
scroll to position [466, 0]
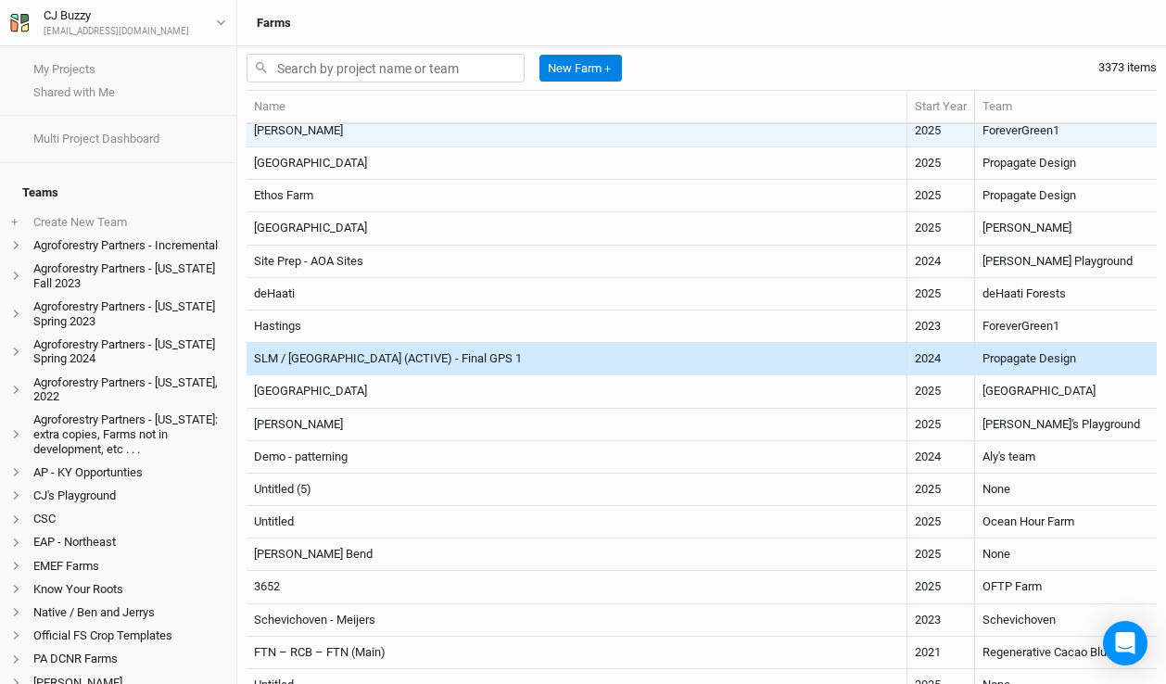
click at [418, 361] on td "SLM / [GEOGRAPHIC_DATA] (ACTIVE) - Final GPS 1" at bounding box center [577, 359] width 661 height 32
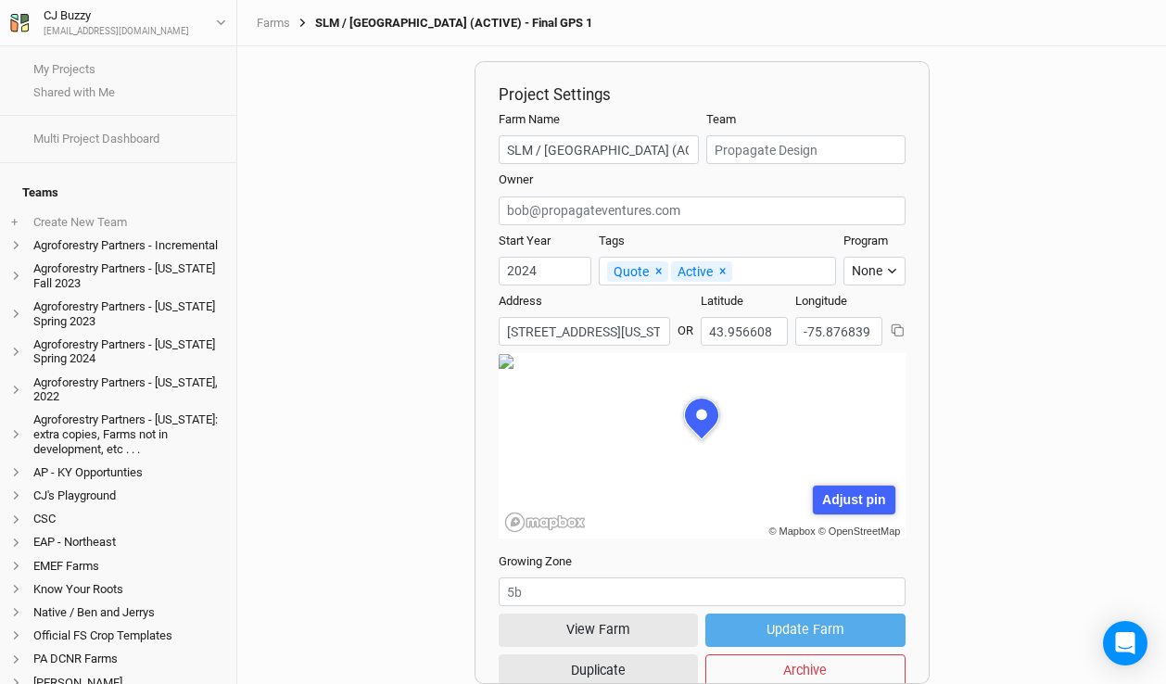
scroll to position [93, 203]
click at [649, 632] on button "View Farm" at bounding box center [599, 630] width 200 height 32
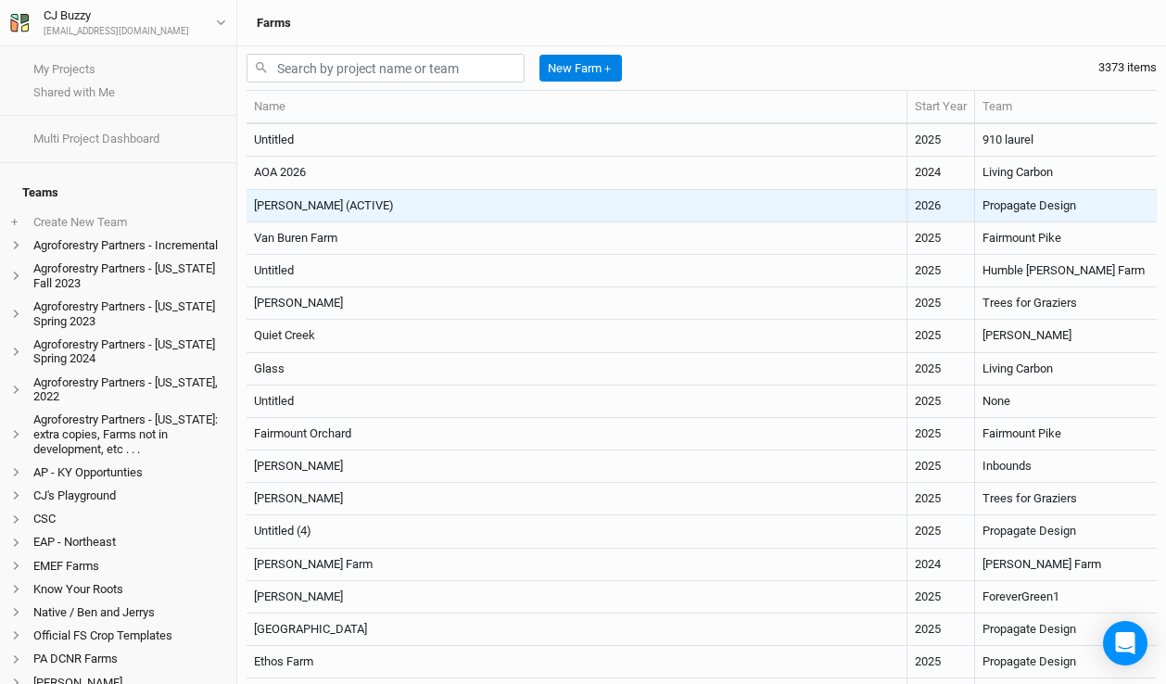
click at [388, 207] on td "[PERSON_NAME] (ACTIVE)" at bounding box center [577, 206] width 661 height 32
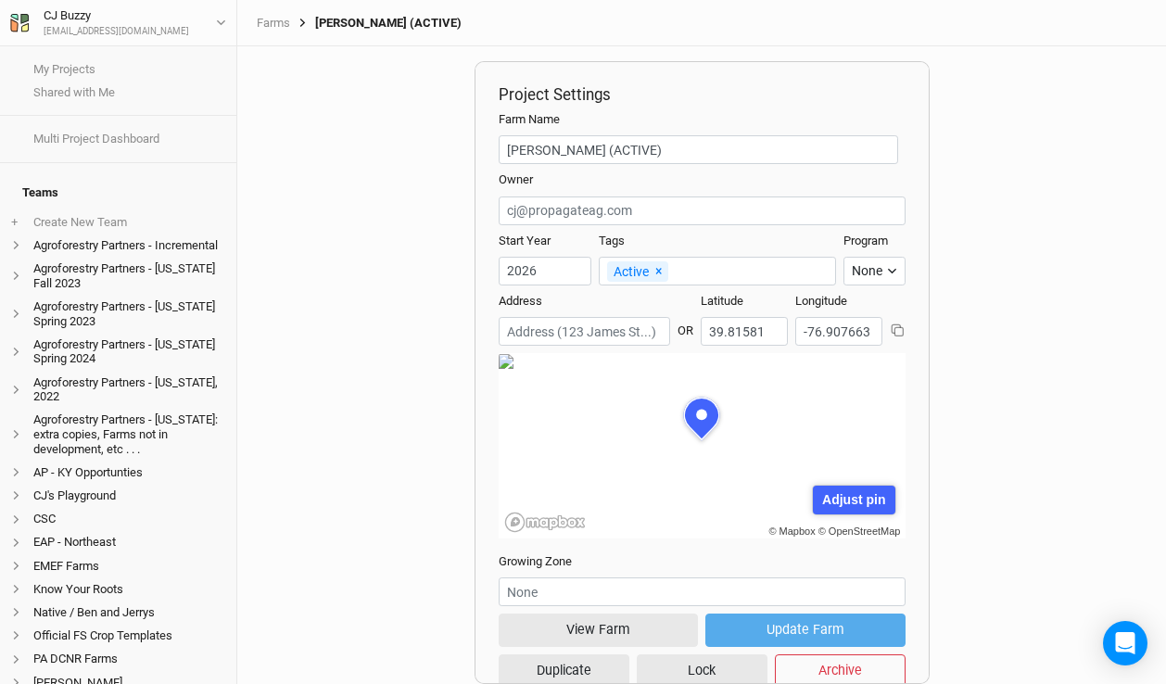
scroll to position [93, 203]
click at [273, 22] on link "Farms" at bounding box center [273, 23] width 33 height 15
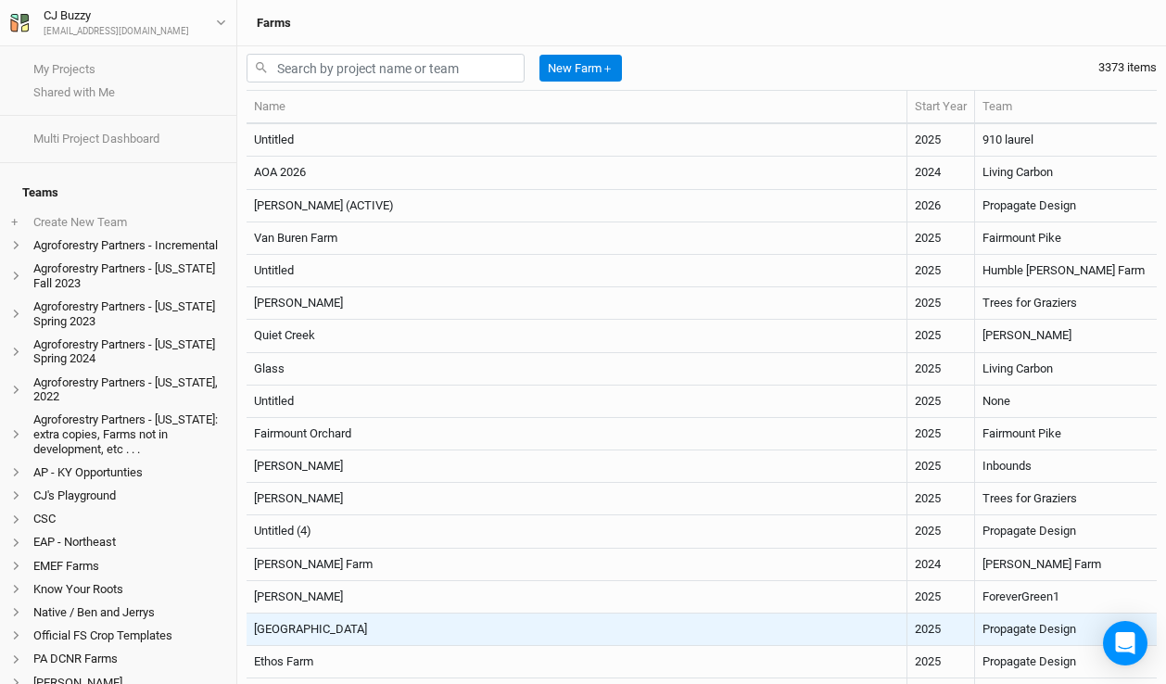
click at [387, 629] on td "[GEOGRAPHIC_DATA]" at bounding box center [577, 630] width 661 height 32
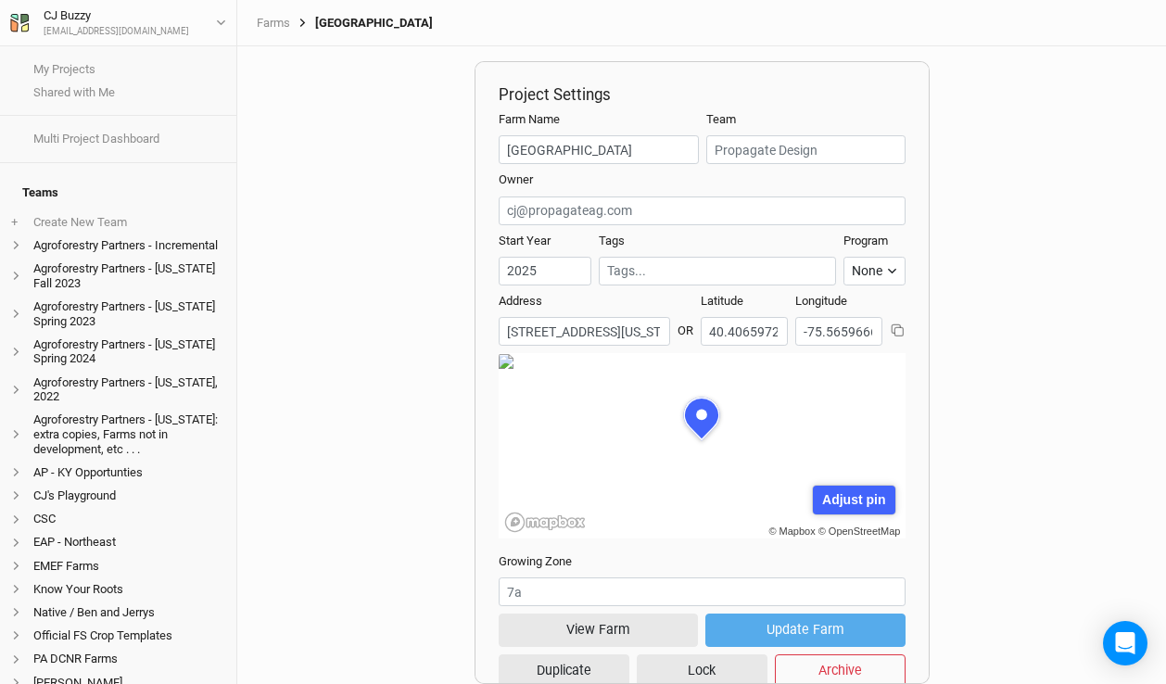
scroll to position [93, 203]
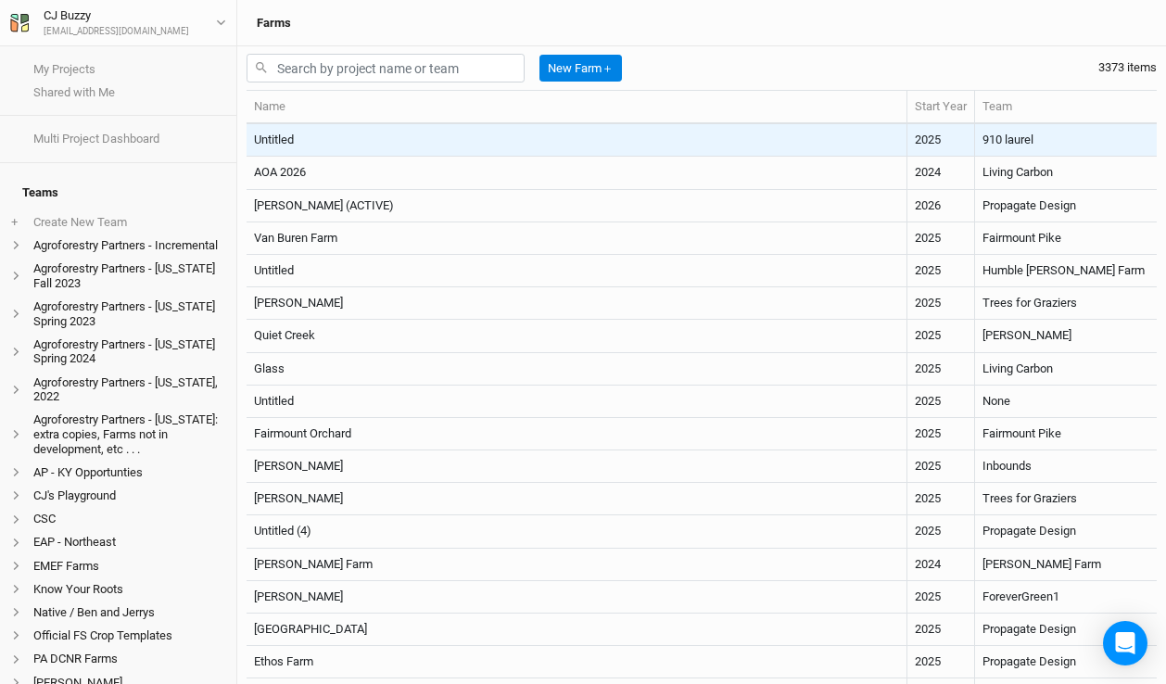
click at [386, 139] on td "Untitled" at bounding box center [577, 140] width 661 height 32
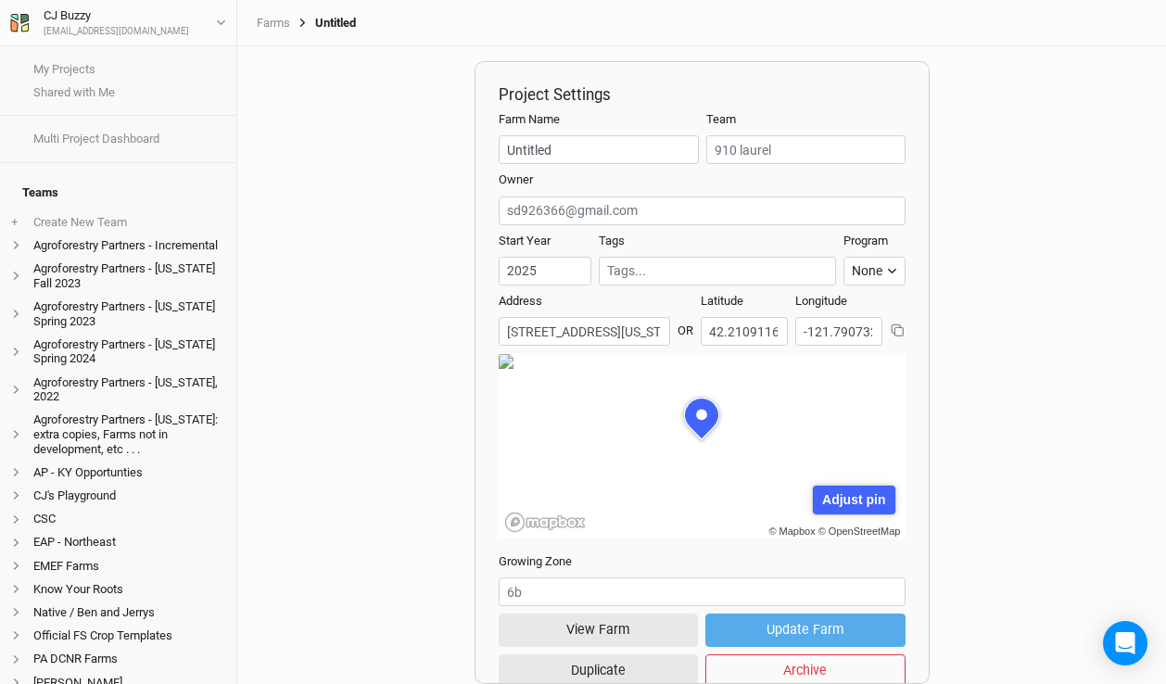
scroll to position [93, 203]
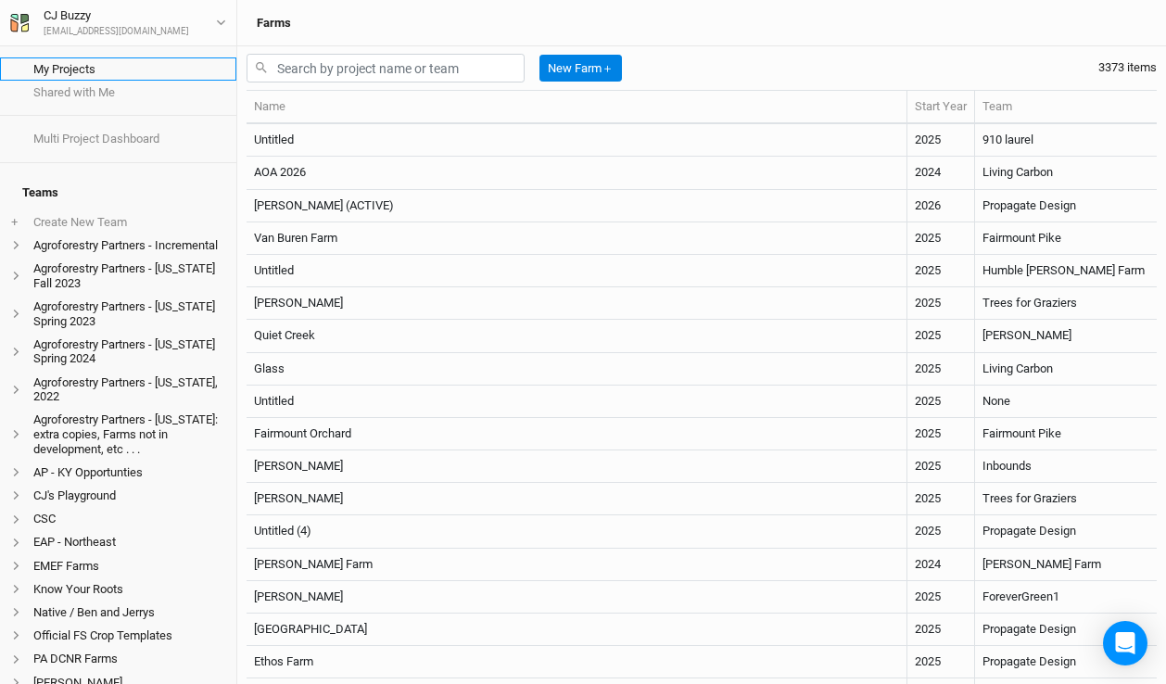
click at [90, 67] on link "My Projects" at bounding box center [118, 68] width 236 height 23
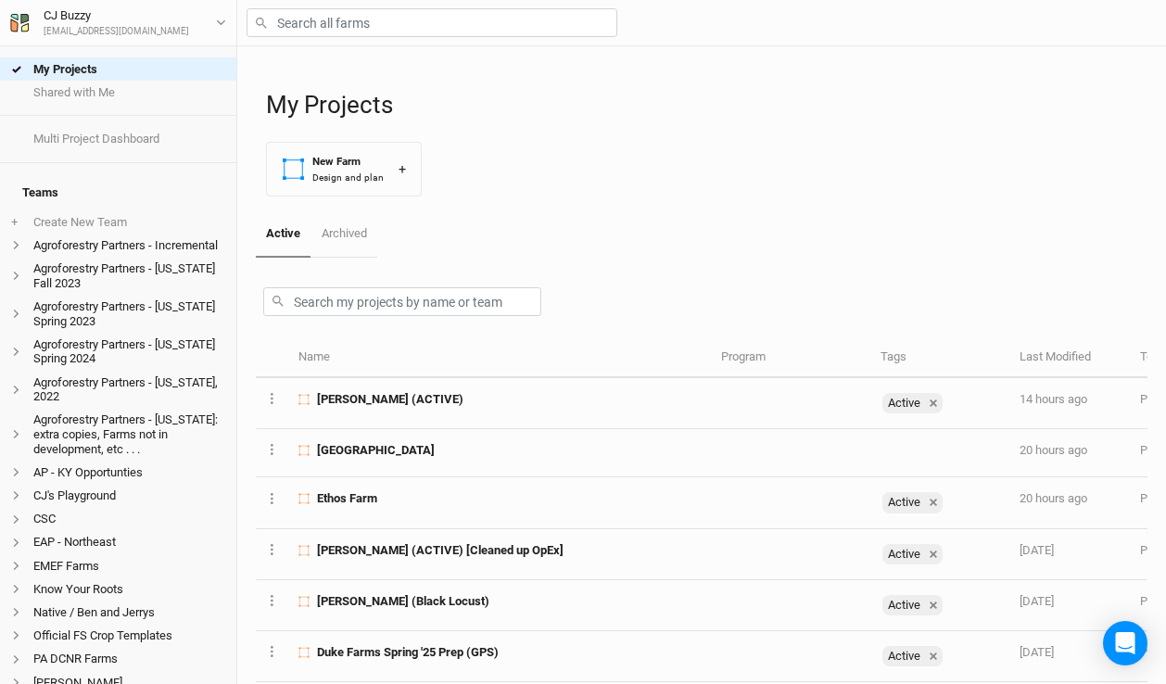
scroll to position [338, 0]
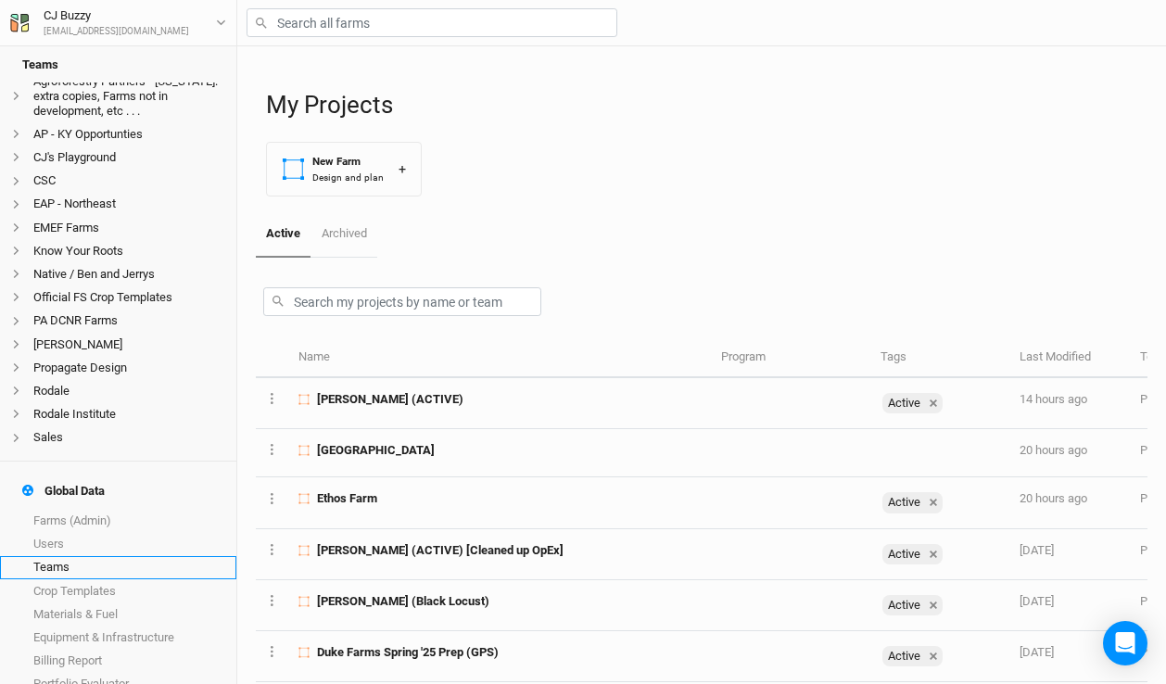
click at [143, 556] on link "Teams" at bounding box center [118, 567] width 236 height 23
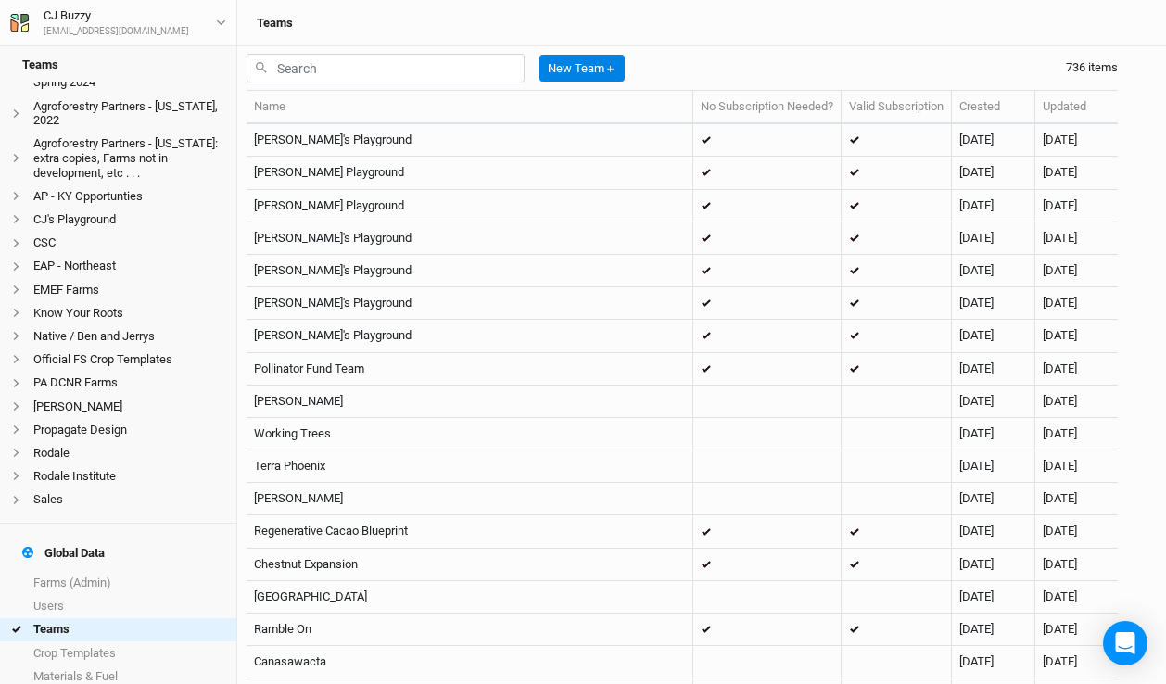
scroll to position [338, 0]
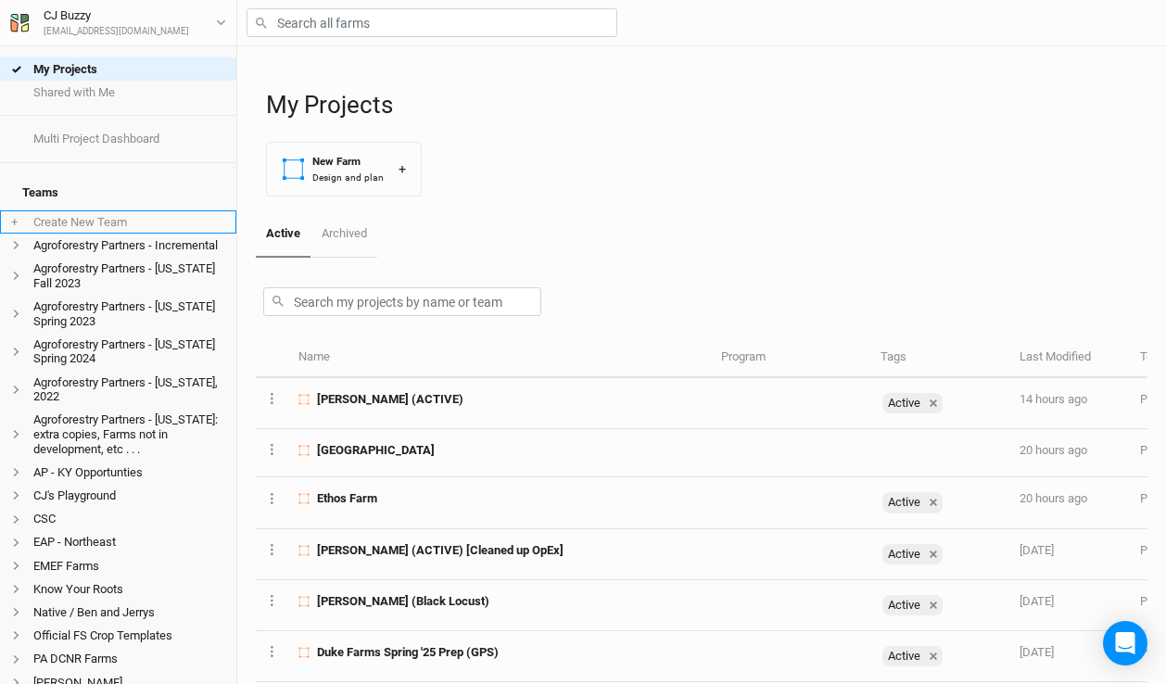
click at [91, 210] on li "+ Create New Team" at bounding box center [118, 221] width 236 height 23
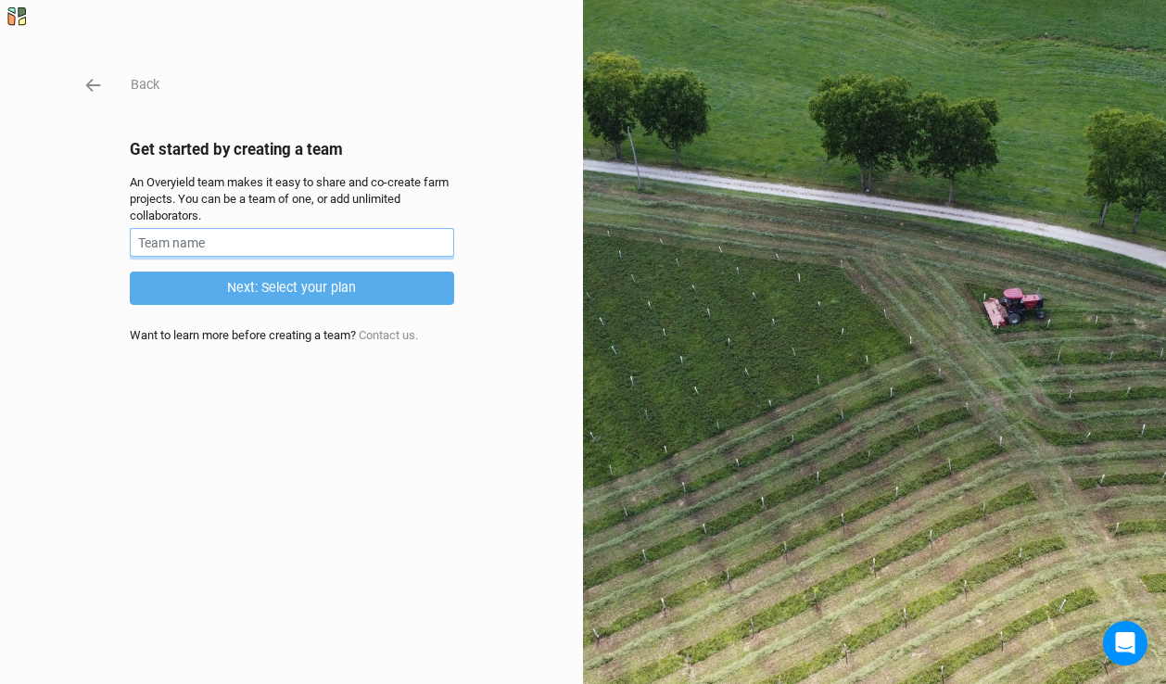
click at [264, 233] on input "text" at bounding box center [292, 242] width 324 height 29
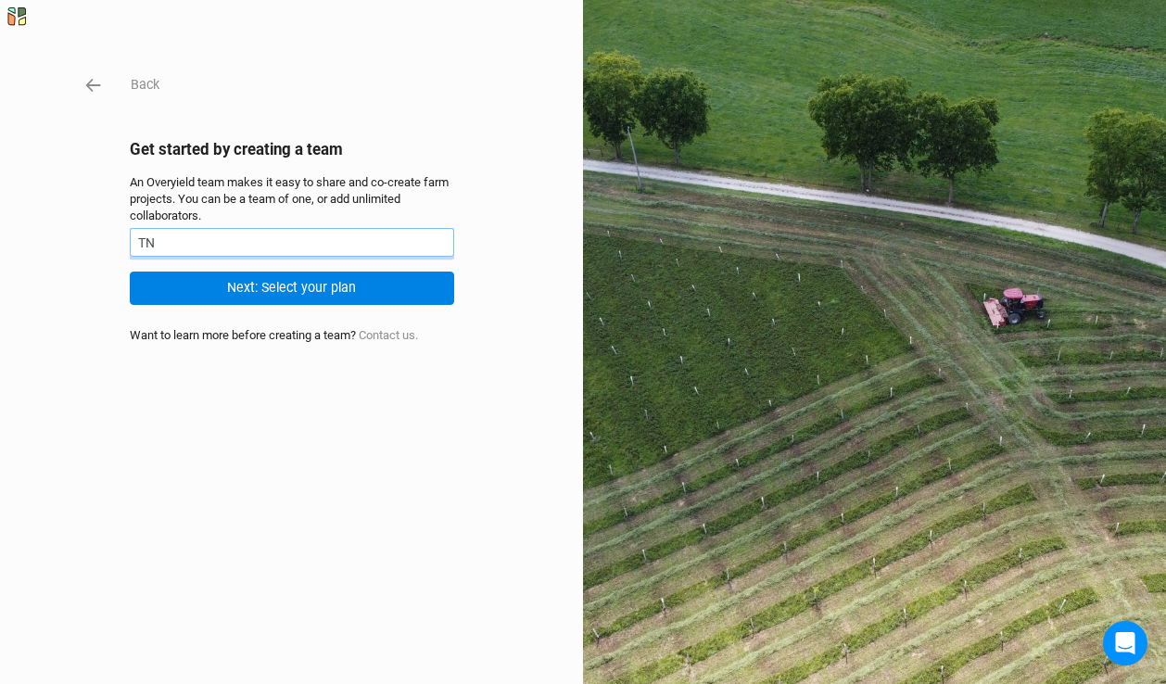
type input "T"
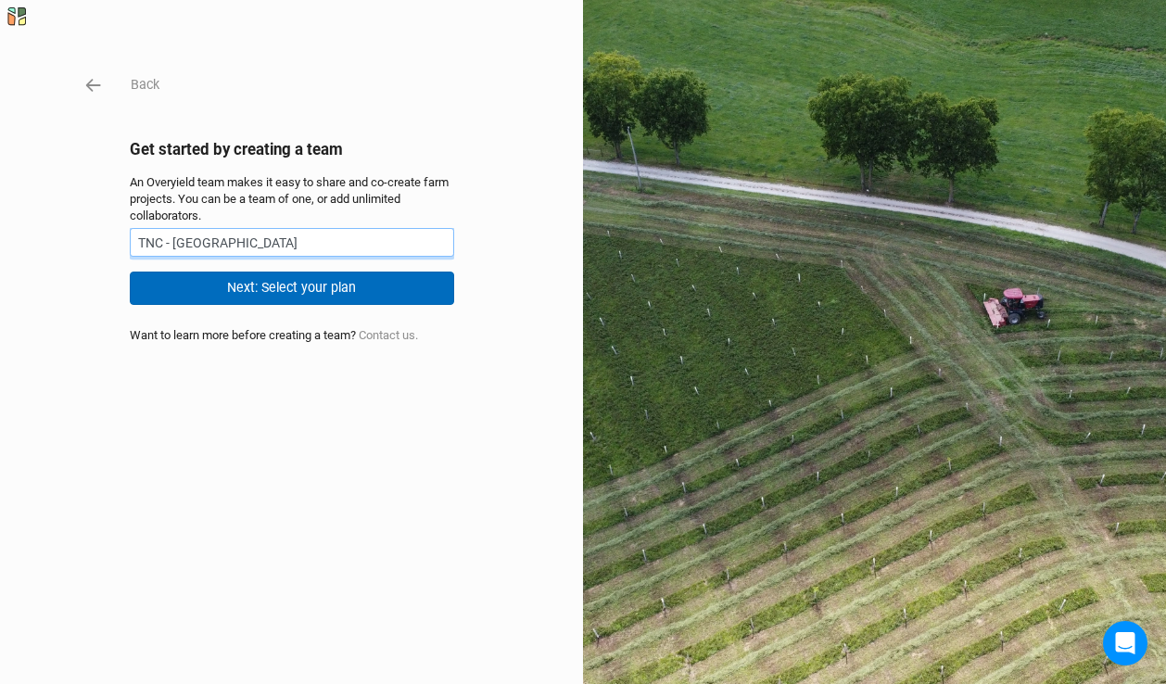
type input "TNC - [GEOGRAPHIC_DATA]"
click at [273, 286] on button "Next: Select your plan" at bounding box center [292, 288] width 324 height 32
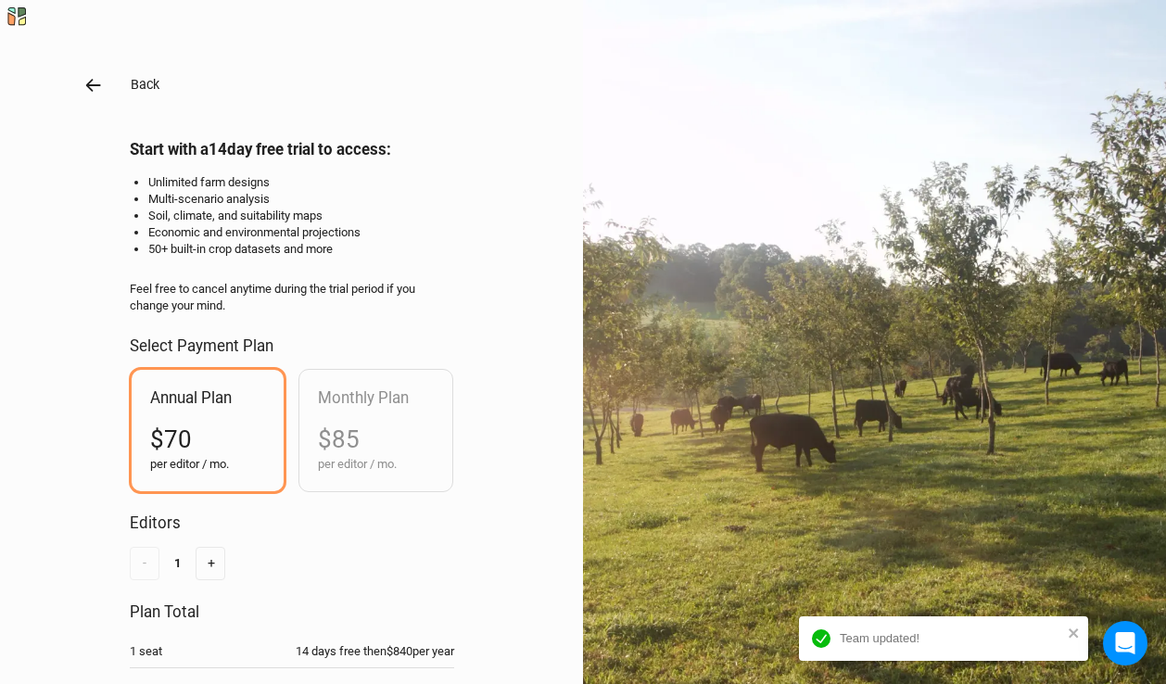
click at [90, 83] on icon "button" at bounding box center [93, 85] width 20 height 20
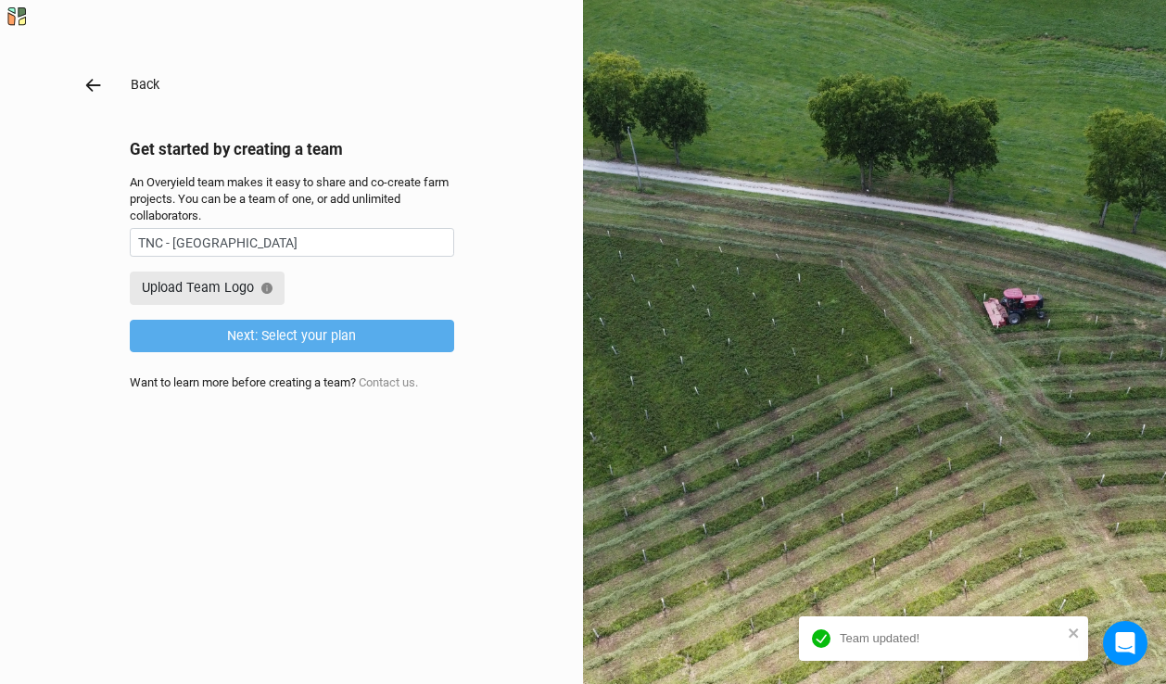
click at [90, 83] on icon "button" at bounding box center [93, 85] width 20 height 20
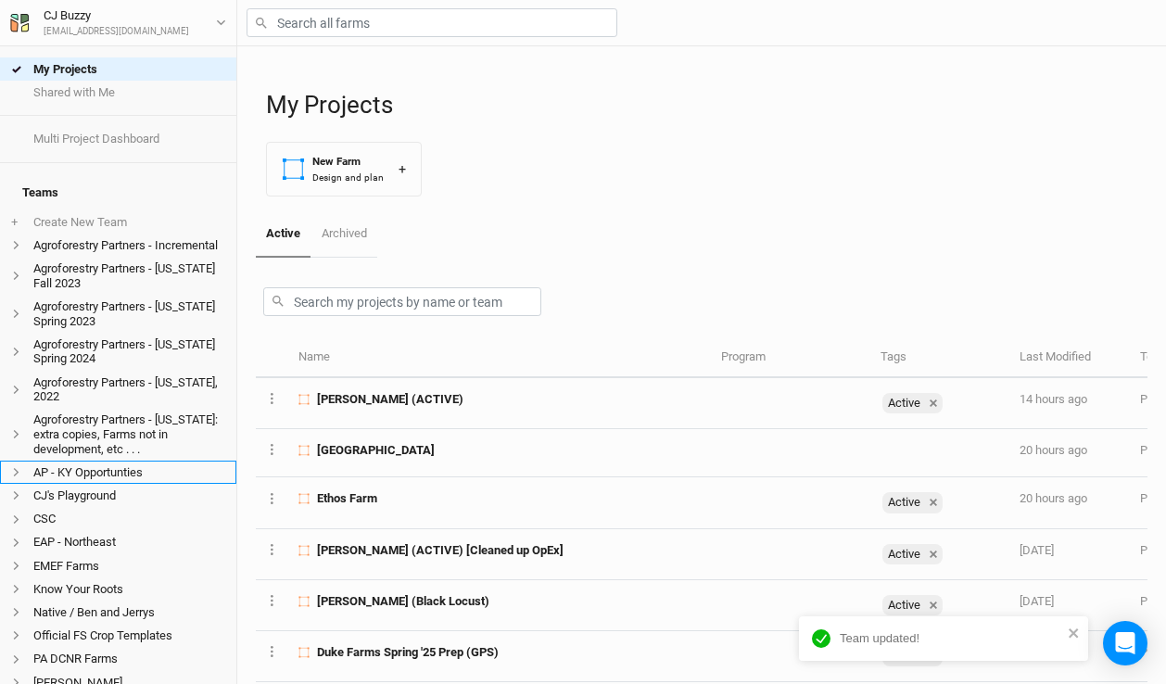
scroll to position [362, 0]
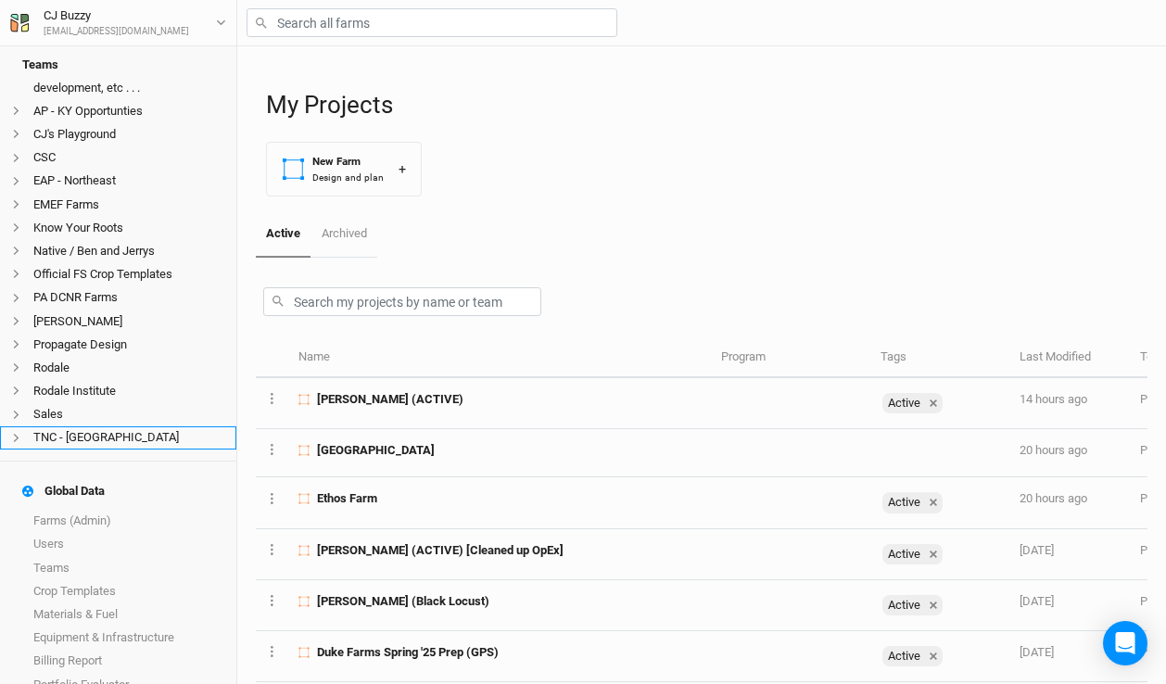
click at [90, 426] on li "TNC - NY" at bounding box center [118, 437] width 236 height 23
